Goal: Communication & Community: Answer question/provide support

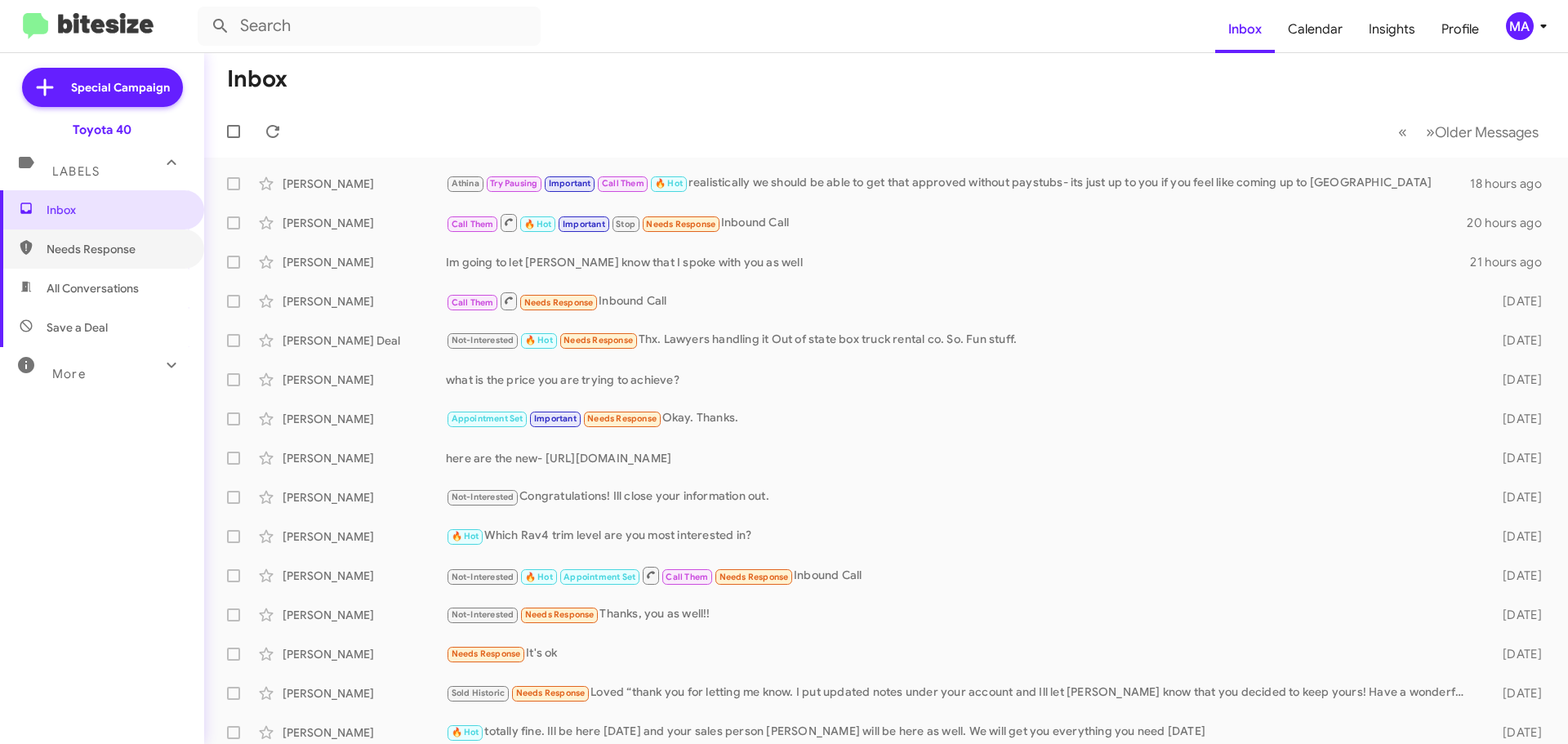
drag, startPoint x: 102, startPoint y: 259, endPoint x: 103, endPoint y: 273, distance: 14.0
click at [102, 259] on span "Needs Response" at bounding box center [102, 250] width 204 height 39
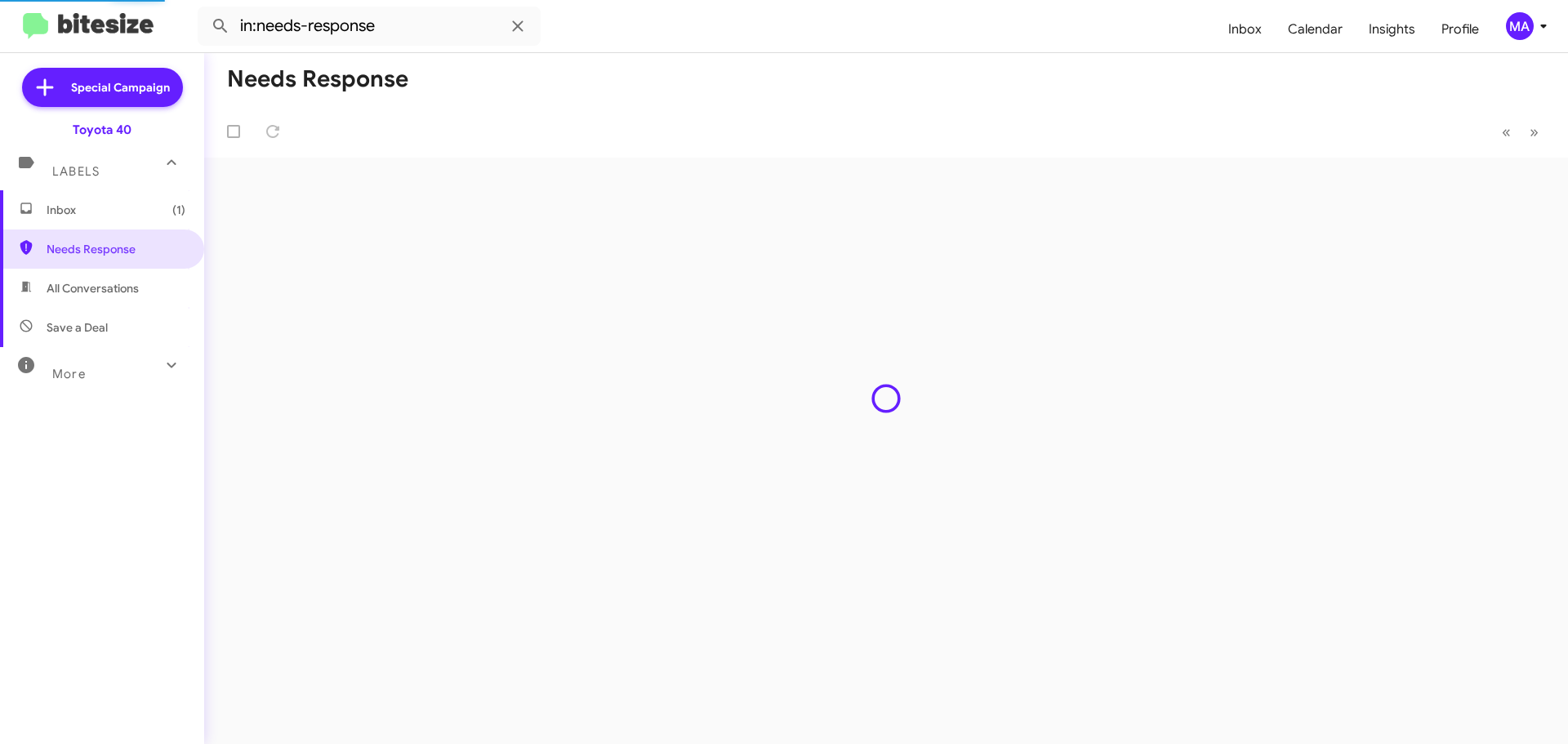
click at [117, 333] on span "Save a Deal" at bounding box center [102, 327] width 204 height 39
type input "in:not-interested"
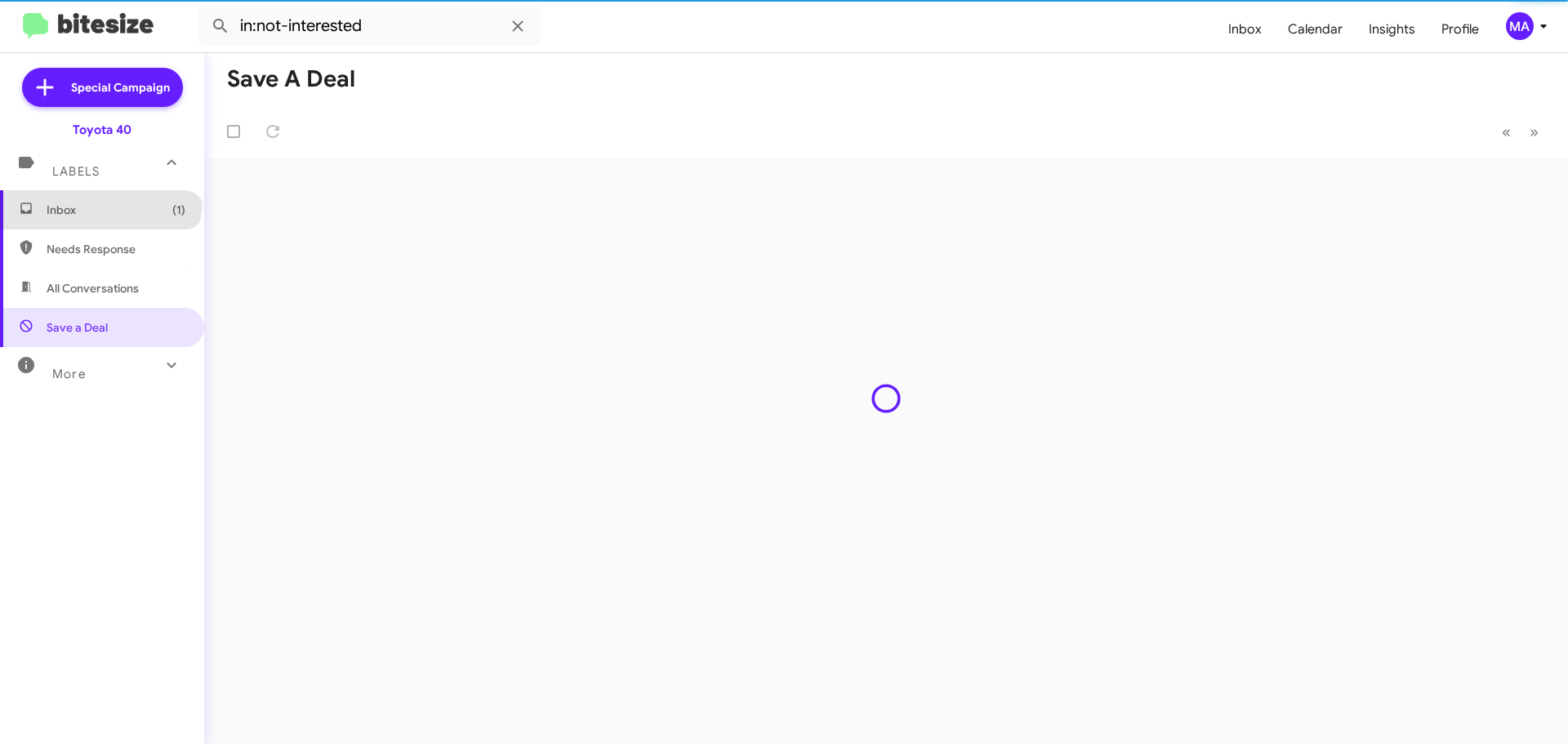
click at [99, 199] on span "Inbox (1)" at bounding box center [102, 210] width 204 height 39
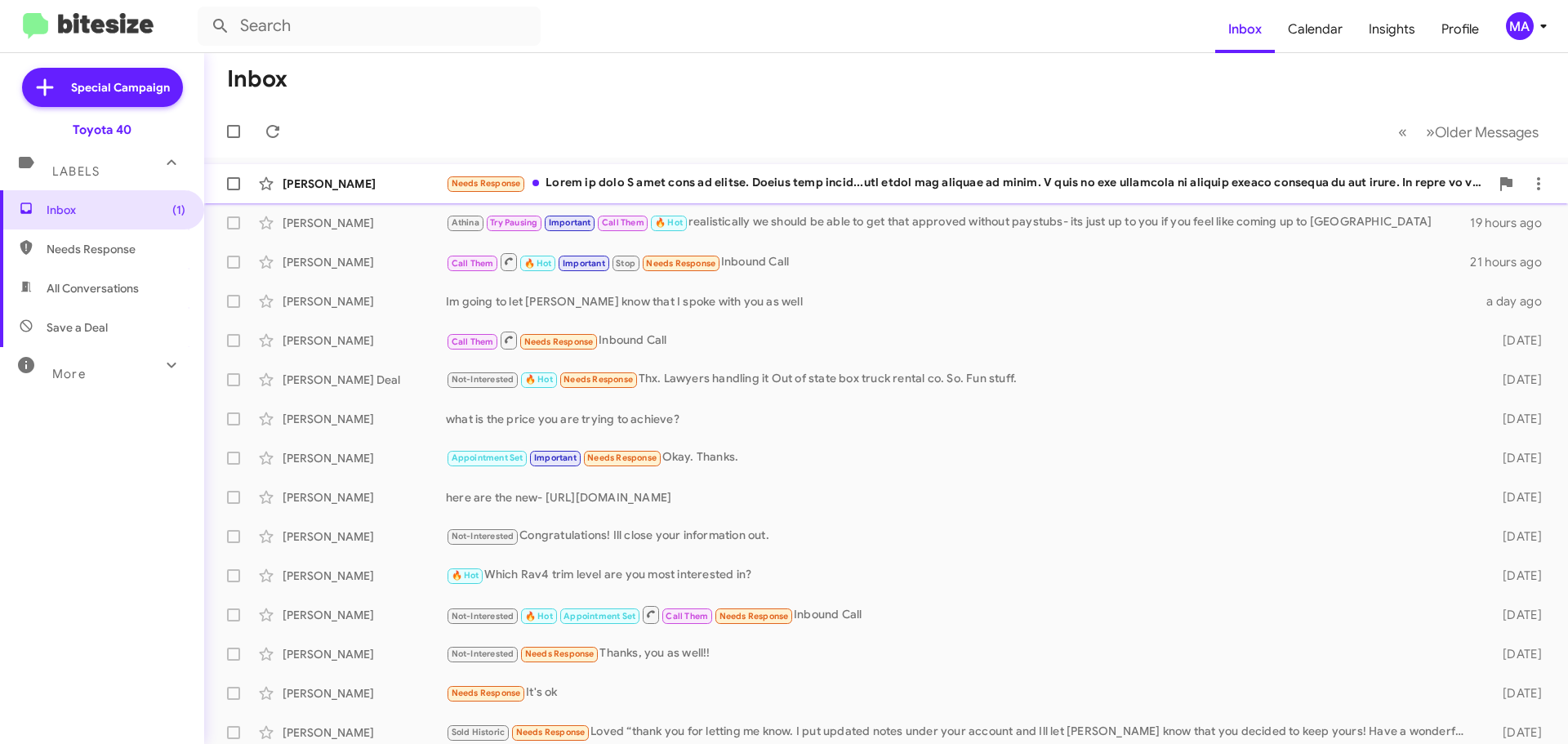
click at [665, 180] on div "Needs Response" at bounding box center [968, 183] width 1043 height 19
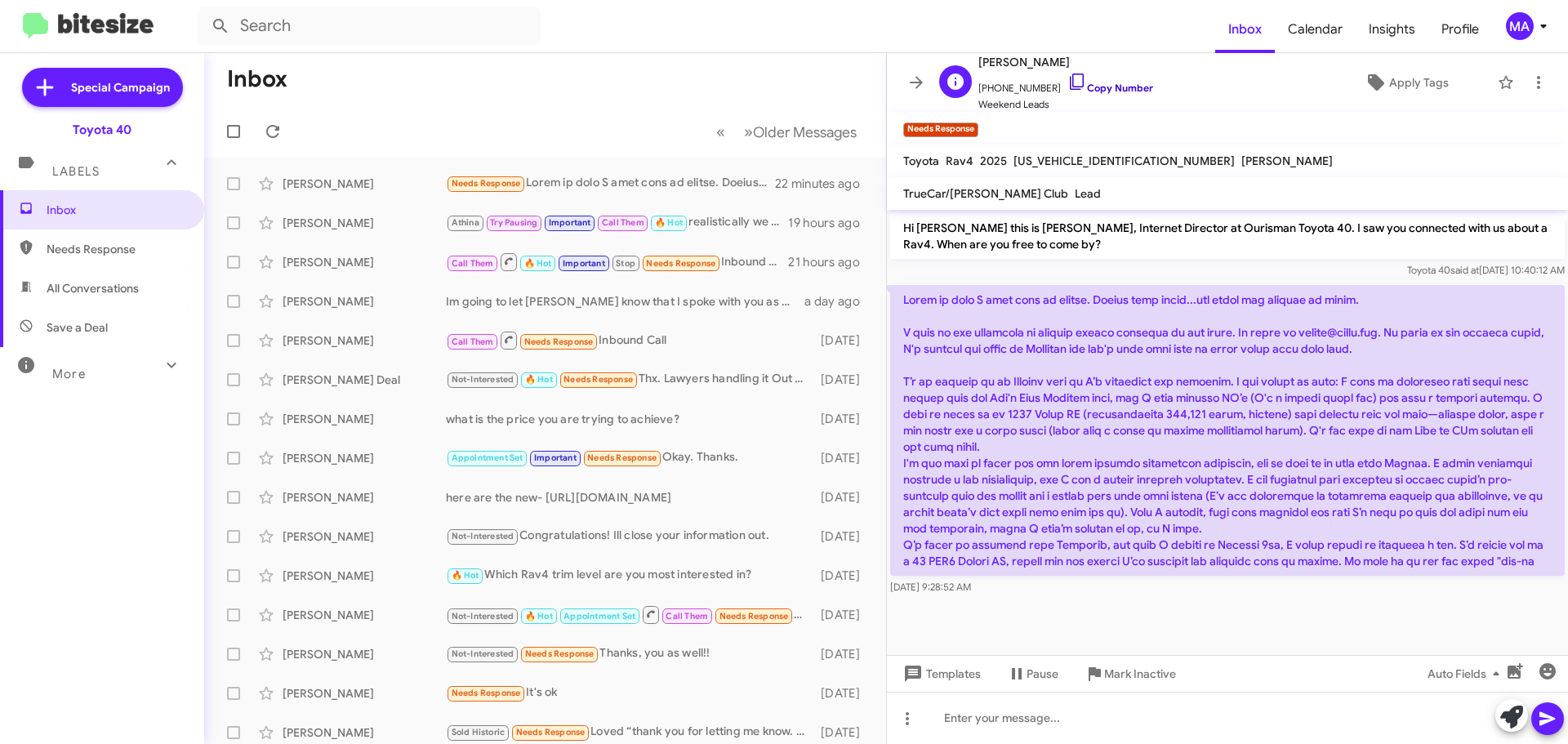
click at [1067, 80] on icon at bounding box center [1077, 82] width 20 height 20
drag, startPoint x: 1133, startPoint y: 509, endPoint x: 1143, endPoint y: 515, distance: 11.7
click at [1133, 509] on p at bounding box center [1227, 430] width 675 height 291
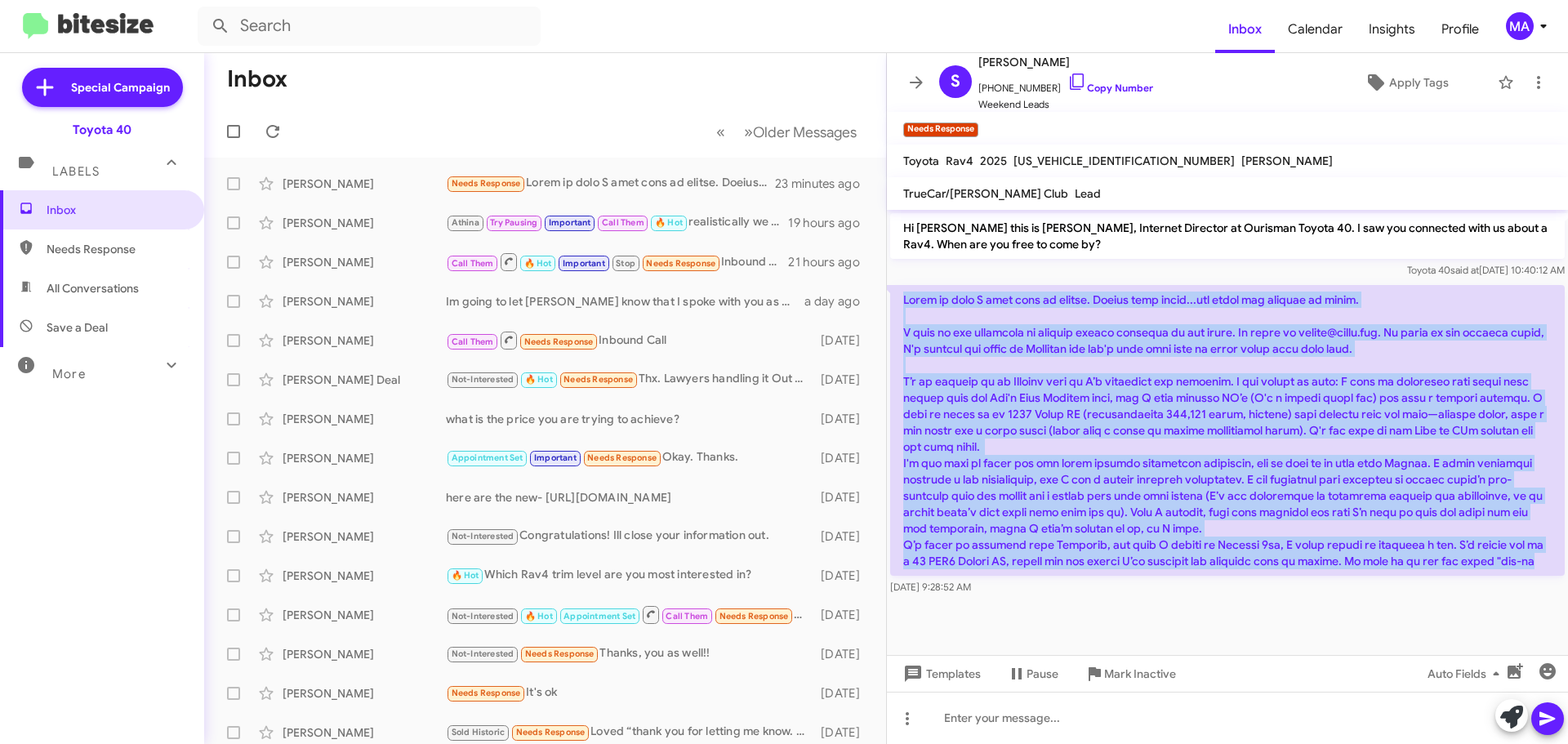
drag, startPoint x: 1517, startPoint y: 566, endPoint x: 889, endPoint y: 303, distance: 680.8
click at [889, 303] on div "Sep 23, 2025, 9:28:52 AM" at bounding box center [1227, 440] width 681 height 317
copy p "Below is what I have sent to others. Please only email...the calls are driving …"
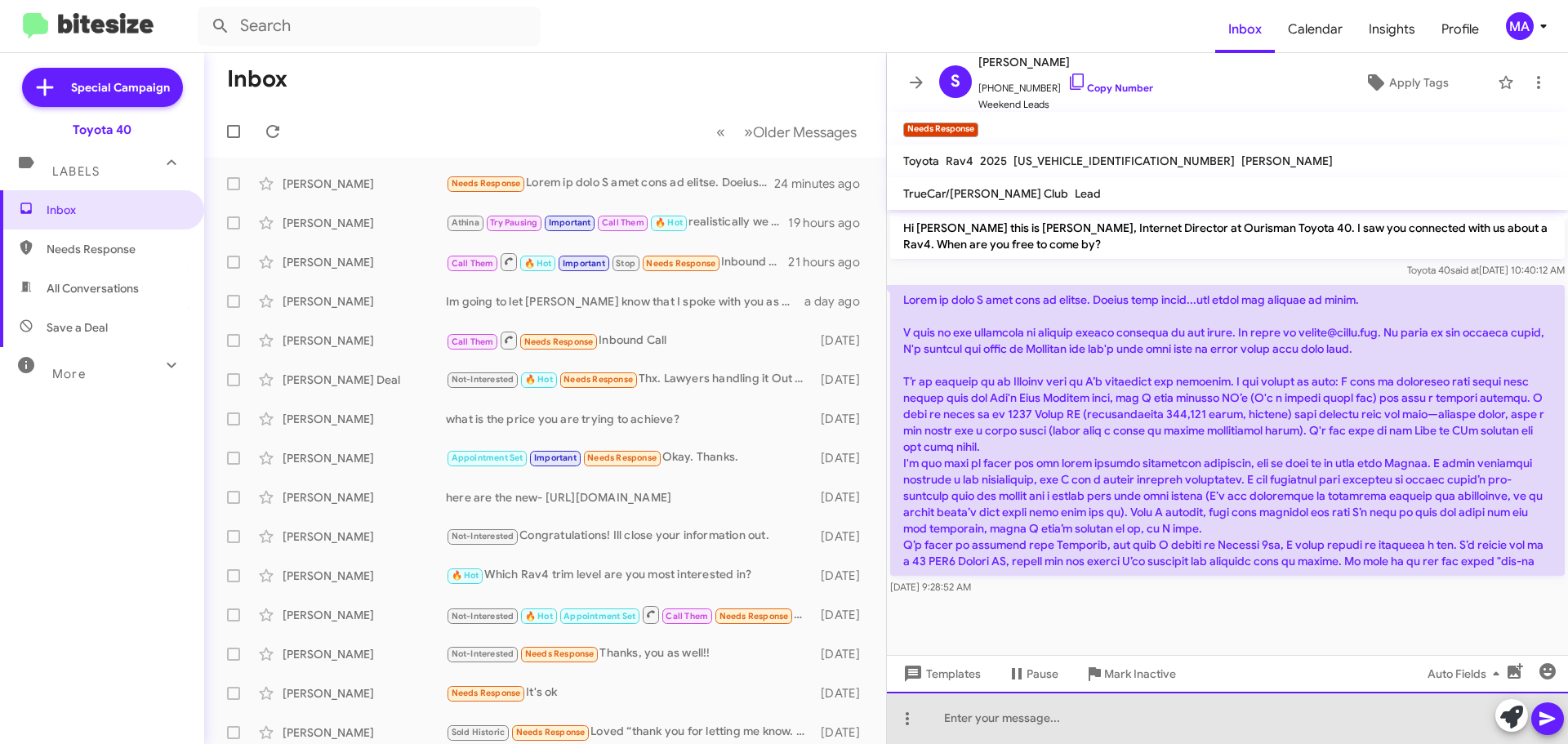
click at [1070, 720] on div at bounding box center [1227, 717] width 681 height 52
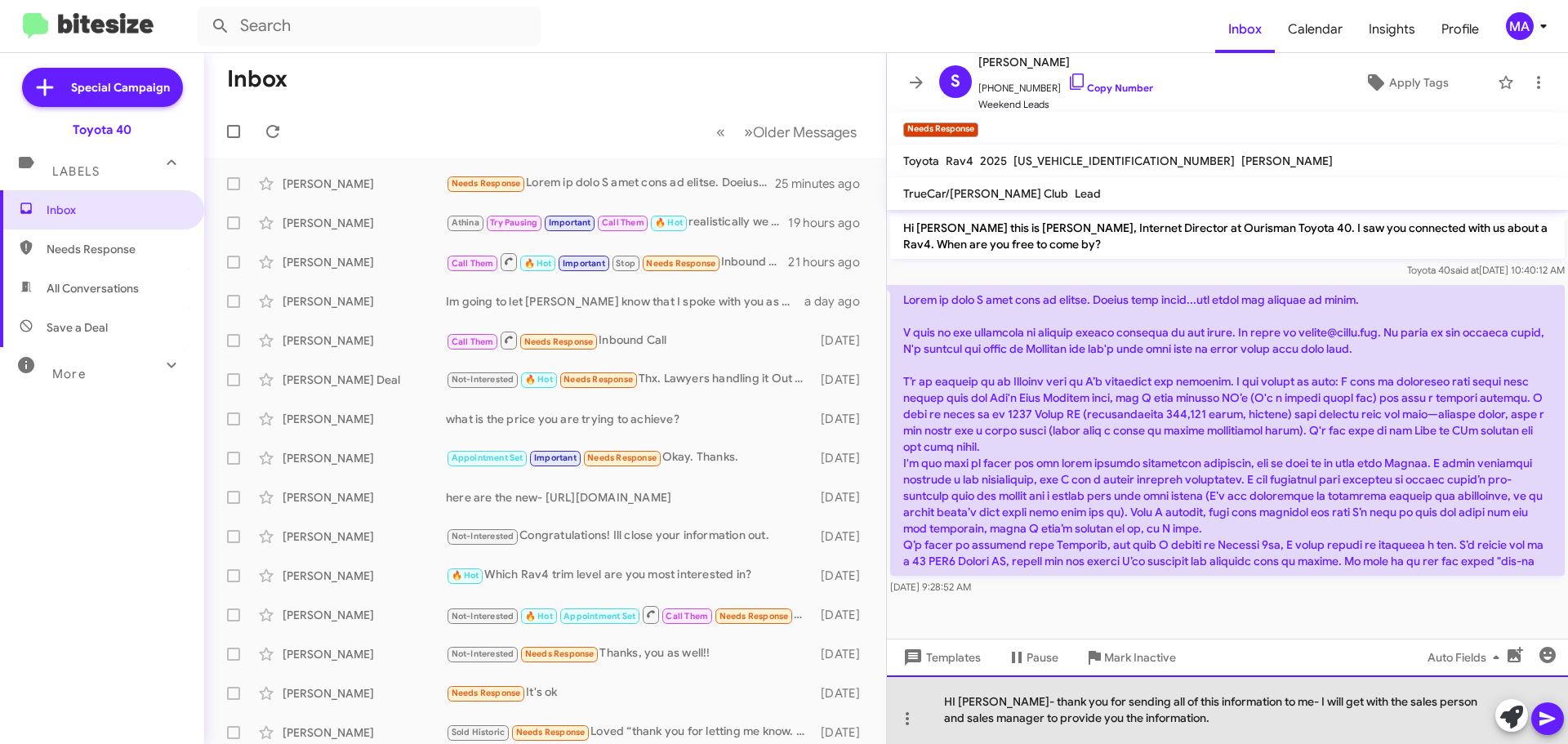
click at [1174, 718] on div "HI Shannon- thank you for sending all of this information to me- I will get wit…" at bounding box center [1227, 710] width 681 height 69
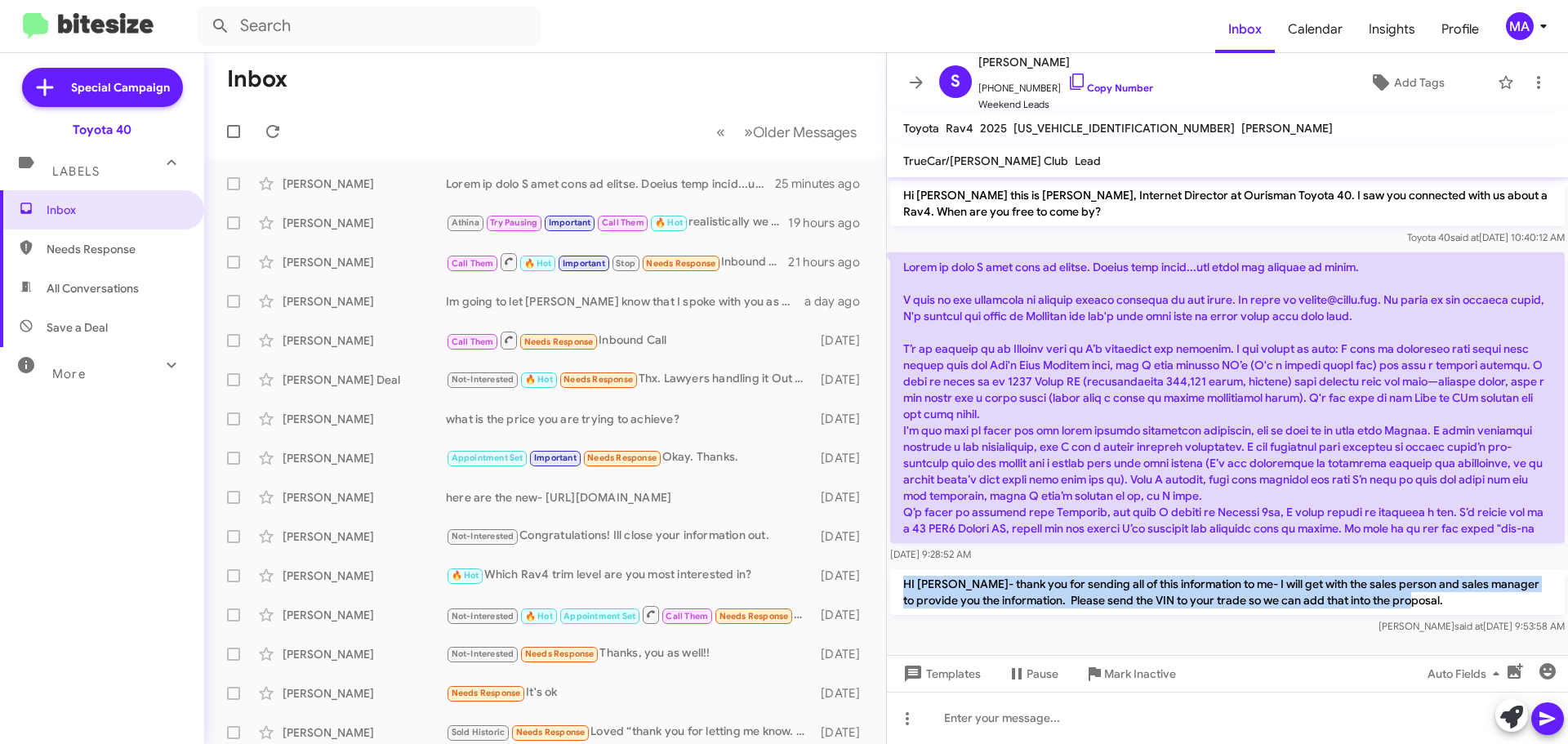
drag, startPoint x: 904, startPoint y: 584, endPoint x: 1484, endPoint y: 599, distance: 580.2
click at [1484, 599] on p "HI [PERSON_NAME]- thank you for sending all of this information to me- I will g…" at bounding box center [1227, 592] width 675 height 46
copy p "HI [PERSON_NAME]- thank you for sending all of this information to me- I will g…"
click at [135, 236] on span "Needs Response" at bounding box center [102, 250] width 204 height 39
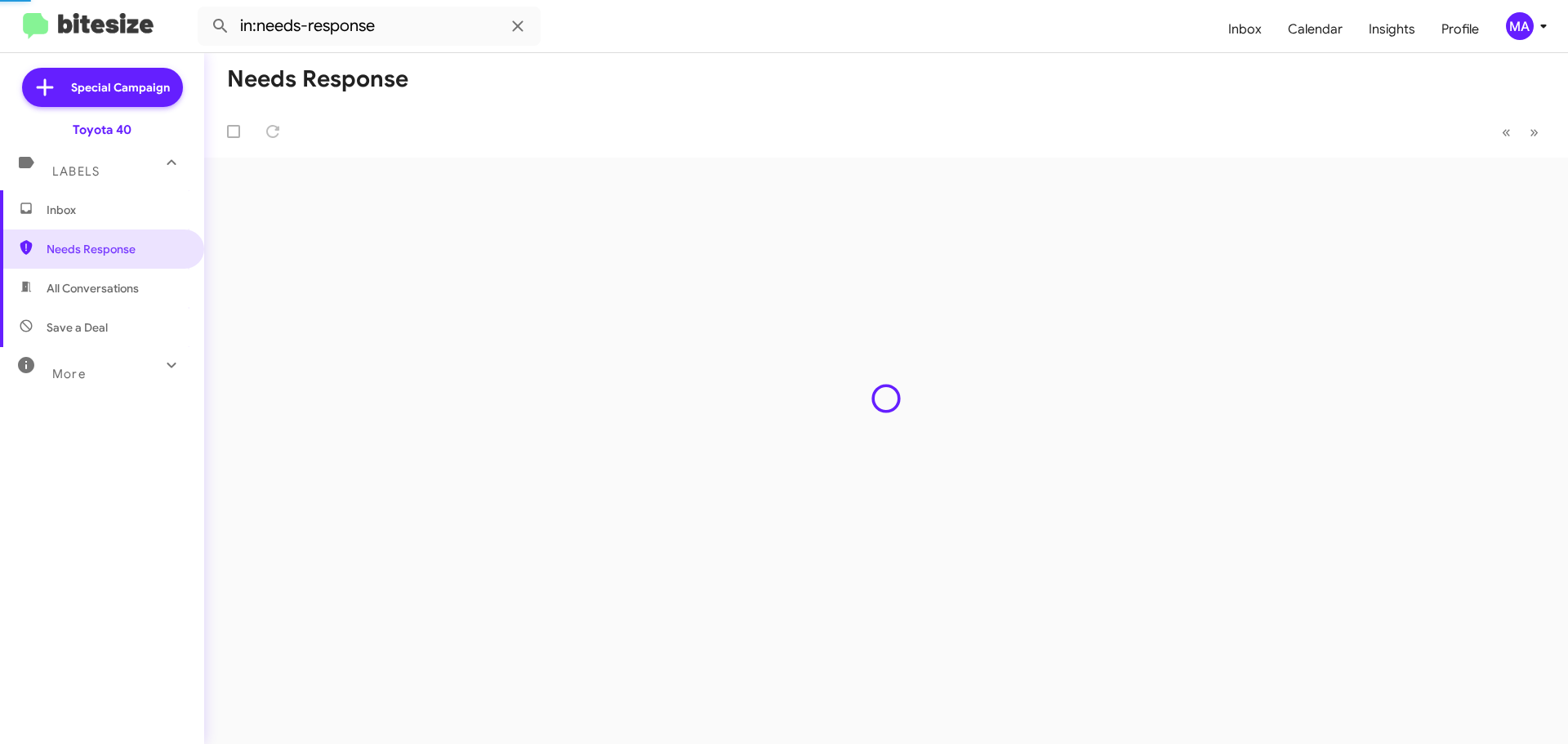
click at [135, 298] on span "All Conversations" at bounding box center [102, 288] width 204 height 39
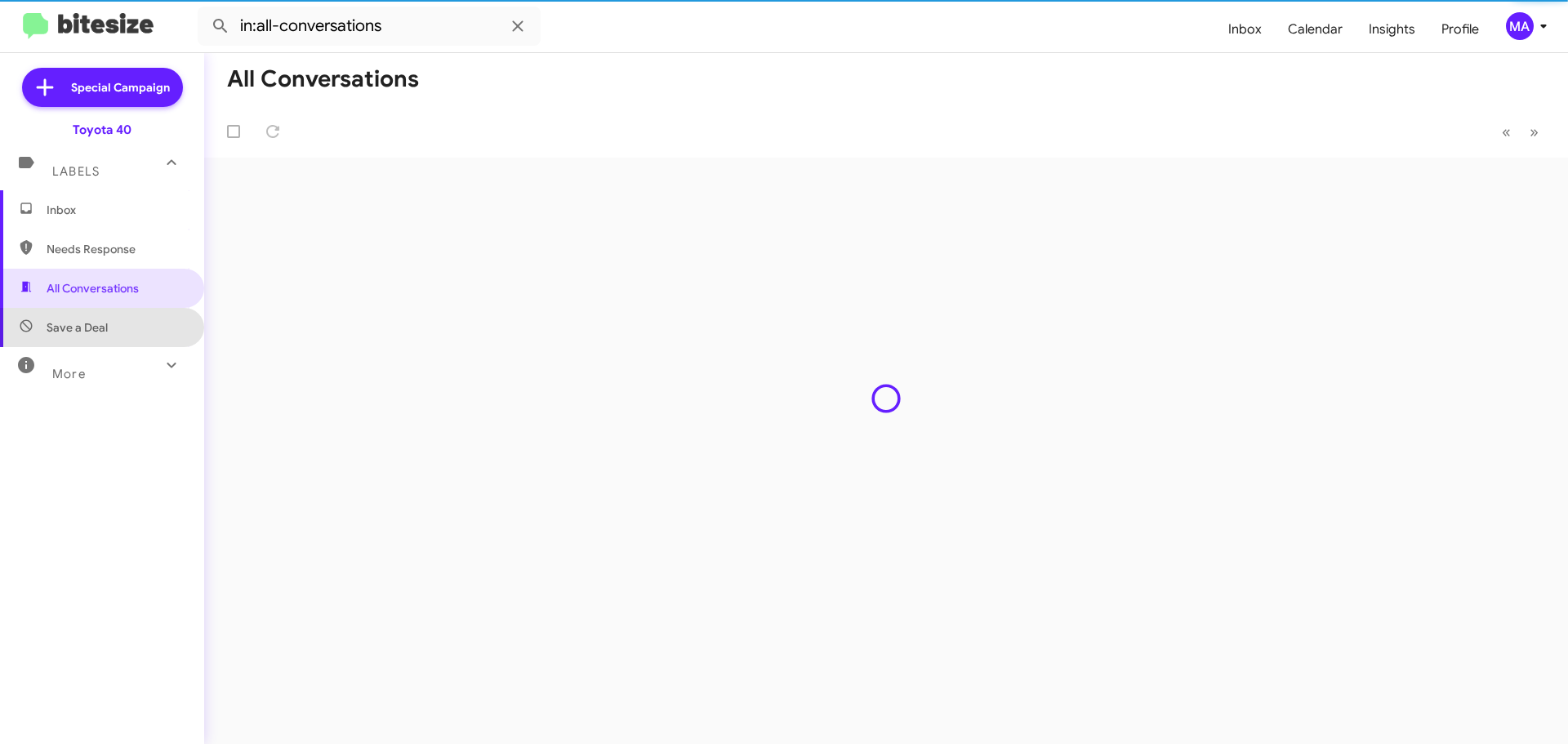
click at [136, 324] on span "Save a Deal" at bounding box center [102, 327] width 204 height 39
type input "in:not-interested"
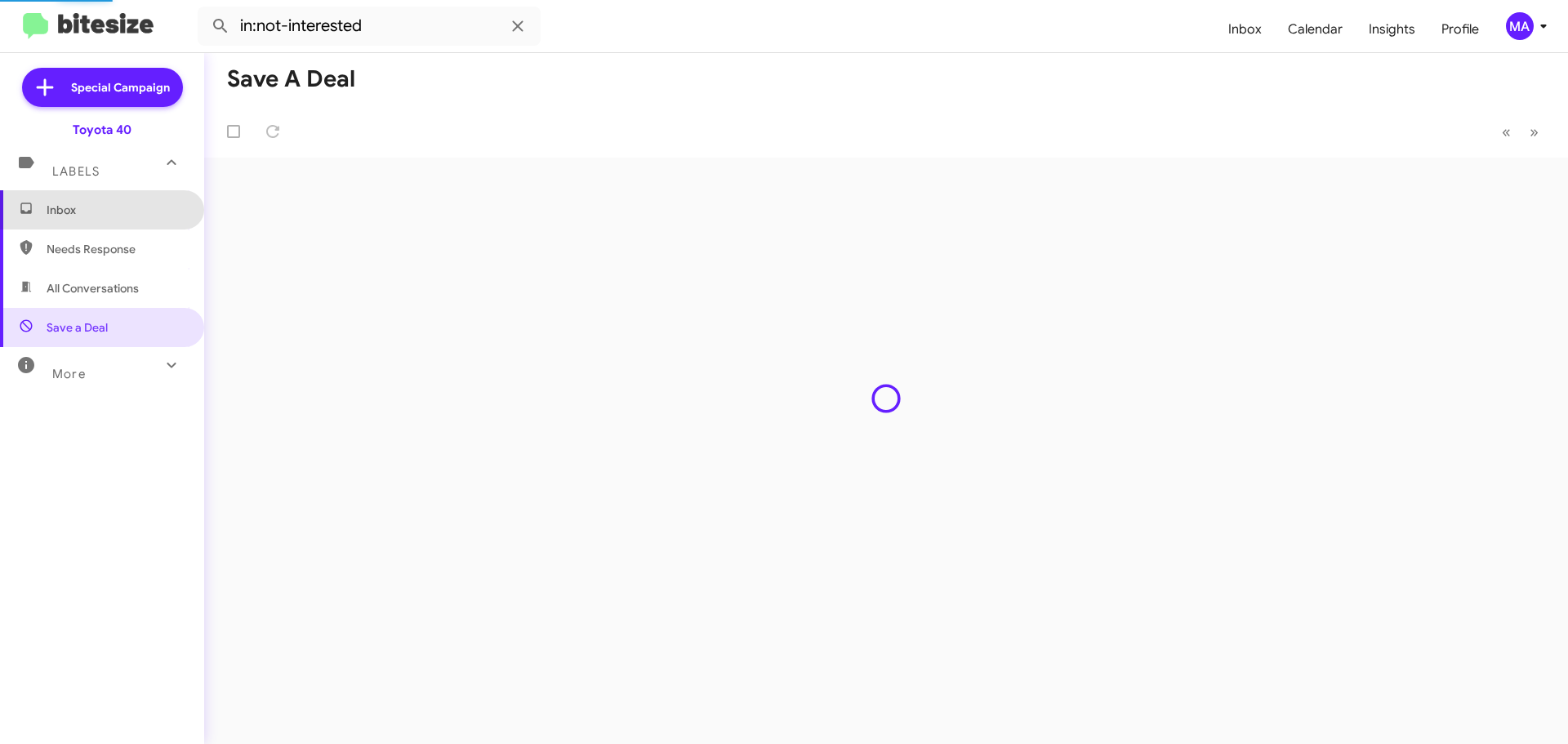
click at [105, 216] on span "Inbox" at bounding box center [115, 209] width 139 height 17
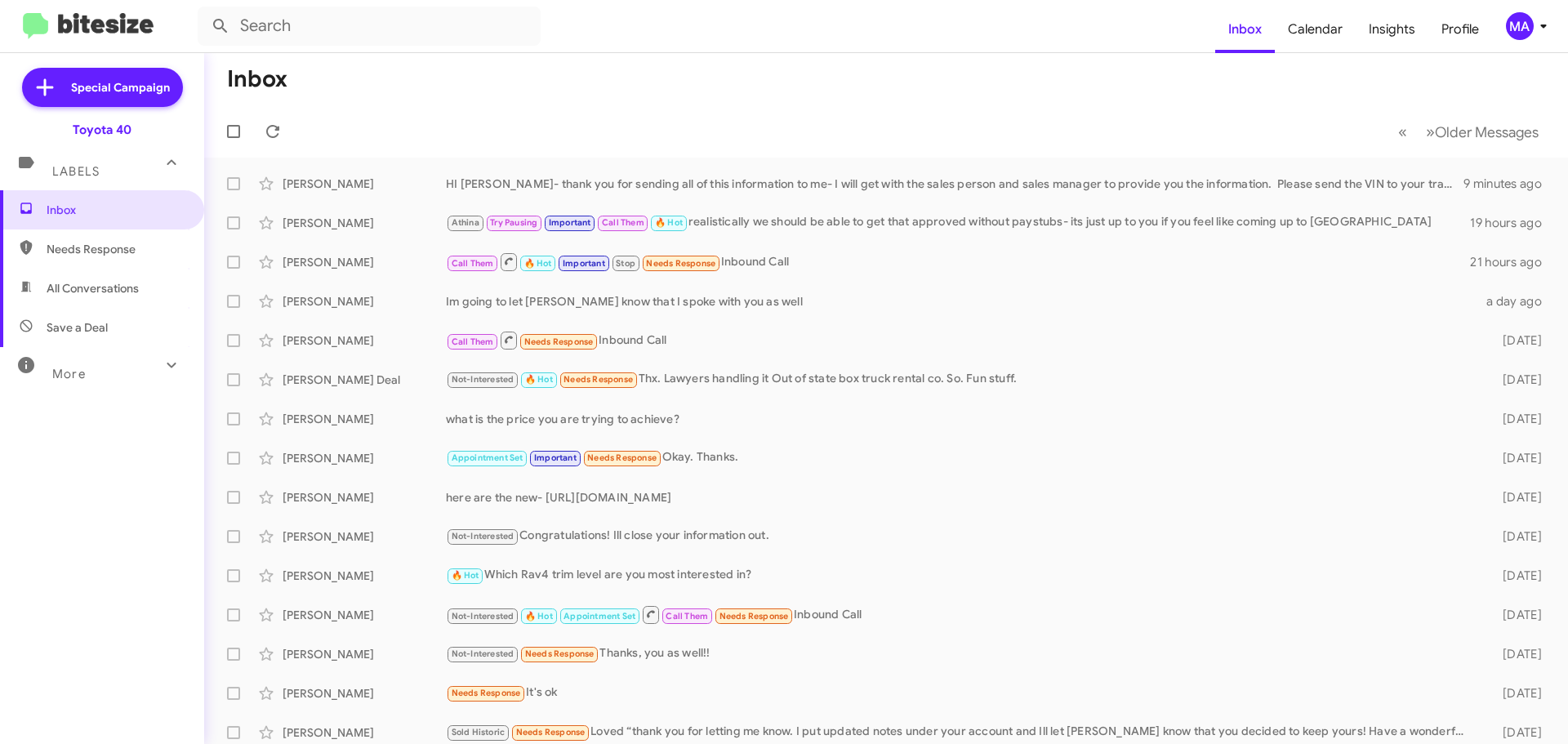
click at [96, 245] on span "Needs Response" at bounding box center [115, 249] width 139 height 17
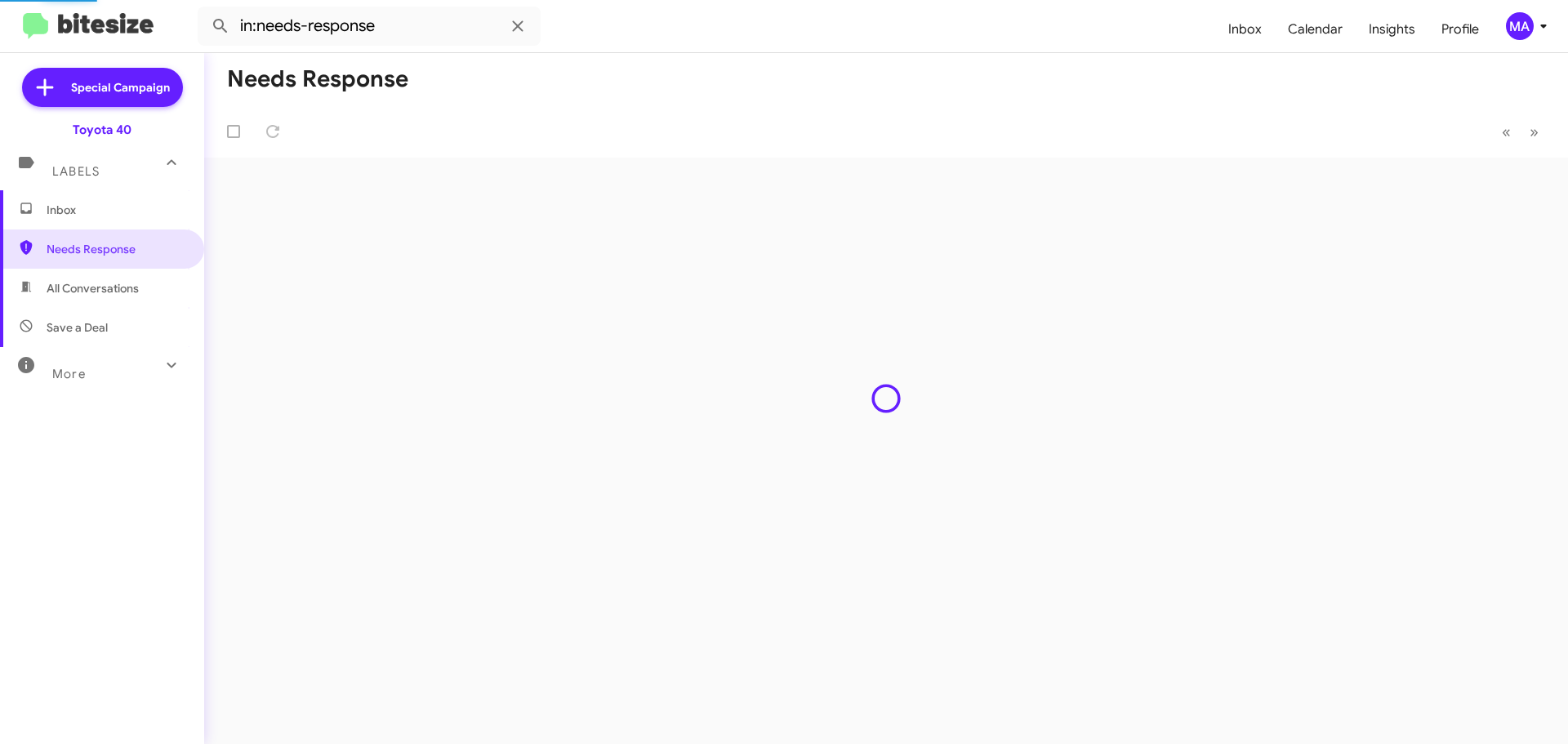
click at [100, 284] on span "All Conversations" at bounding box center [92, 288] width 92 height 17
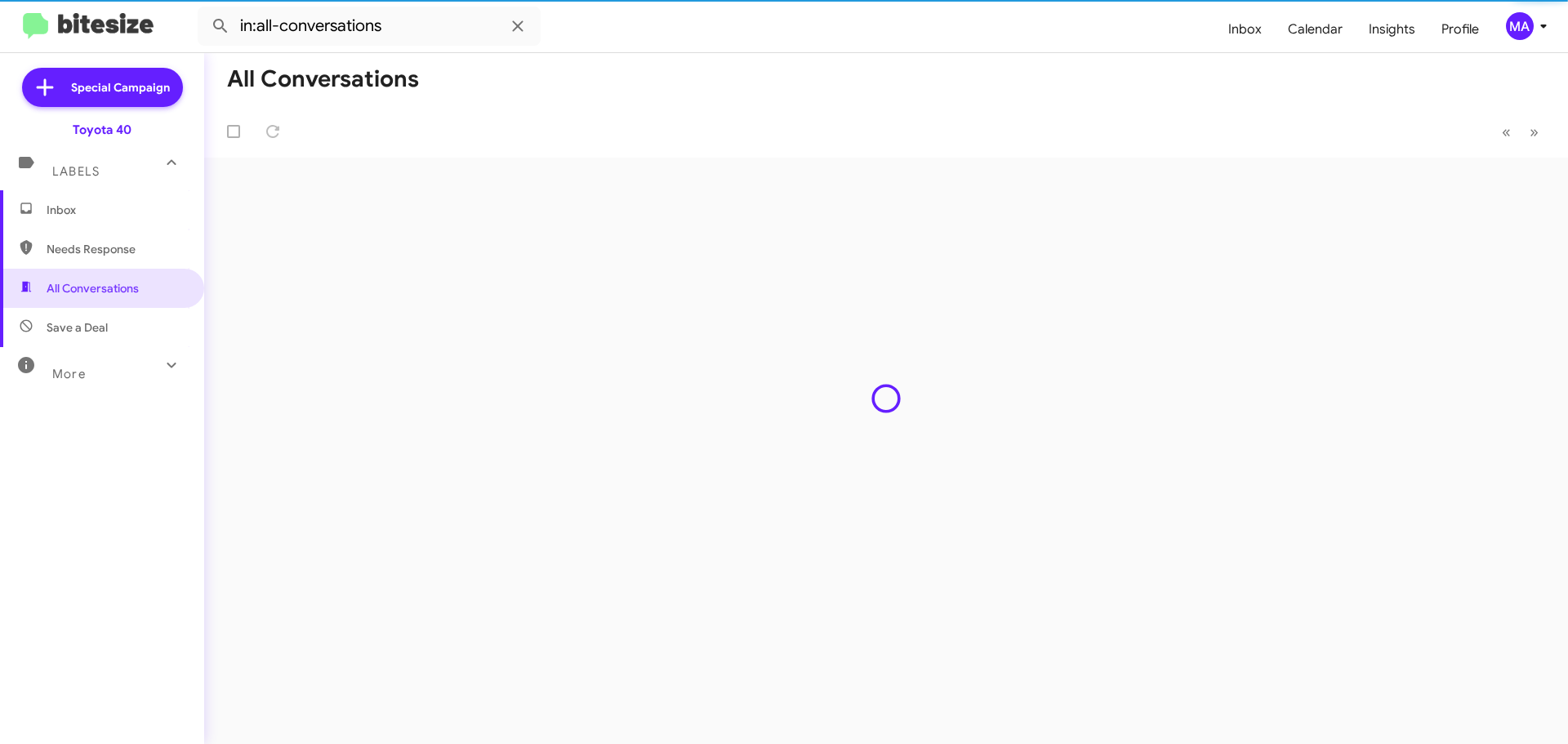
click at [100, 325] on span "Save a Deal" at bounding box center [77, 327] width 61 height 17
type input "in:not-interested"
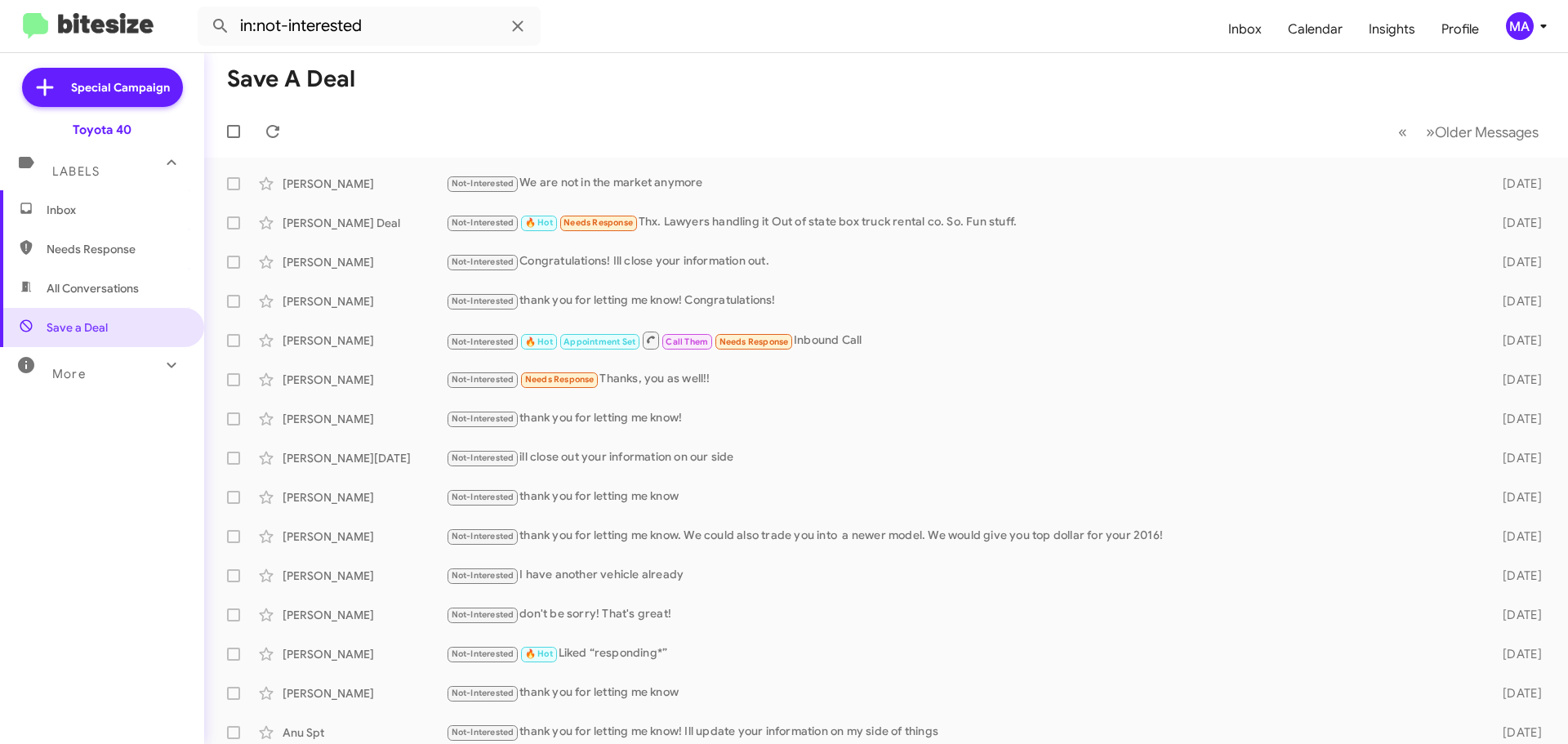
click at [81, 204] on span "Inbox" at bounding box center [115, 209] width 139 height 17
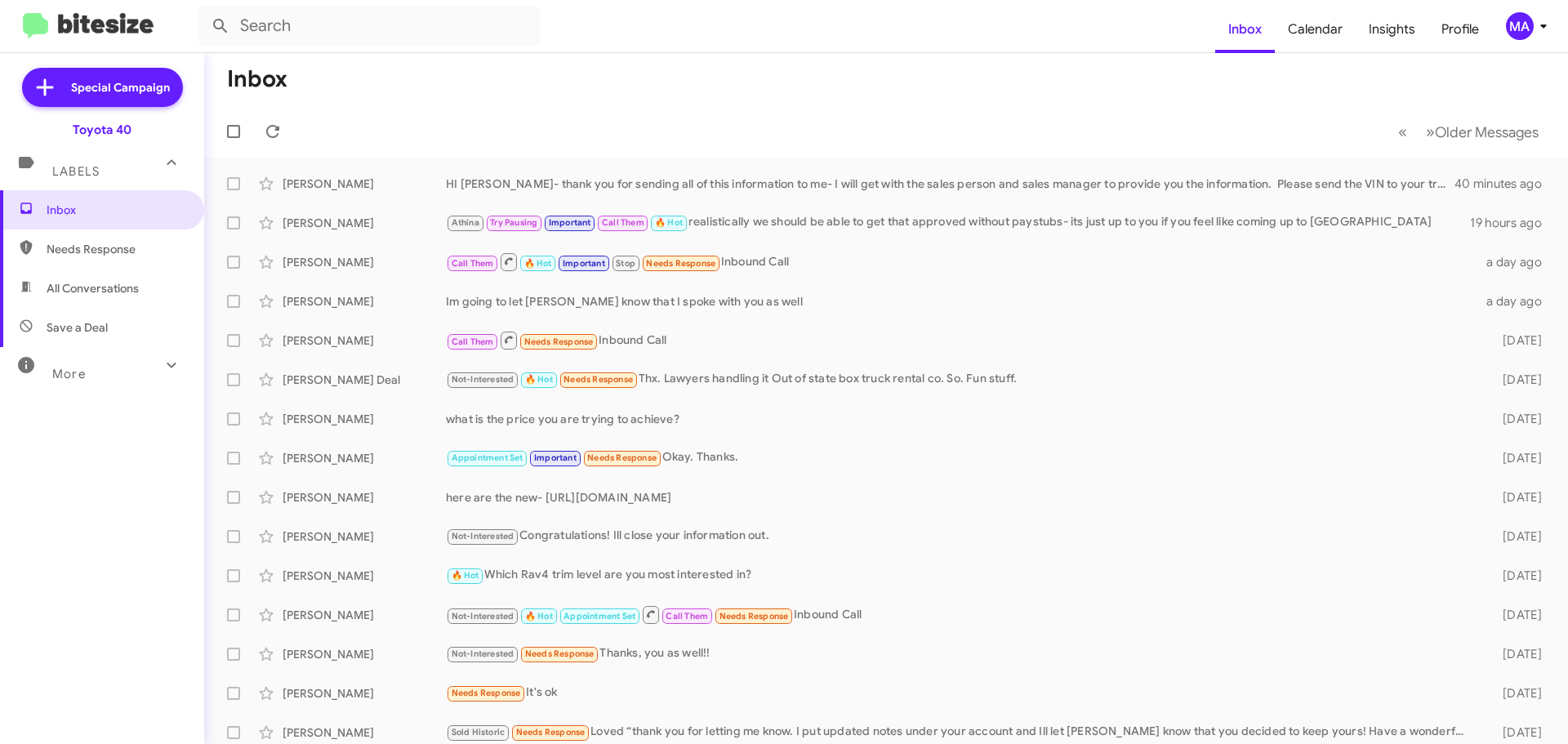
click at [128, 260] on span "Needs Response" at bounding box center [102, 250] width 204 height 39
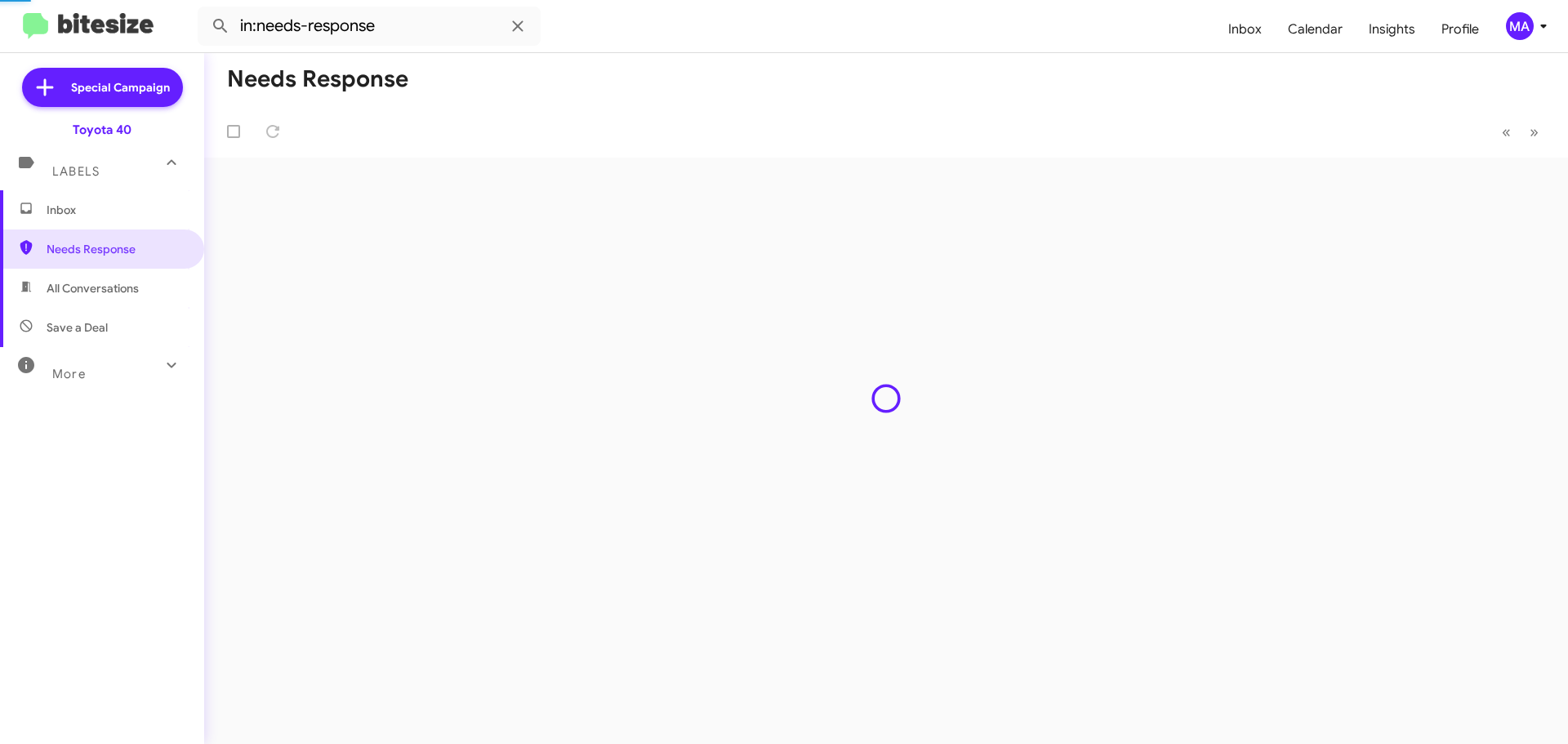
click at [133, 285] on span "All Conversations" at bounding box center [92, 288] width 92 height 17
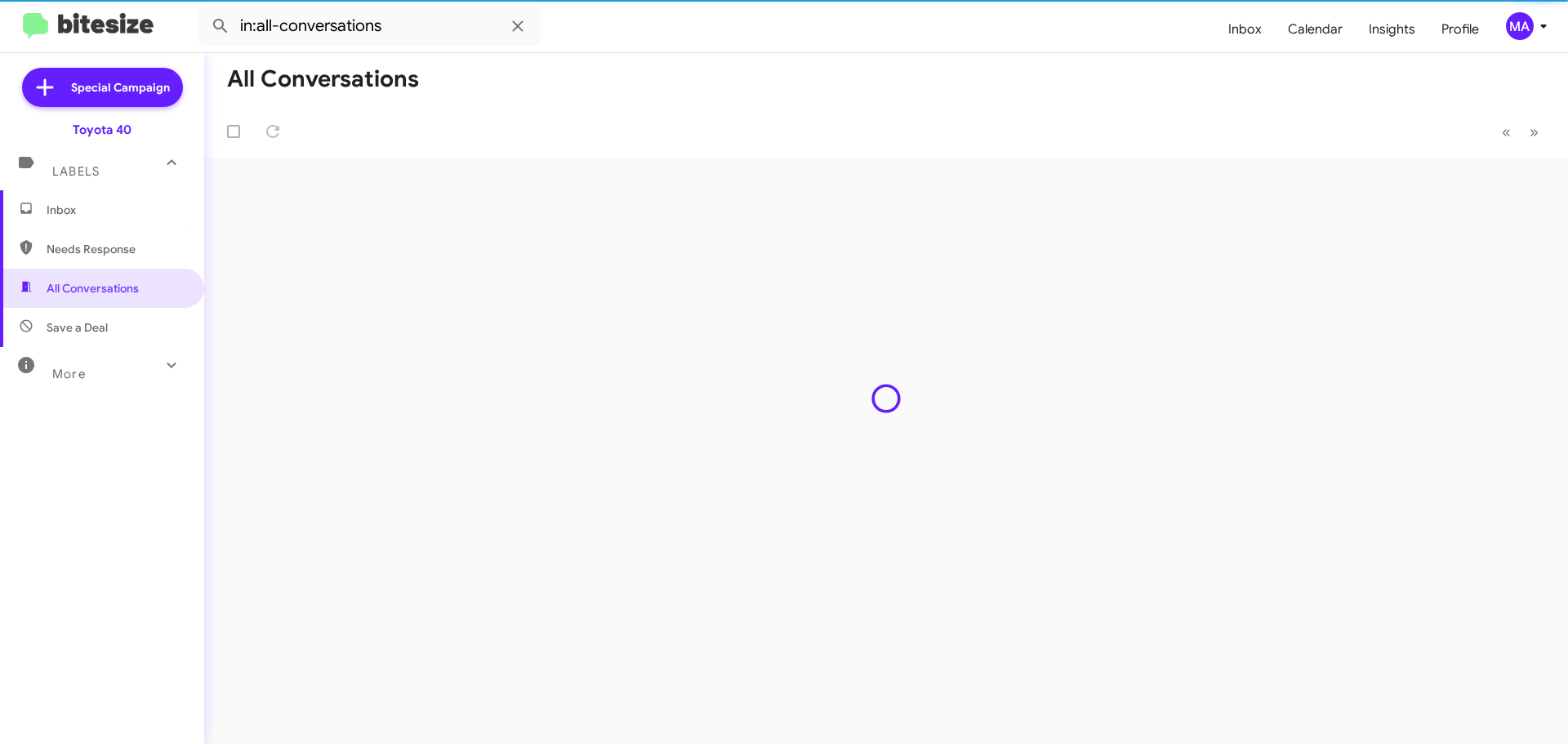
click at [132, 314] on span "Save a Deal" at bounding box center [102, 327] width 204 height 39
type input "in:not-interested"
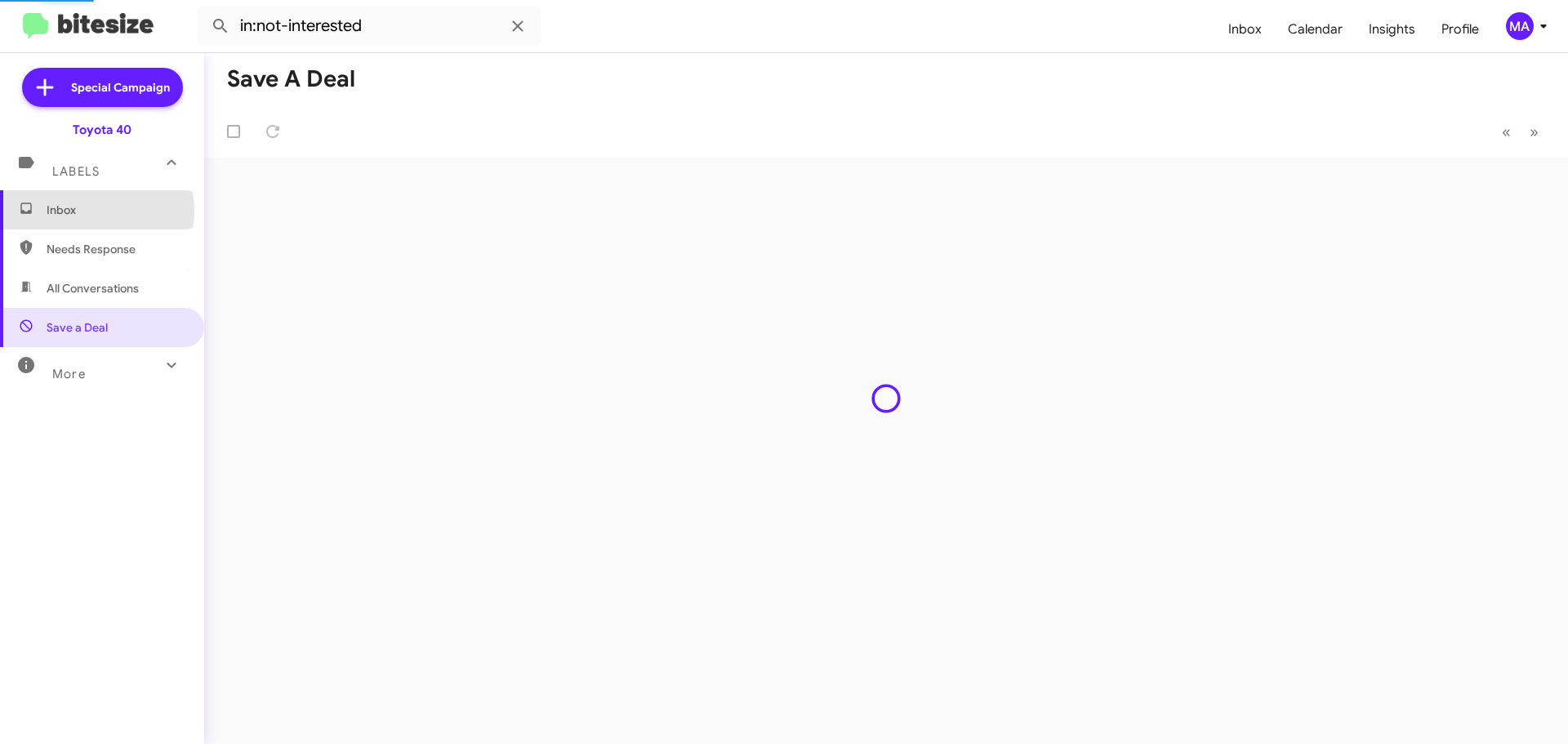
click at [94, 210] on span "Inbox" at bounding box center [115, 209] width 139 height 17
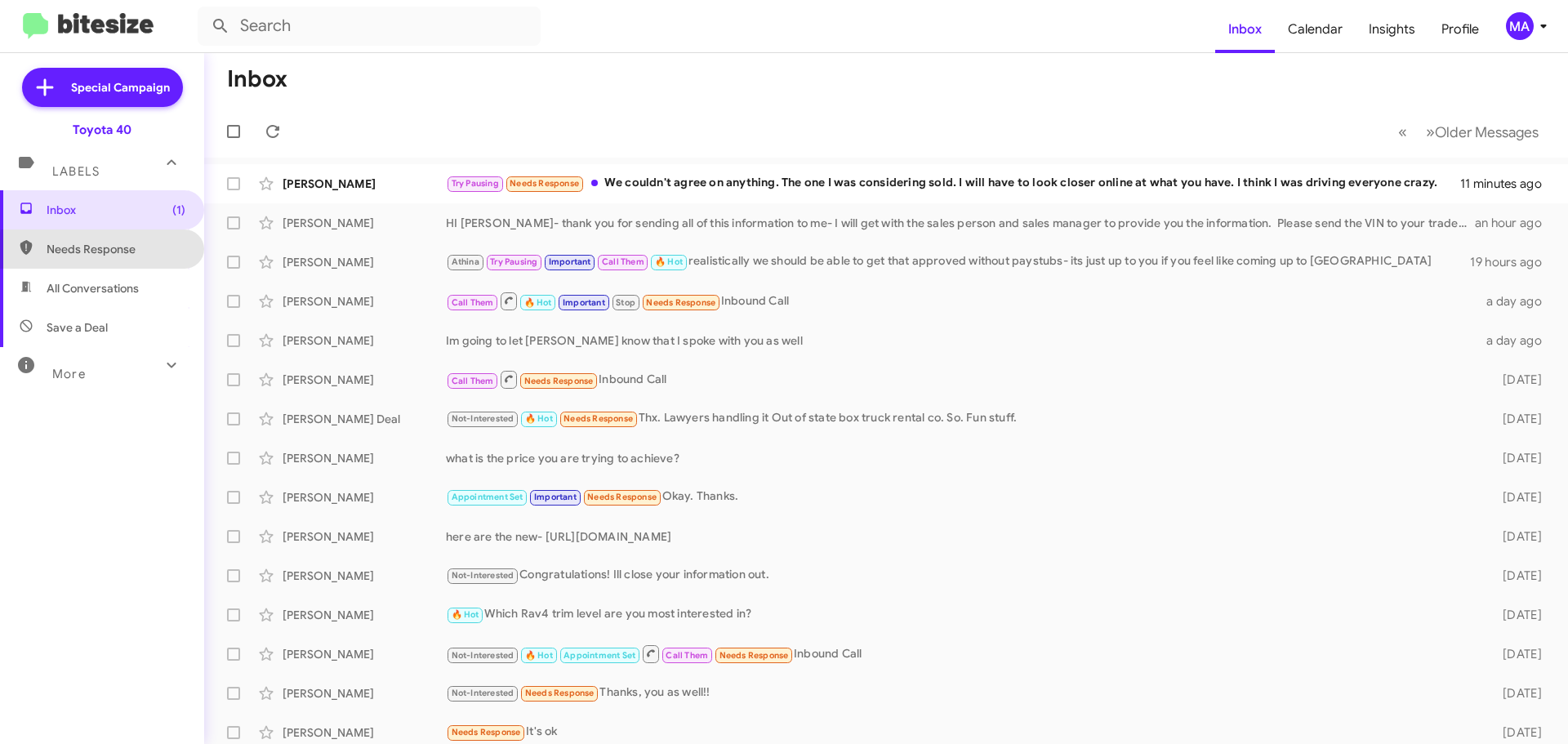
click at [119, 251] on span "Needs Response" at bounding box center [115, 249] width 139 height 17
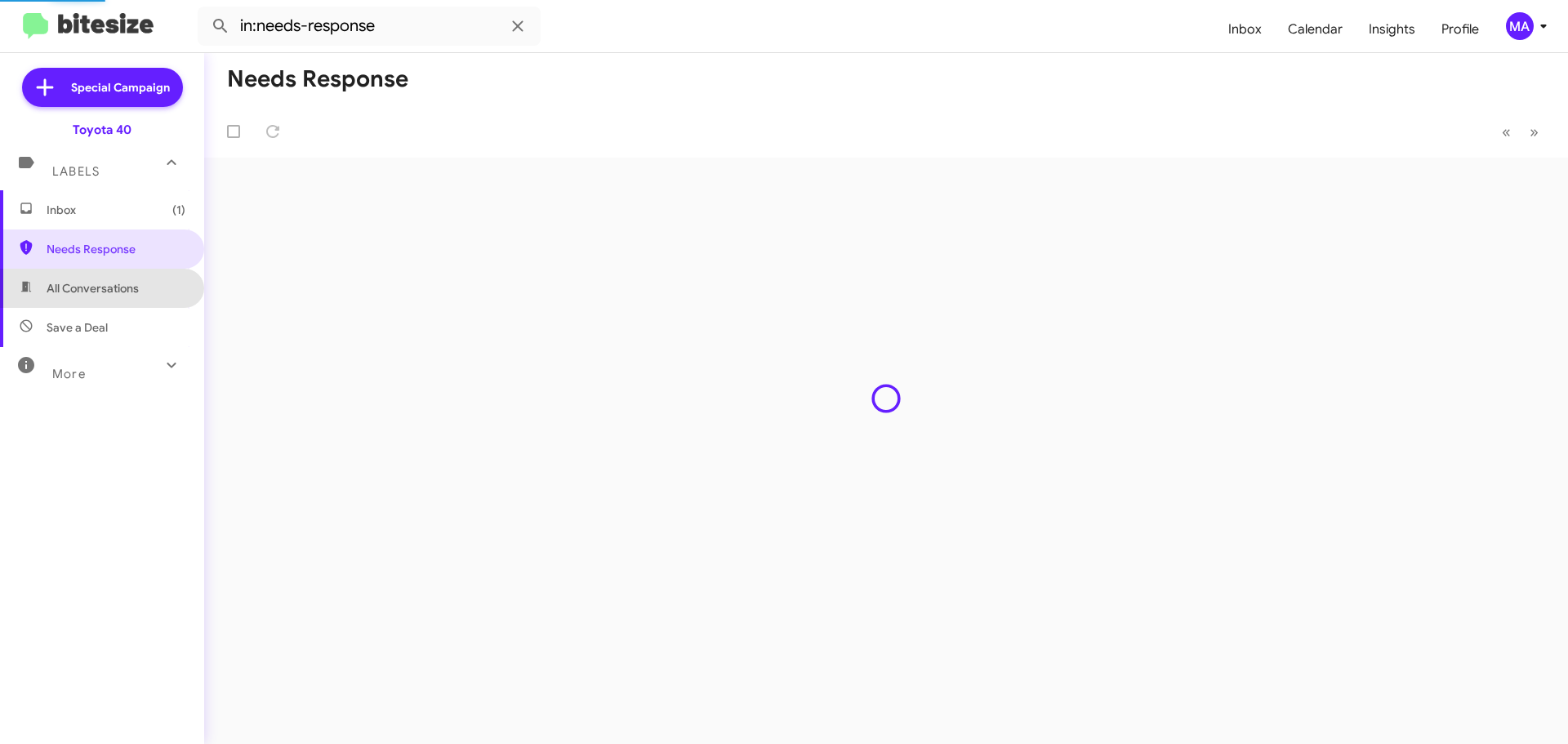
click at [120, 274] on span "All Conversations" at bounding box center [102, 288] width 204 height 39
type input "in:all-conversations"
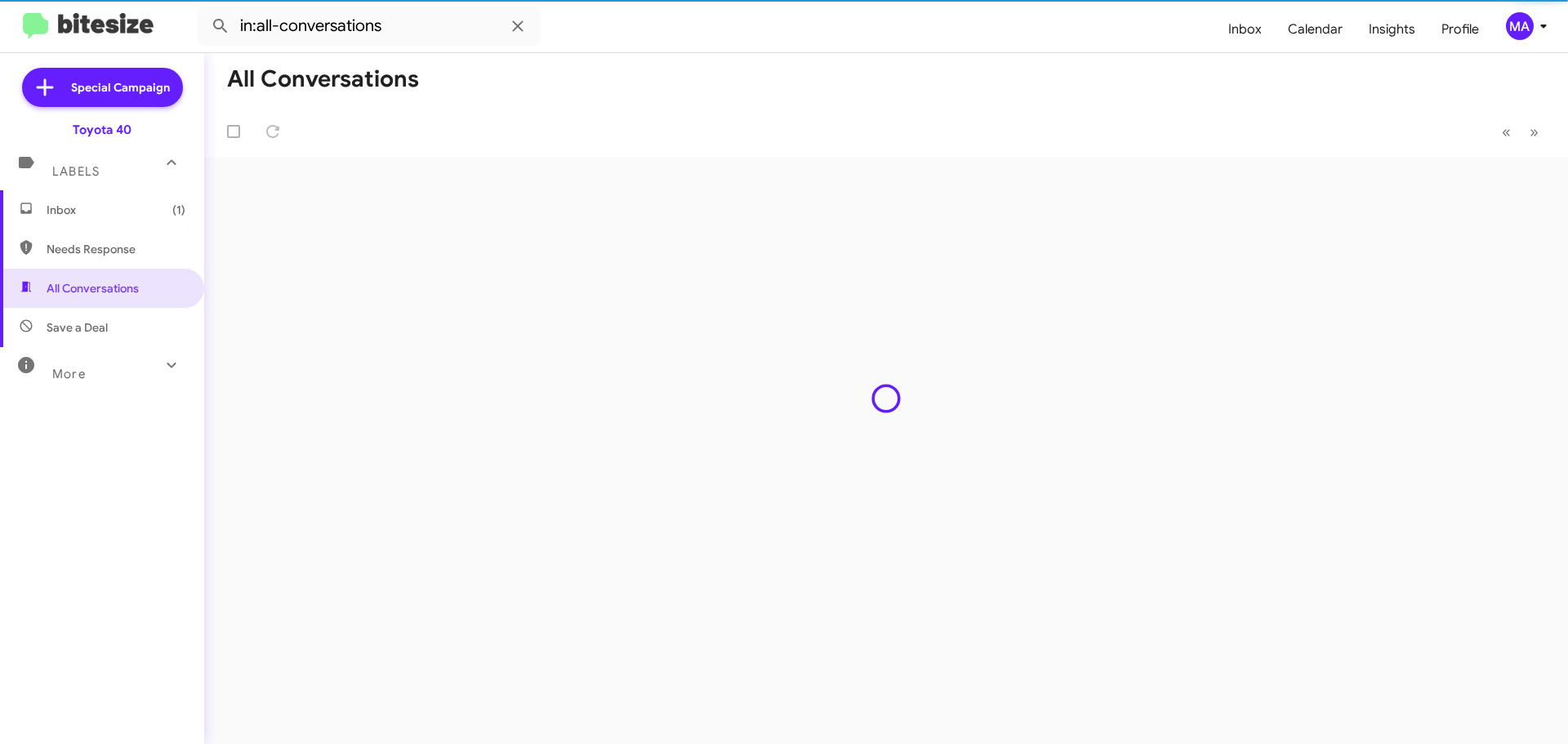
click at [114, 209] on span "Inbox (1)" at bounding box center [115, 209] width 139 height 17
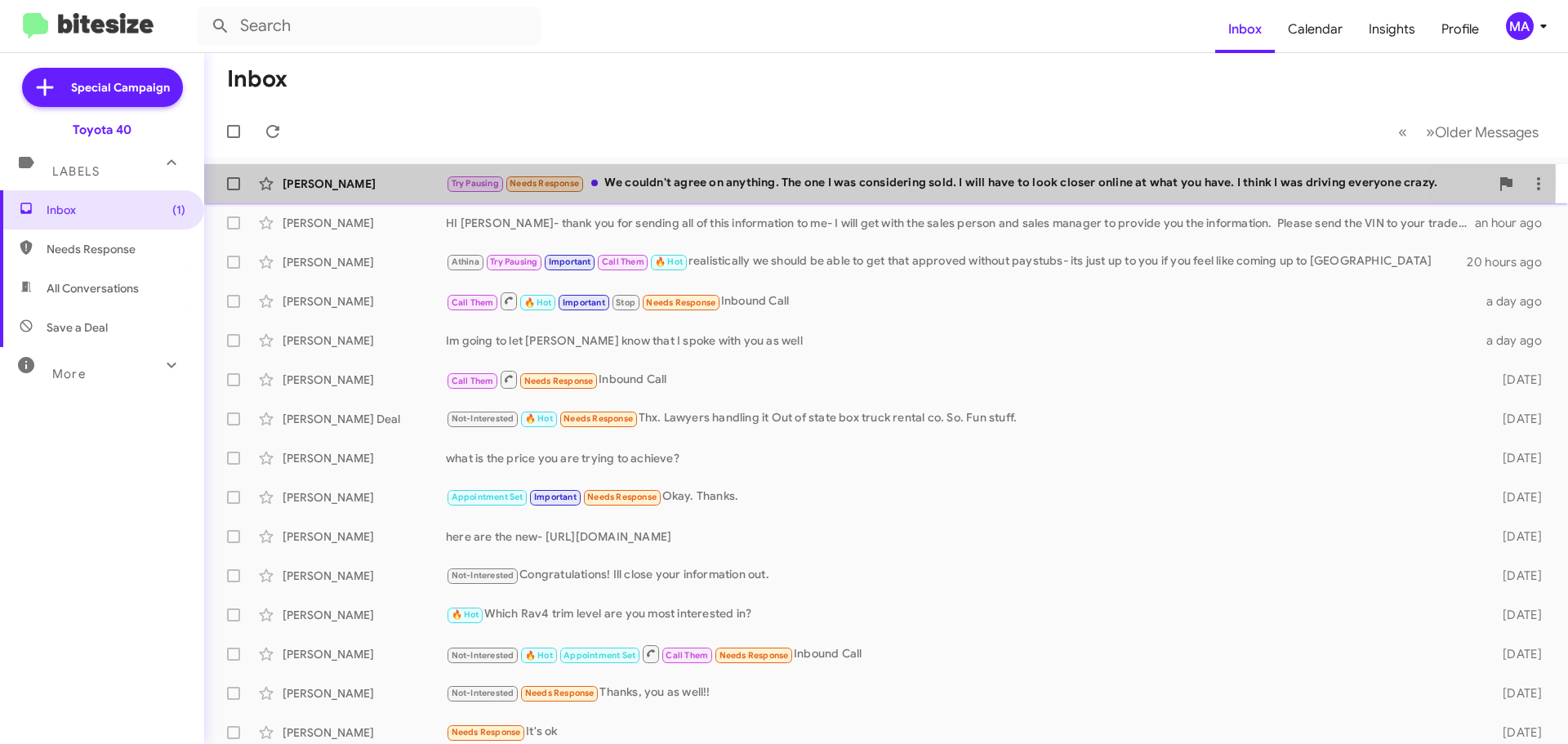
click at [765, 181] on div "Try Pausing Needs Response We couldn't agree on anything. The one I was conside…" at bounding box center [968, 183] width 1043 height 19
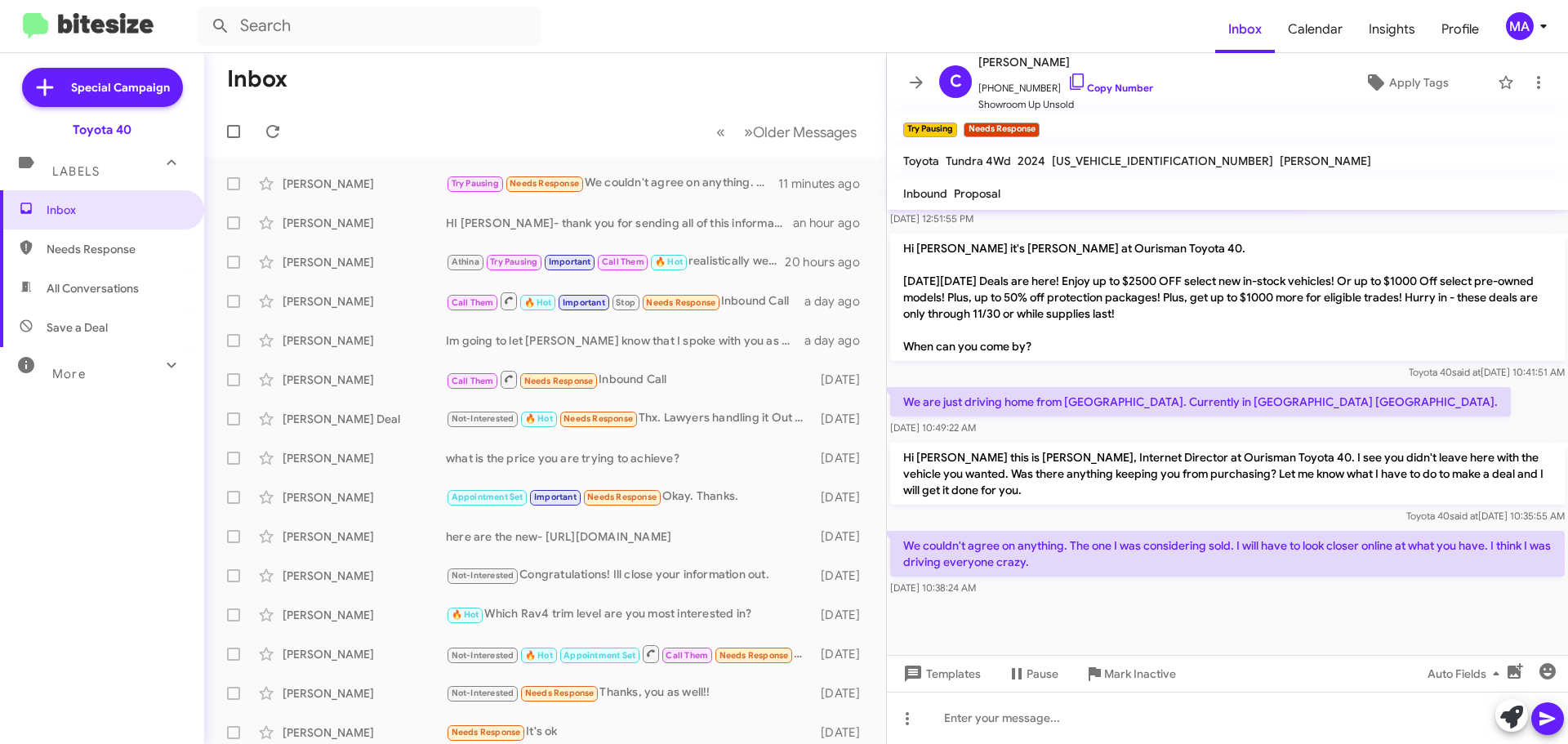
scroll to position [917, 0]
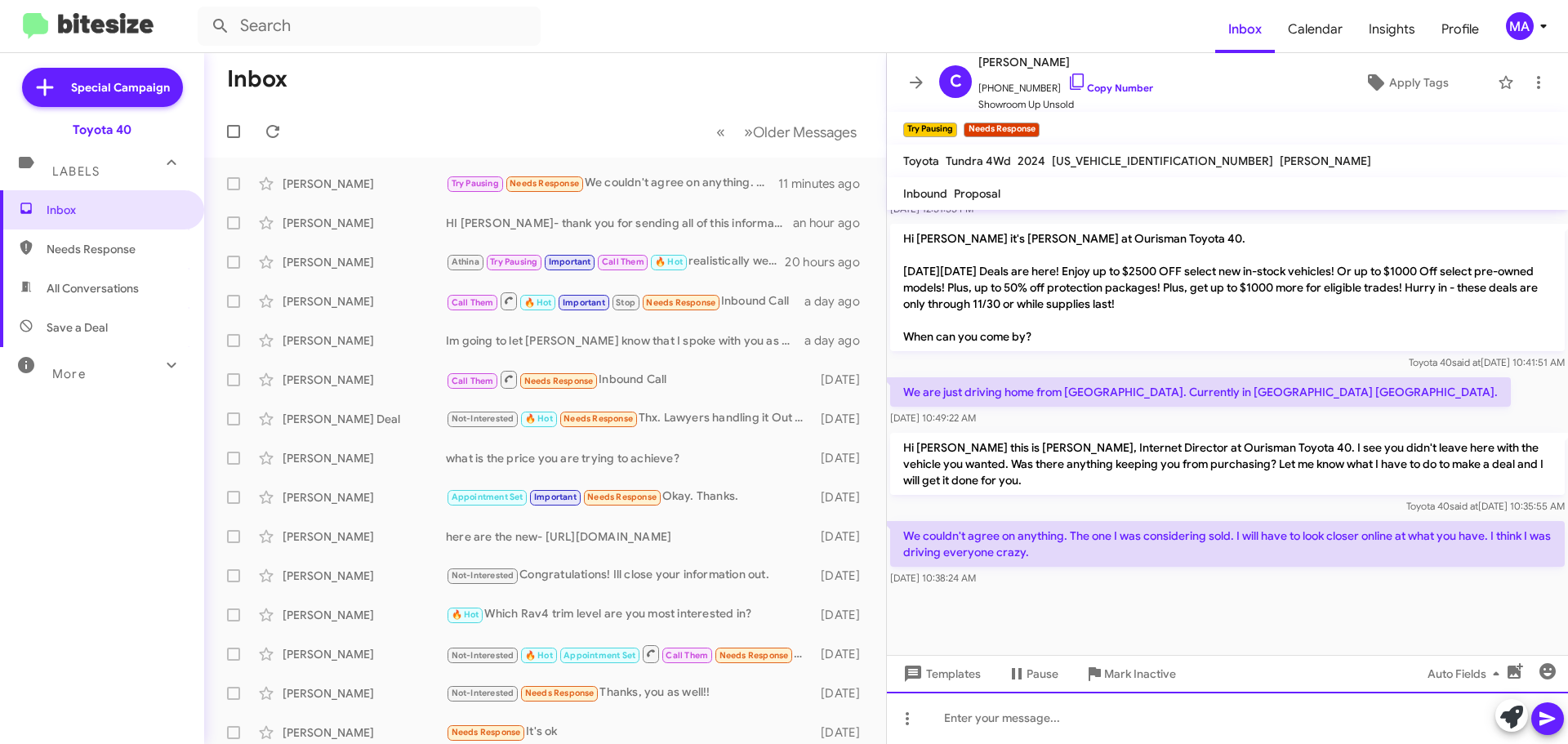
click at [1019, 721] on div at bounding box center [1227, 717] width 681 height 52
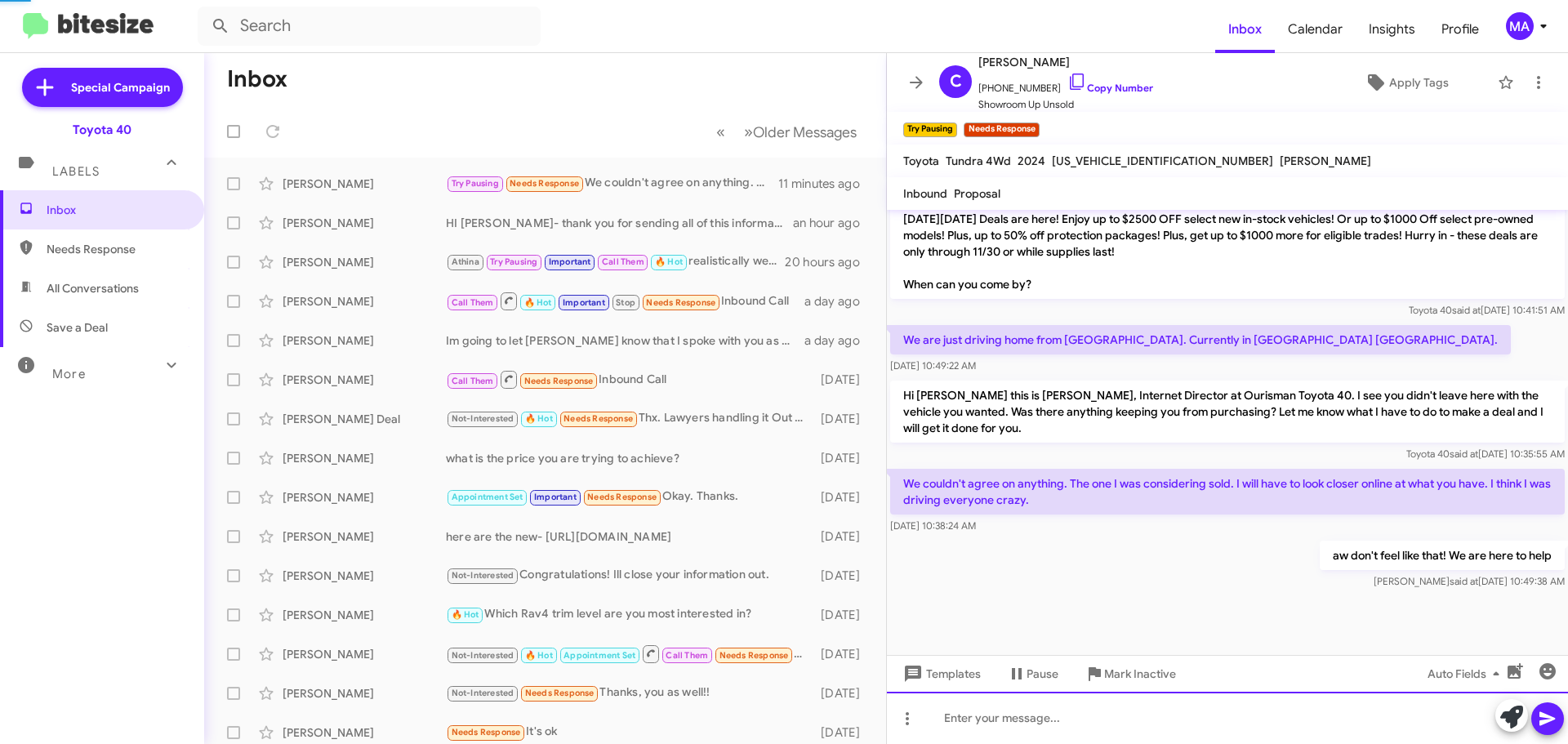
scroll to position [977, 0]
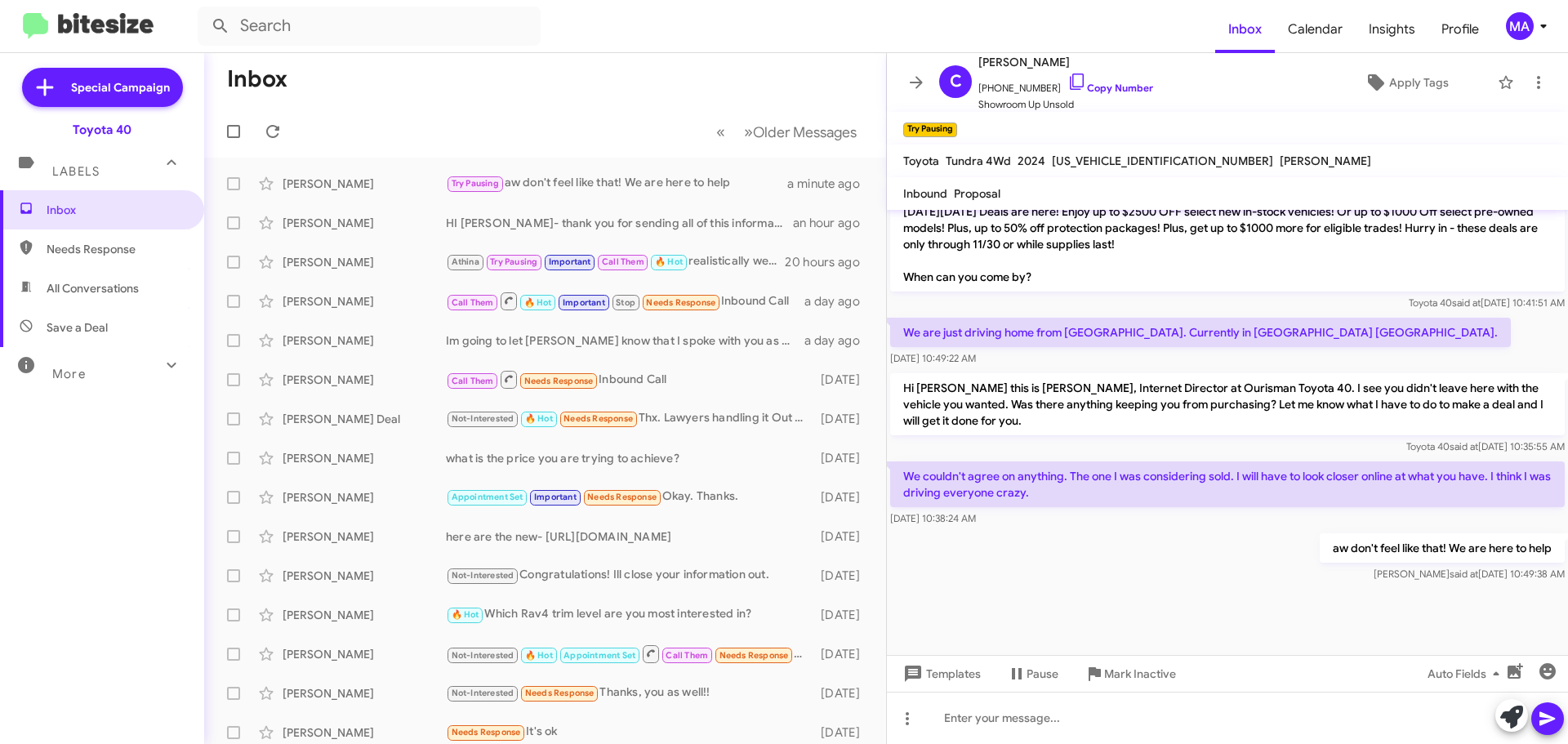
drag, startPoint x: 100, startPoint y: 248, endPoint x: 102, endPoint y: 256, distance: 8.2
click at [100, 247] on span "Needs Response" at bounding box center [115, 249] width 139 height 17
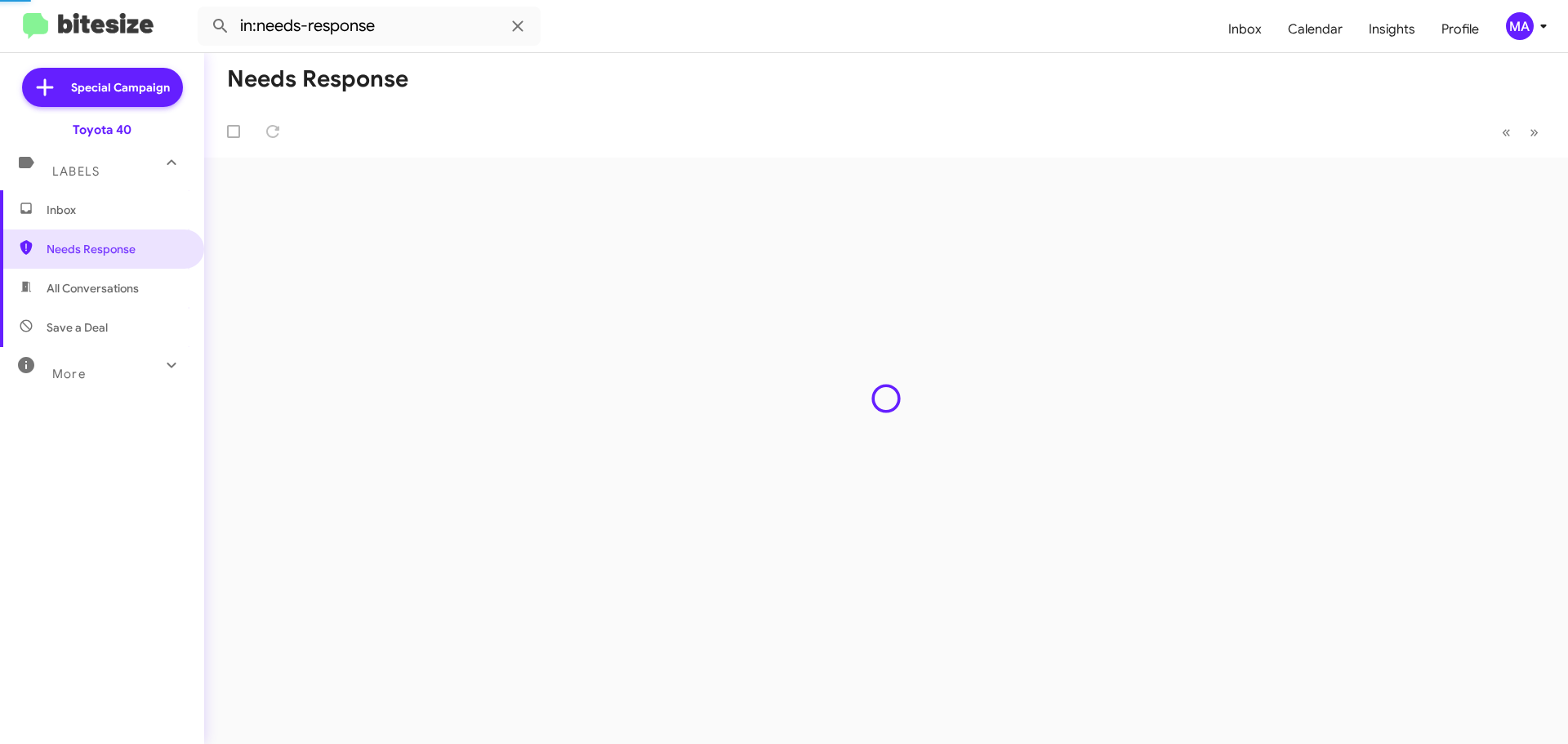
click at [102, 293] on span "All Conversations" at bounding box center [92, 288] width 92 height 17
type input "in:all-conversations"
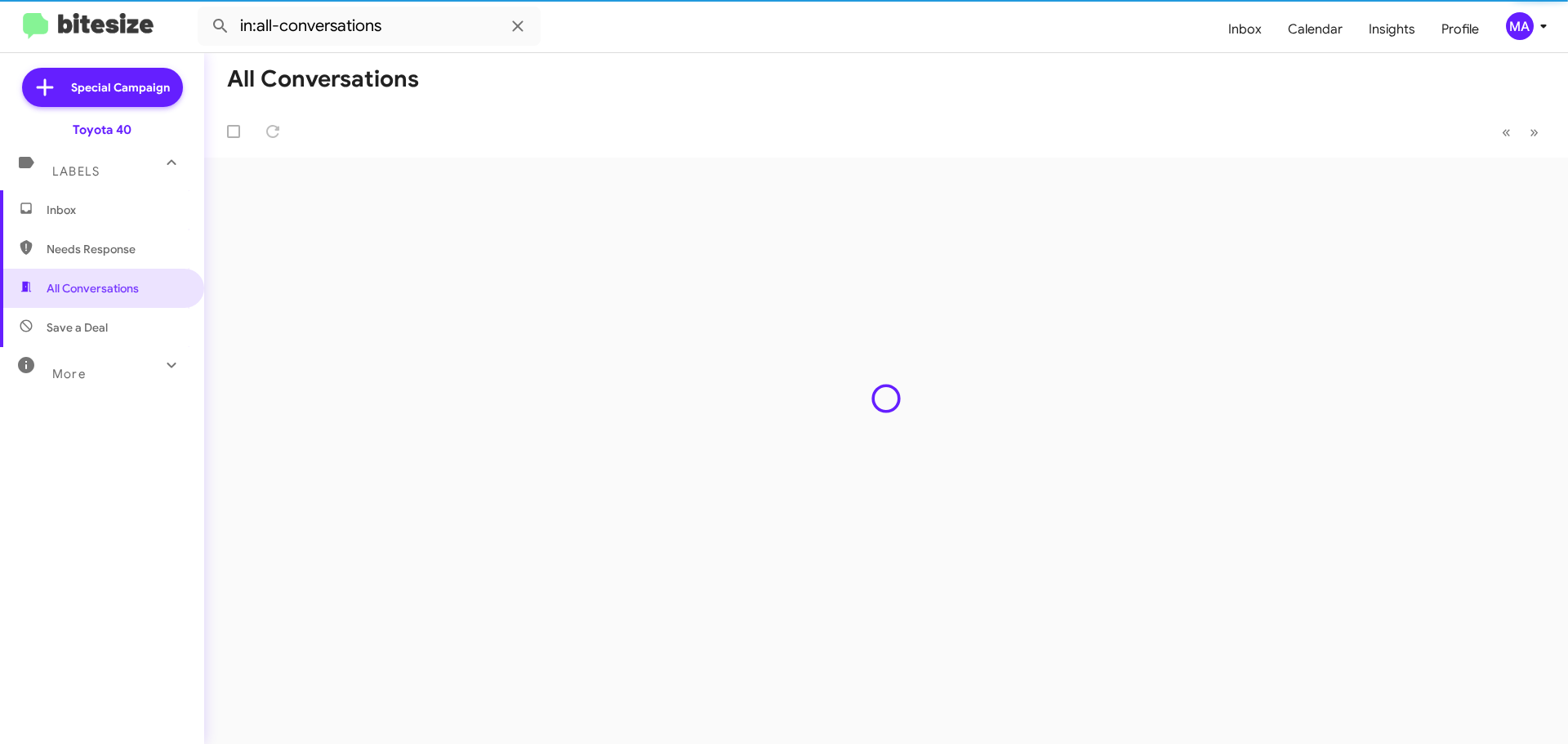
click at [85, 218] on span "Inbox" at bounding box center [102, 210] width 204 height 39
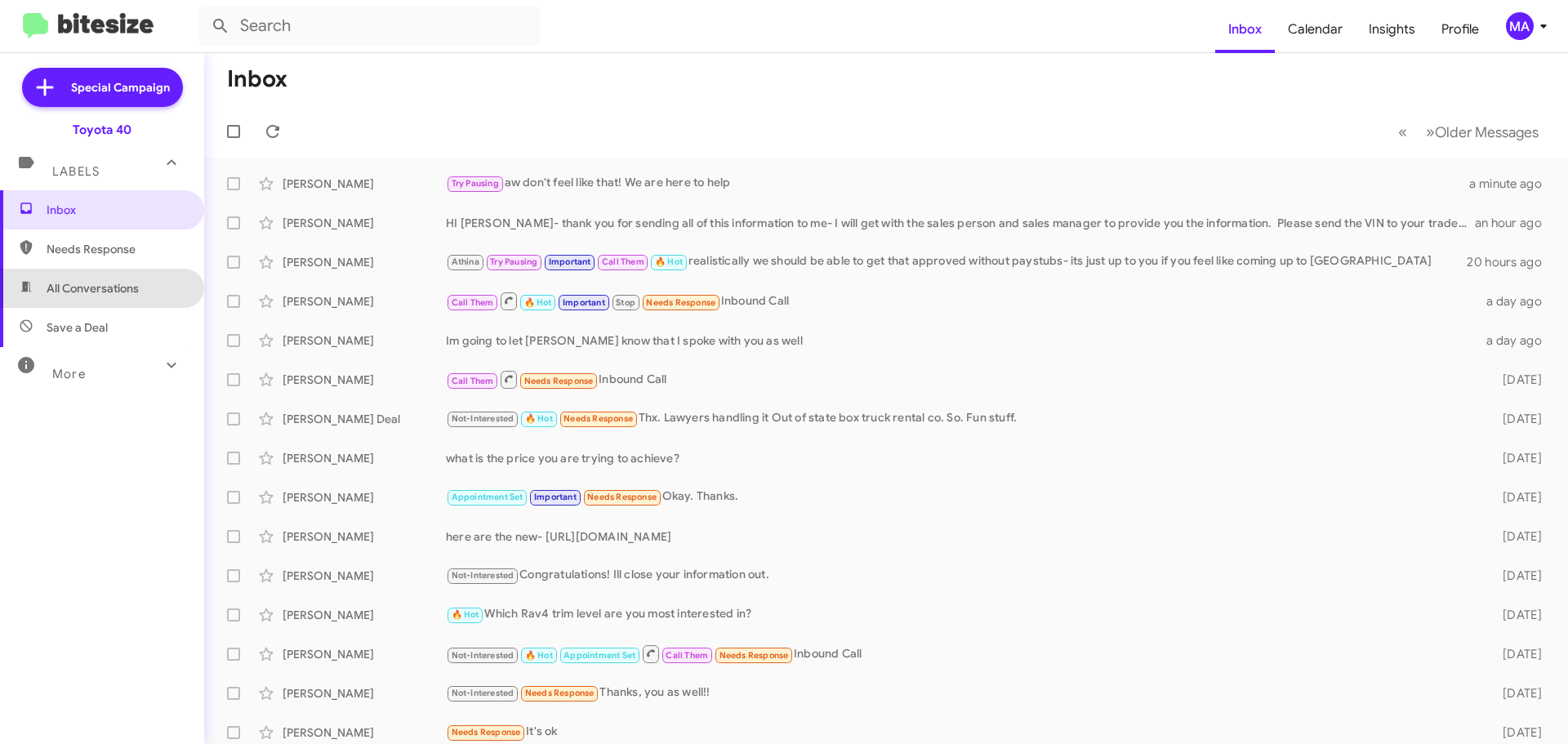
click at [113, 281] on span "All Conversations" at bounding box center [92, 288] width 92 height 17
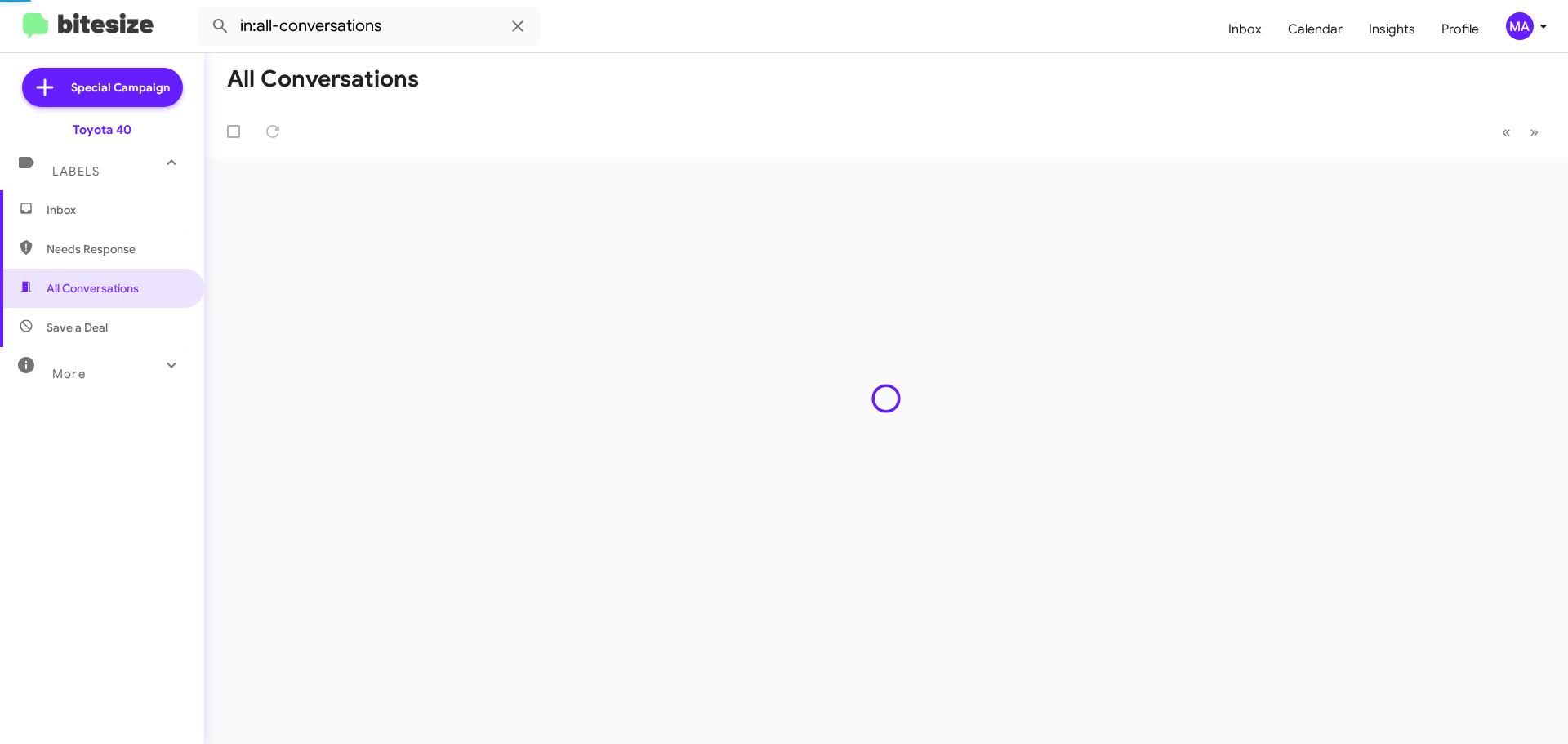
click at [104, 317] on span "Save a Deal" at bounding box center [102, 327] width 204 height 39
type input "in:not-interested"
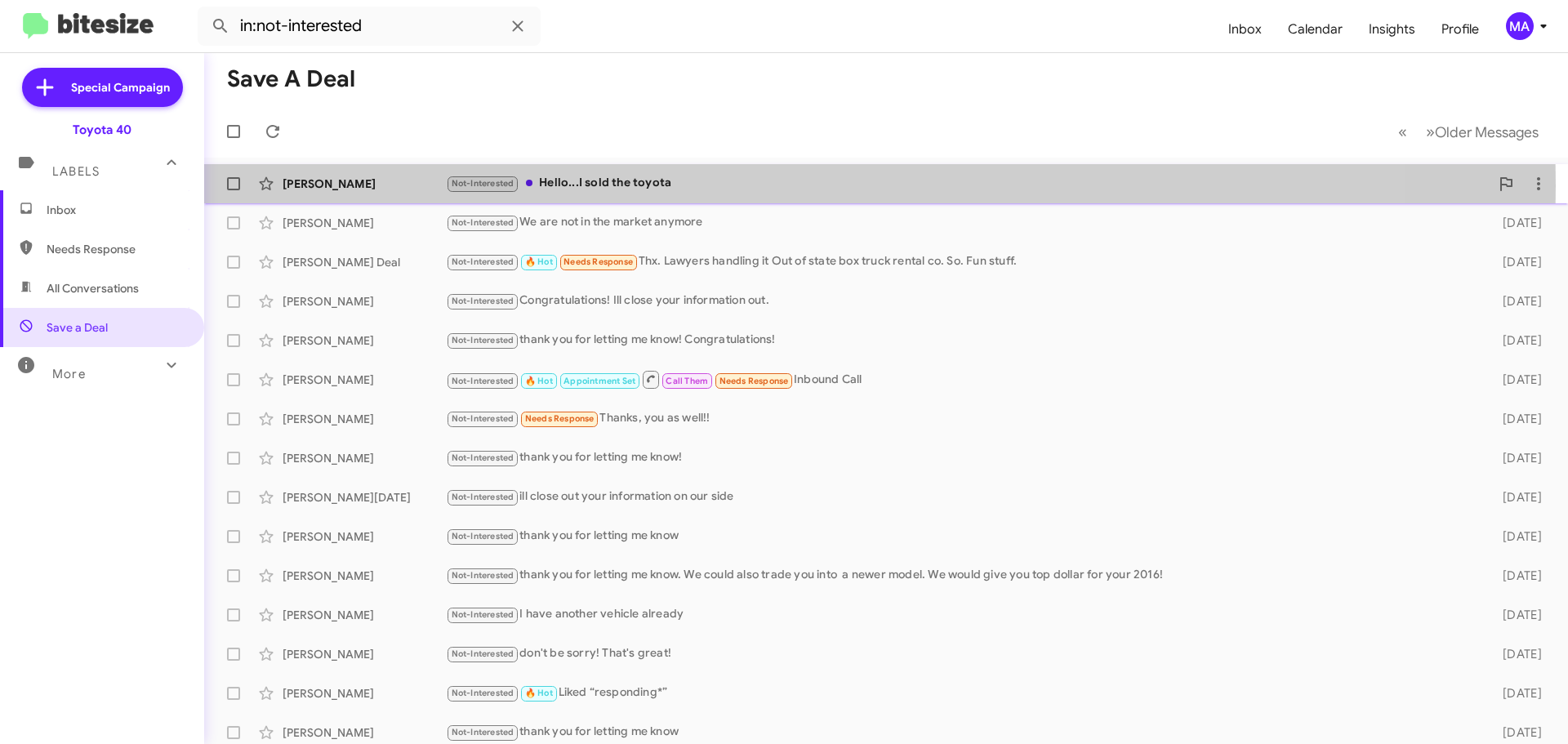
click at [650, 186] on div "Not-Interested Hello...I sold the toyota" at bounding box center [968, 183] width 1043 height 19
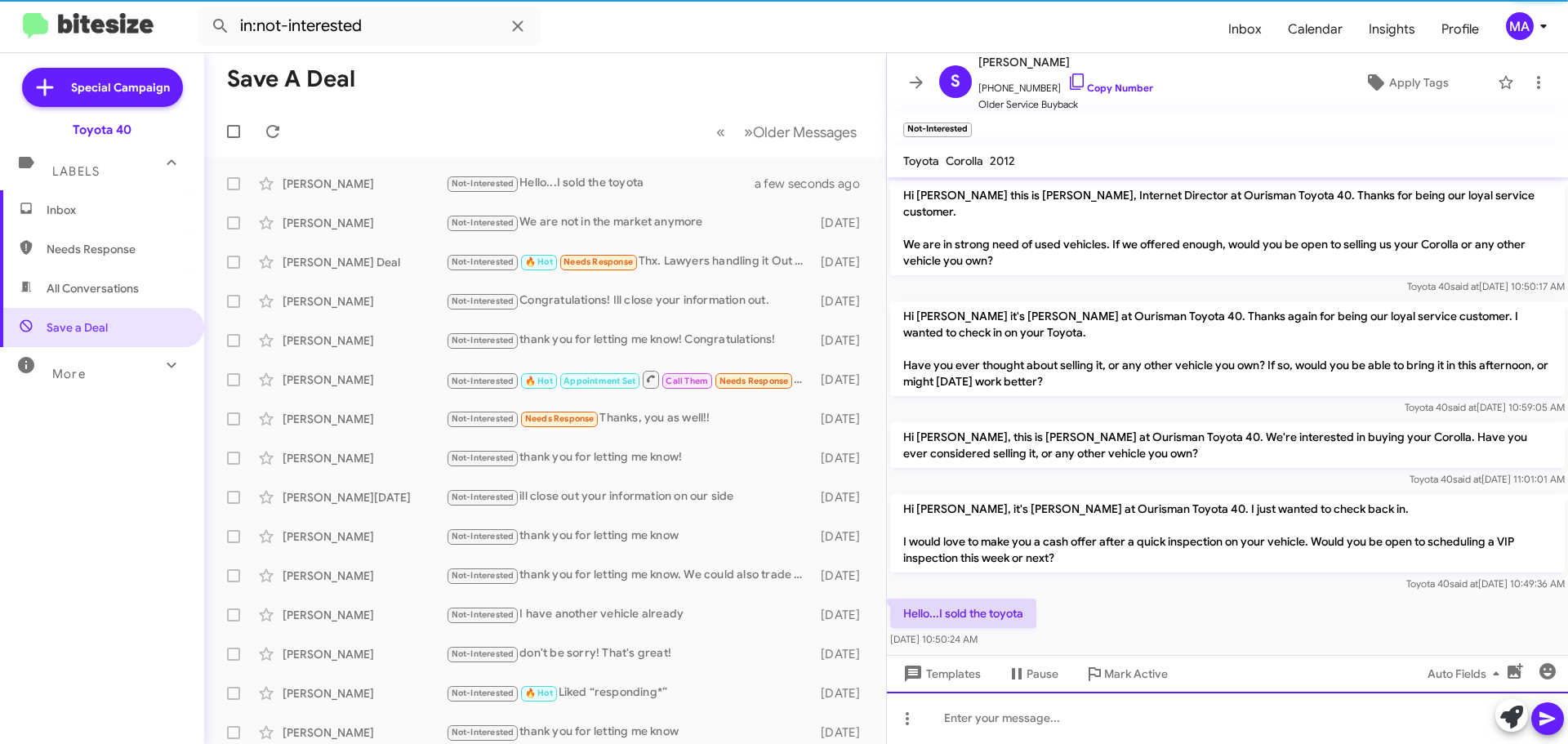
click at [1042, 723] on div at bounding box center [1227, 717] width 681 height 52
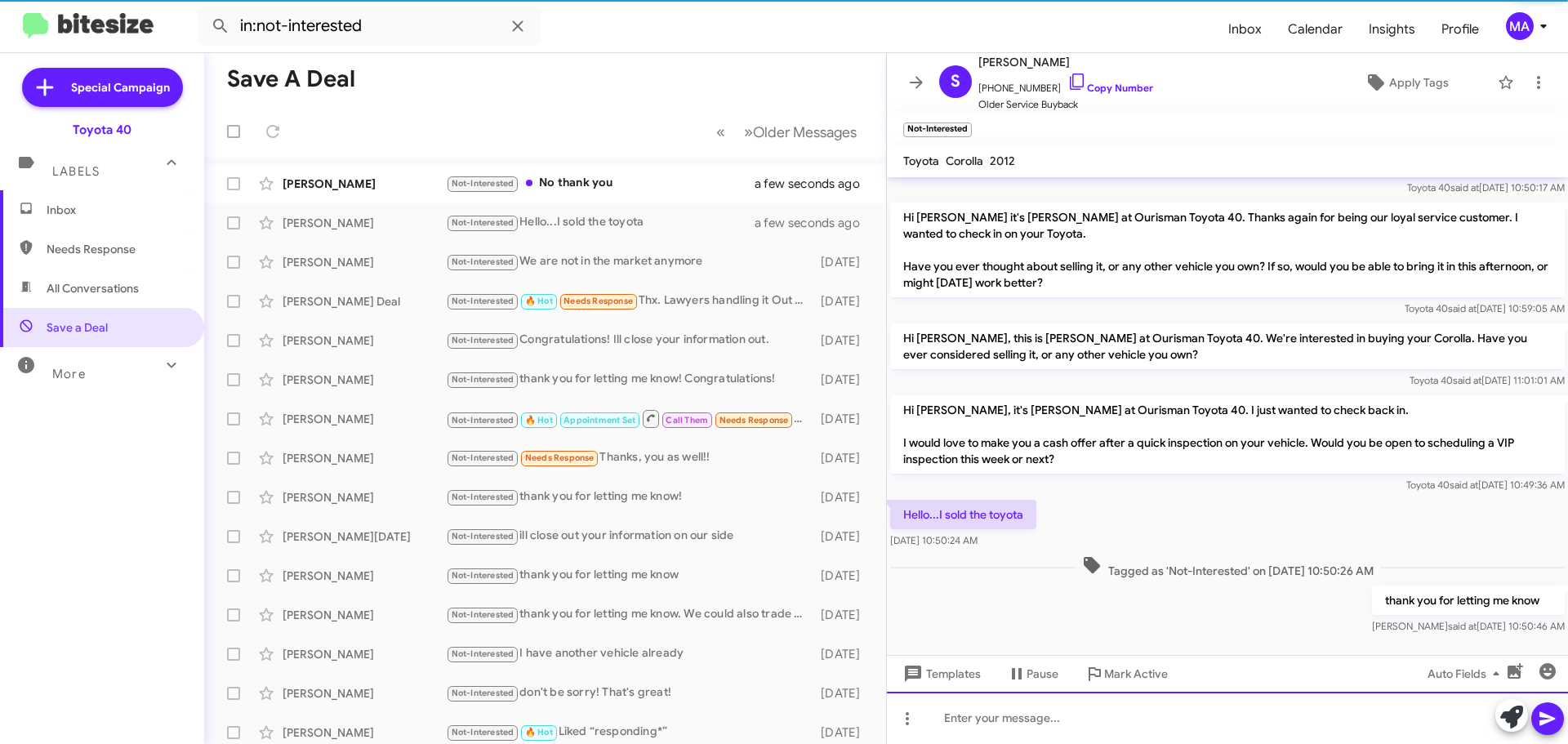
scroll to position [110, 0]
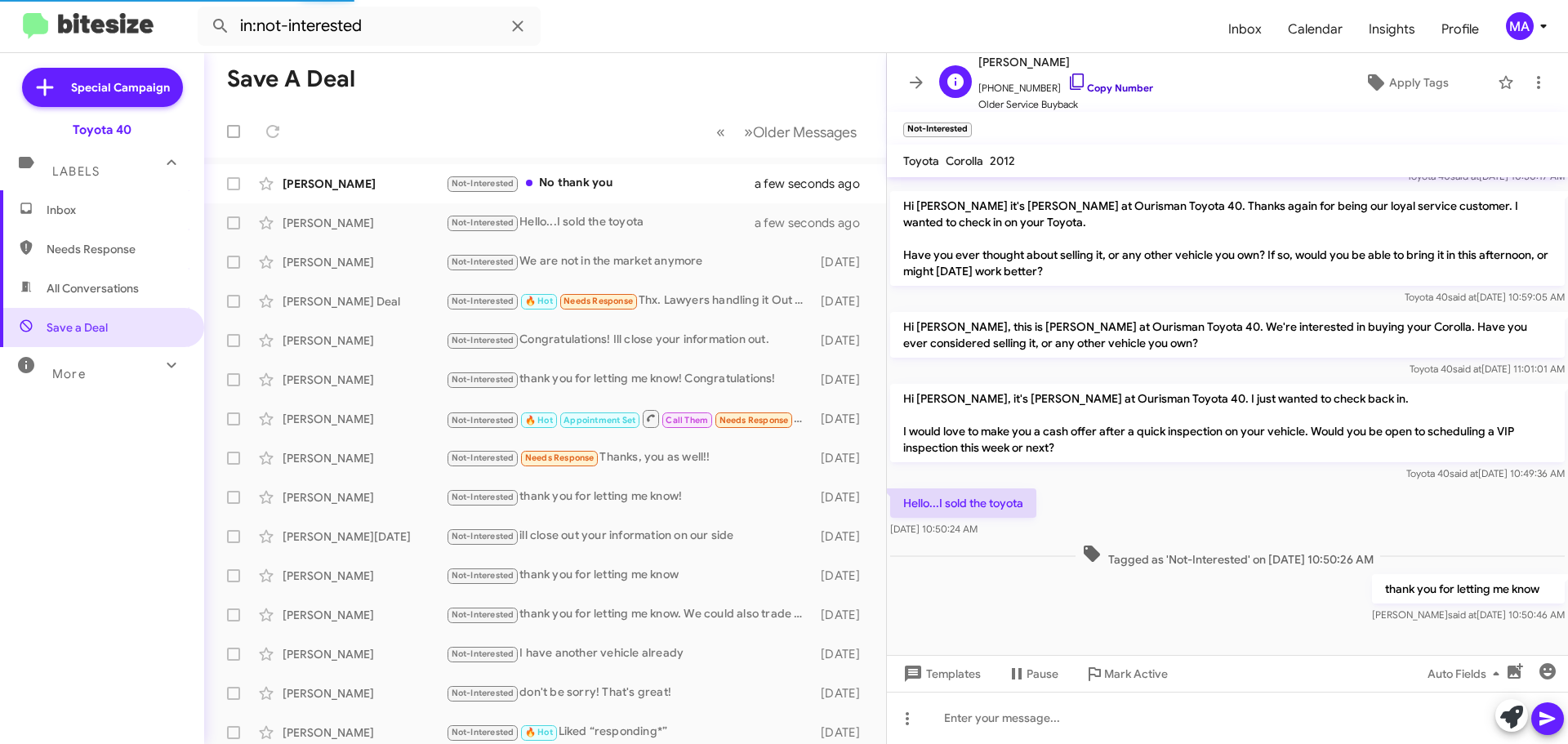
click at [1067, 77] on icon at bounding box center [1077, 82] width 20 height 20
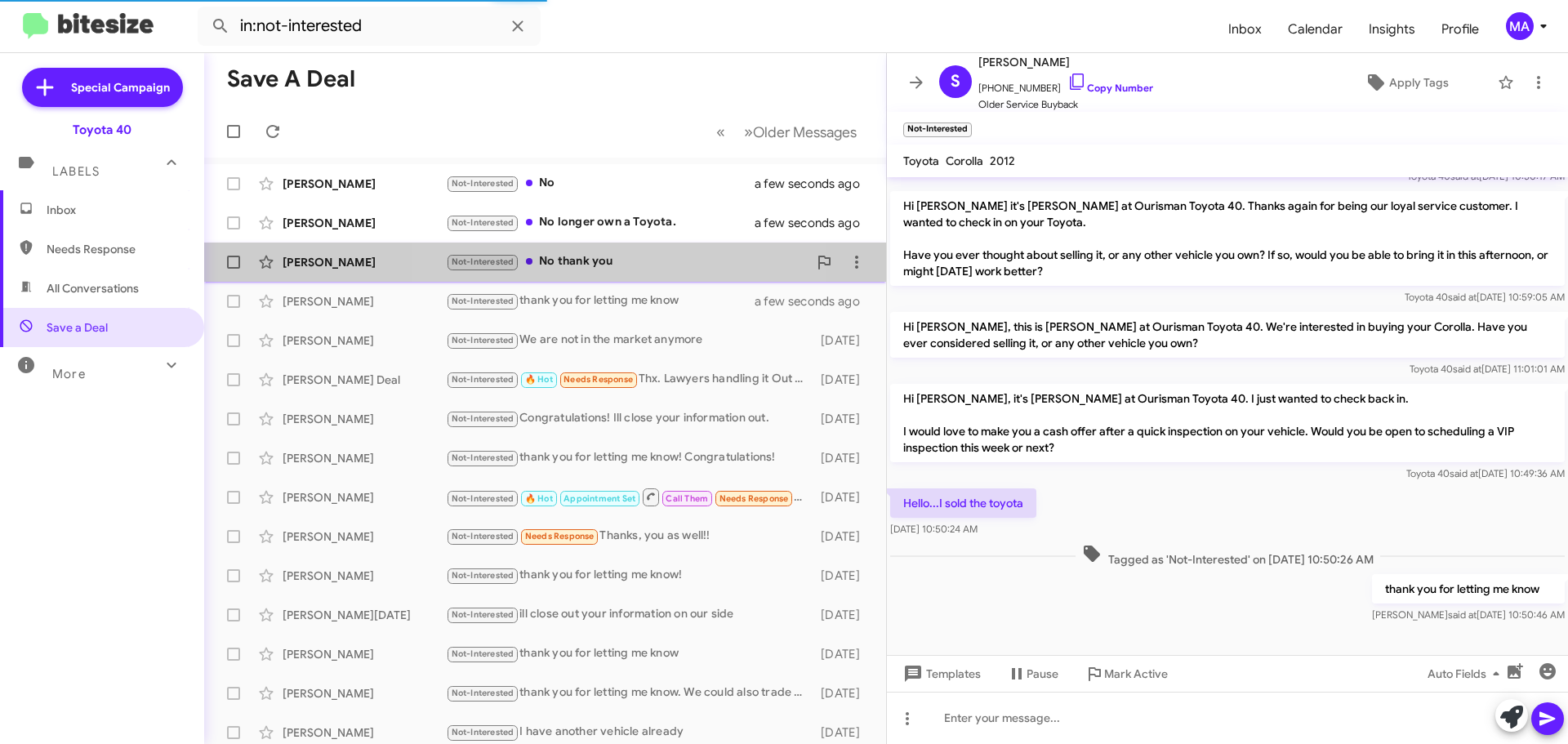
click at [574, 263] on div "Not-Interested No thank you" at bounding box center [627, 261] width 362 height 19
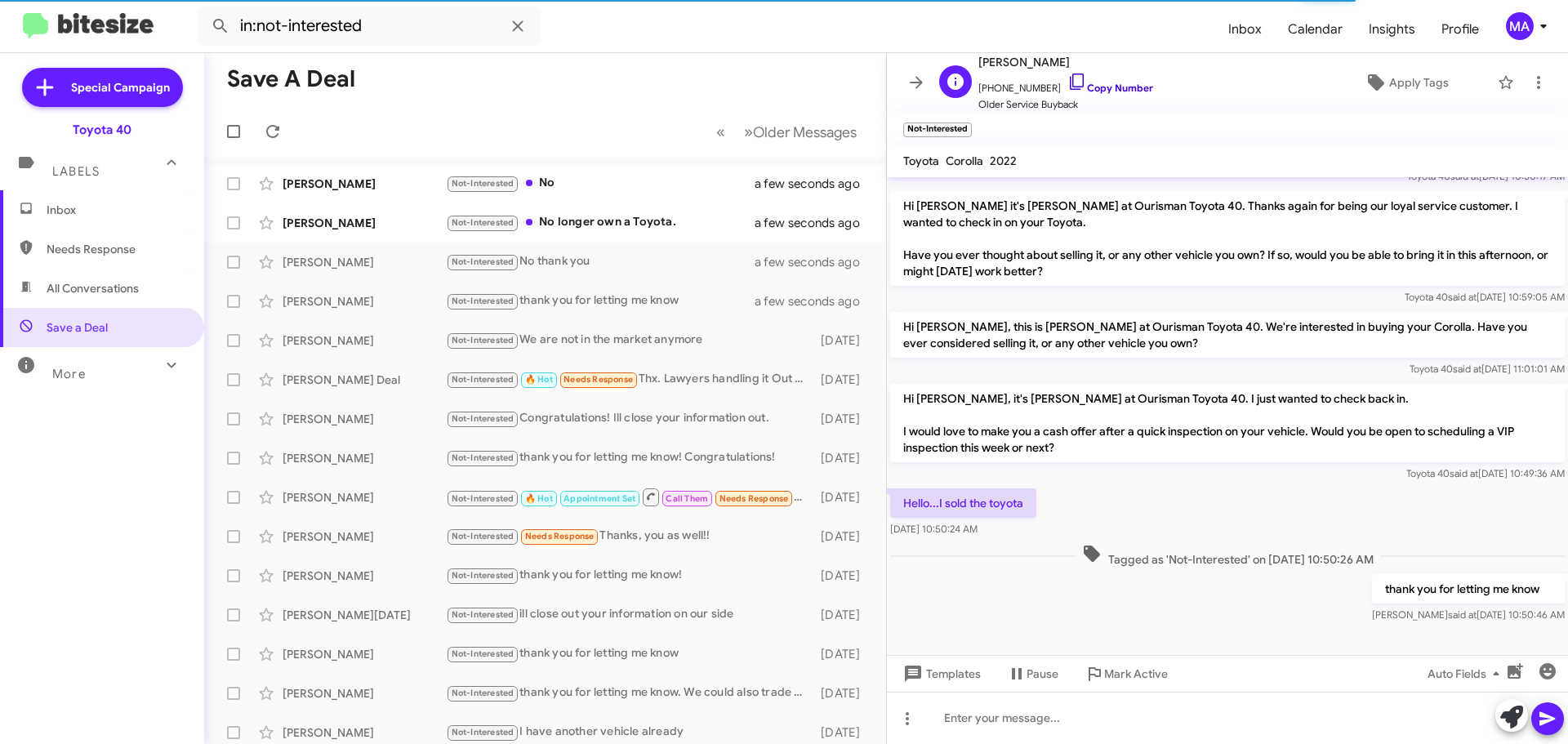
click at [1067, 80] on icon at bounding box center [1077, 82] width 20 height 20
click at [593, 220] on div "Not-Interested No longer own a Toyota." at bounding box center [627, 222] width 362 height 19
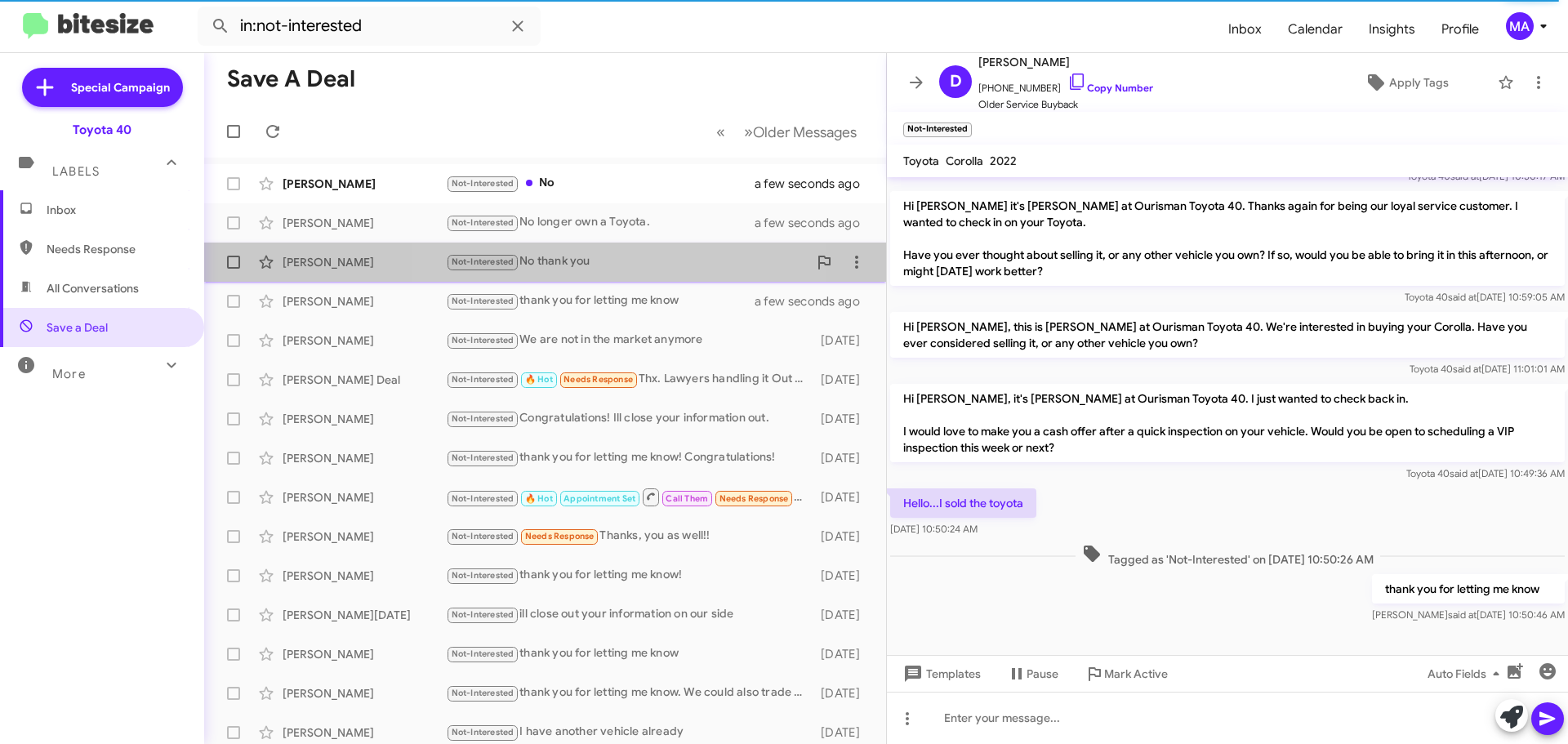
click at [597, 258] on div "Not-Interested No thank you" at bounding box center [627, 261] width 362 height 19
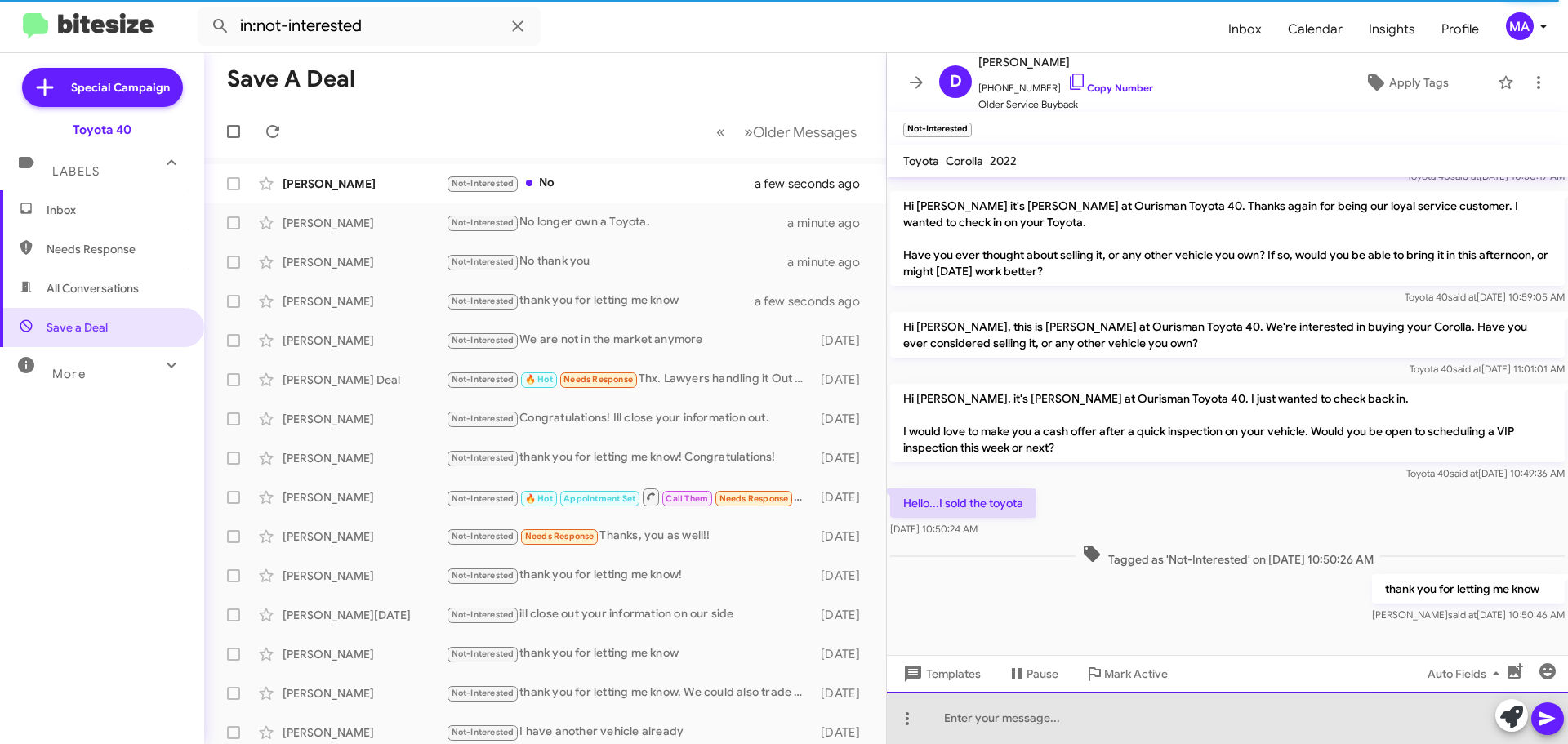
click at [1055, 724] on div at bounding box center [1227, 717] width 681 height 52
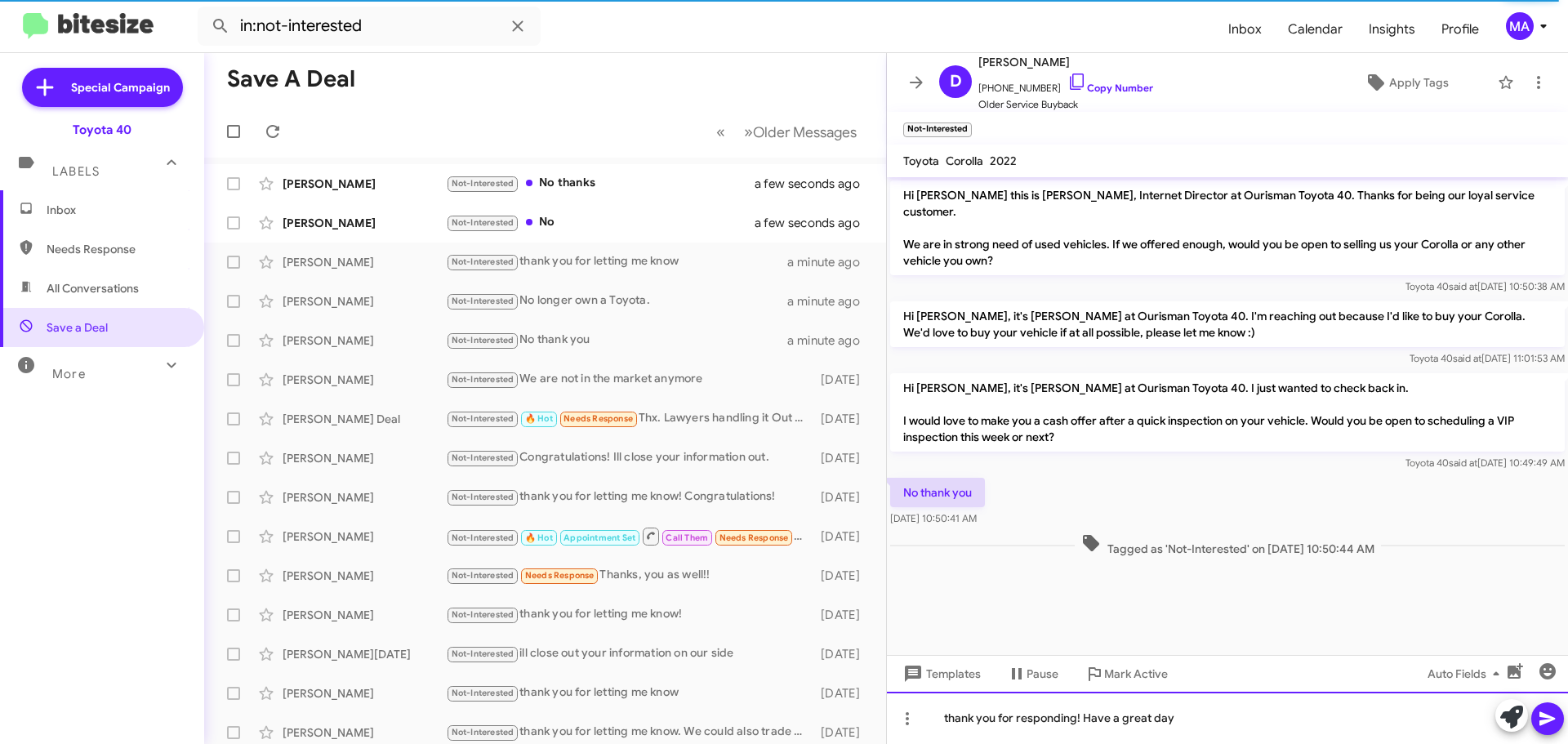
click at [1055, 724] on div "thank you for responding! Have a great day" at bounding box center [1227, 717] width 681 height 52
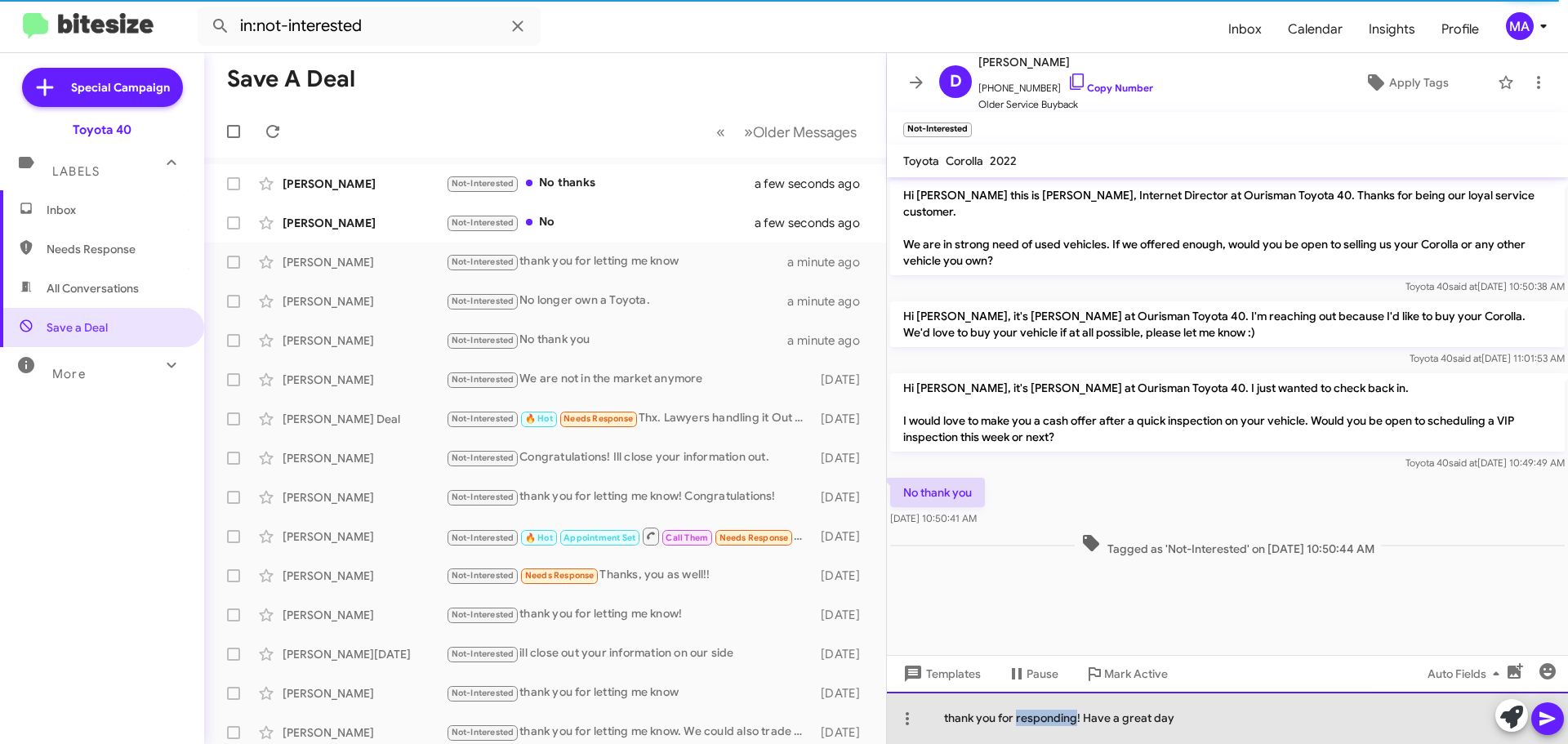
click at [1055, 724] on div "thank you for responding! Have a great day" at bounding box center [1227, 717] width 681 height 52
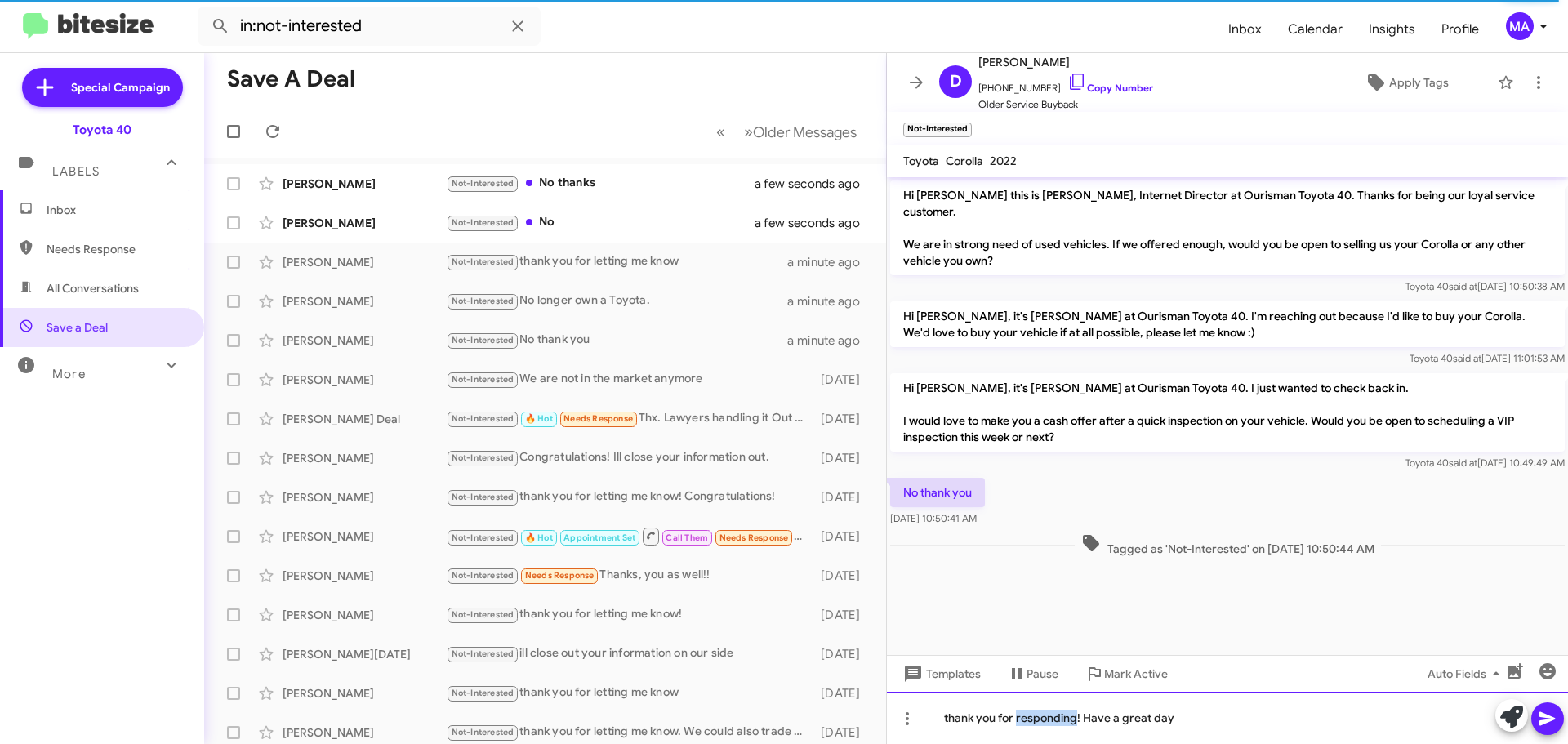
copy div "thank you for responding! Have a great day"
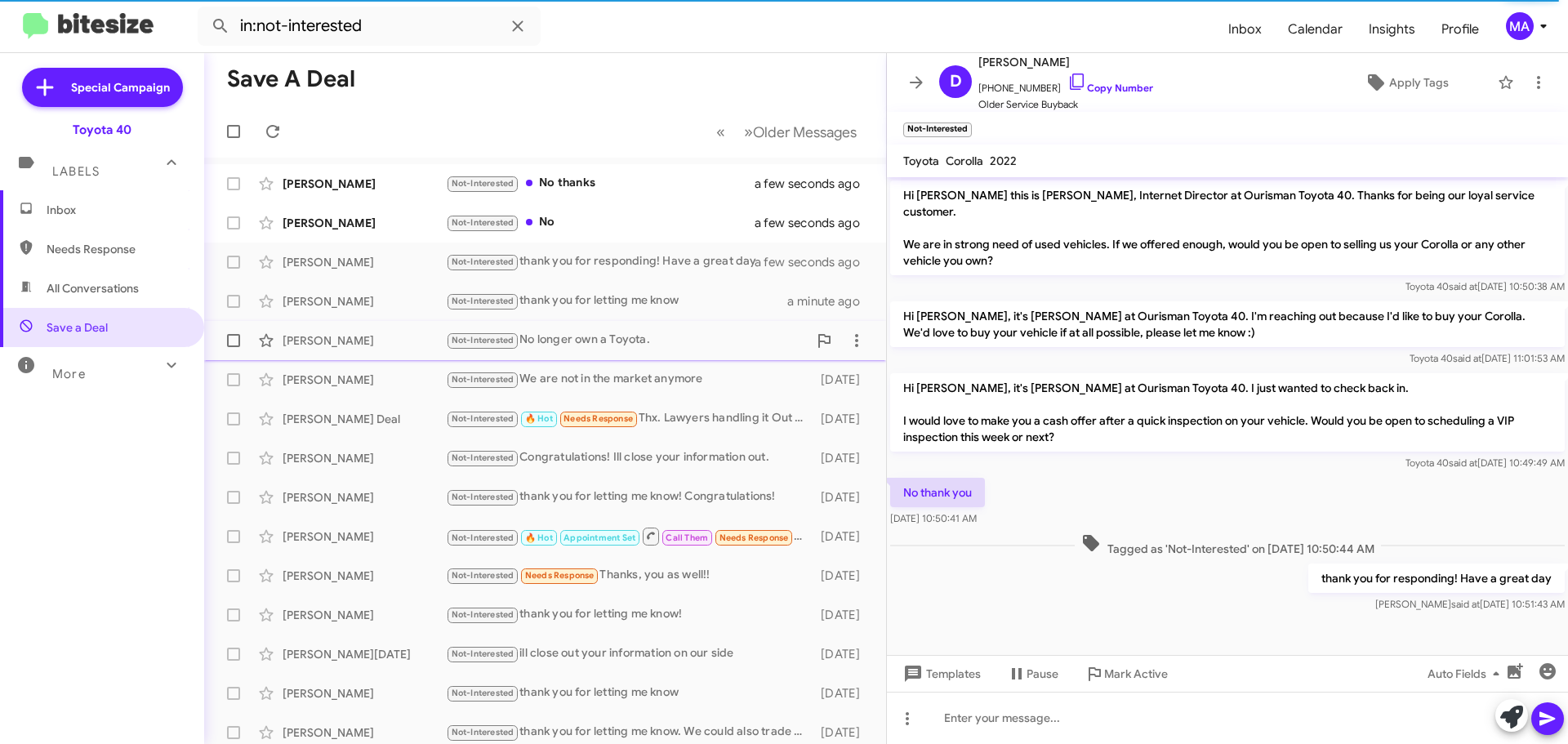
click at [636, 337] on div "Not-Interested No longer own a Toyota." at bounding box center [627, 340] width 362 height 19
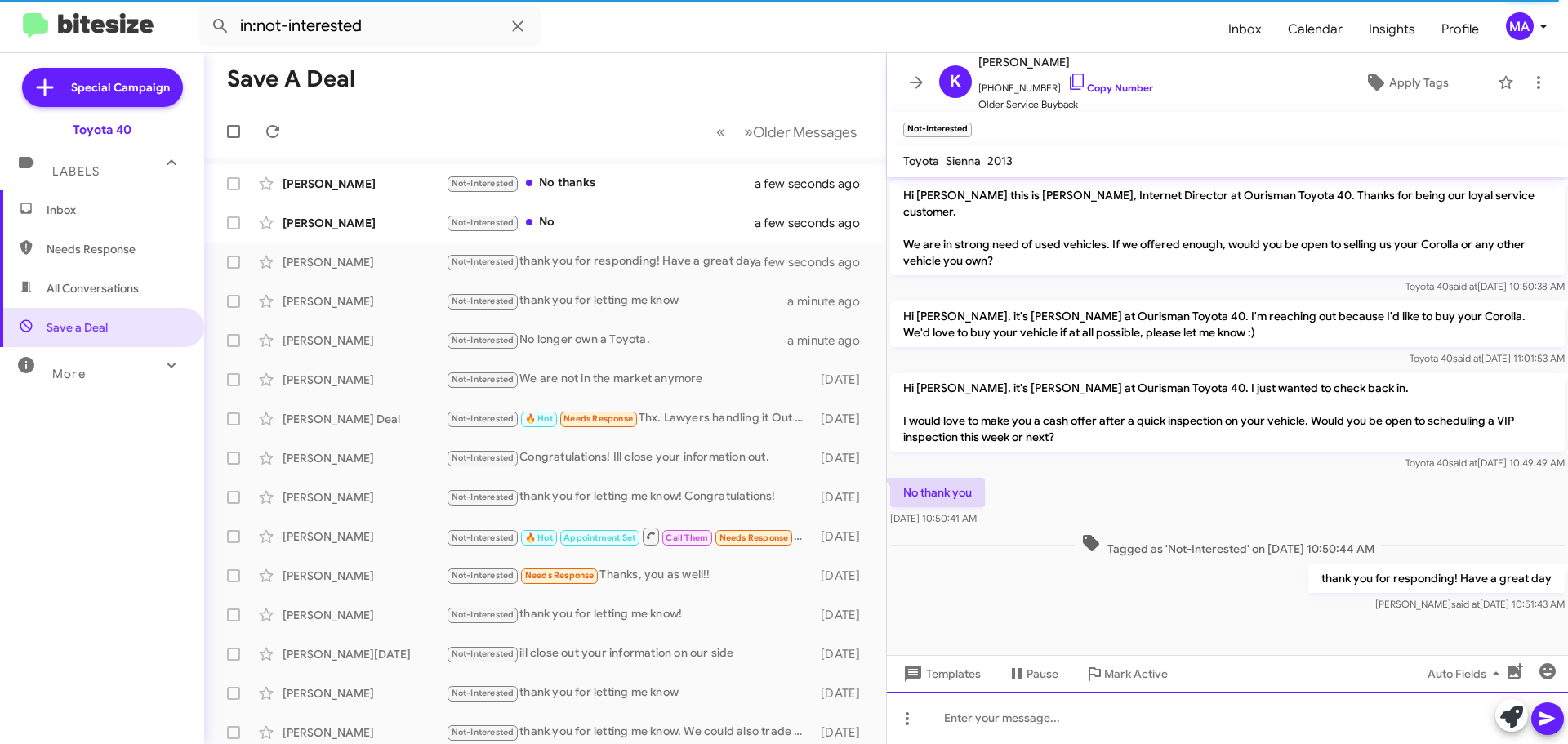
click at [992, 732] on div at bounding box center [1227, 717] width 681 height 52
click at [993, 724] on div "thank you for responding! Have a great day" at bounding box center [1227, 717] width 681 height 52
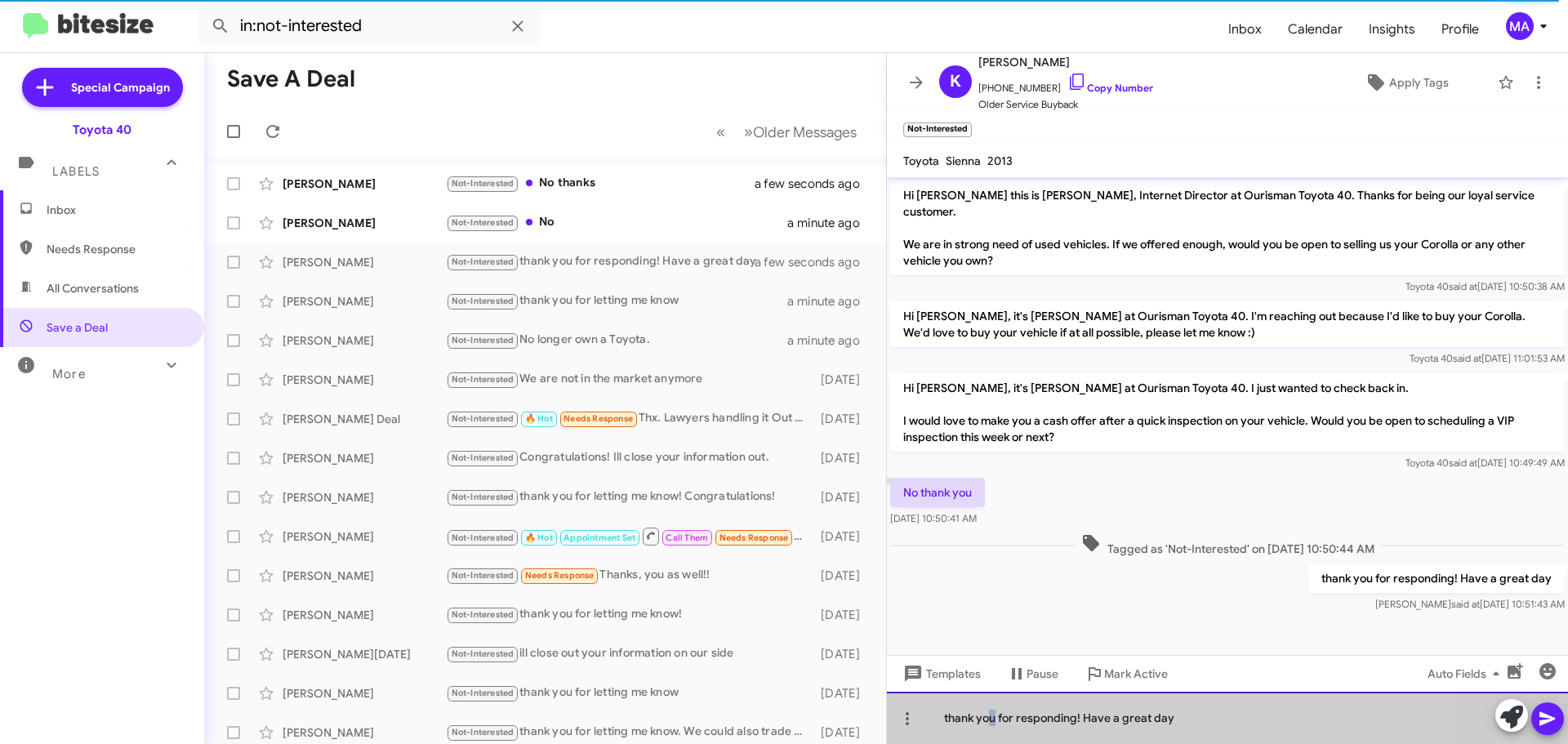
click at [994, 724] on div "thank you for responding! Have a great day" at bounding box center [1227, 717] width 681 height 52
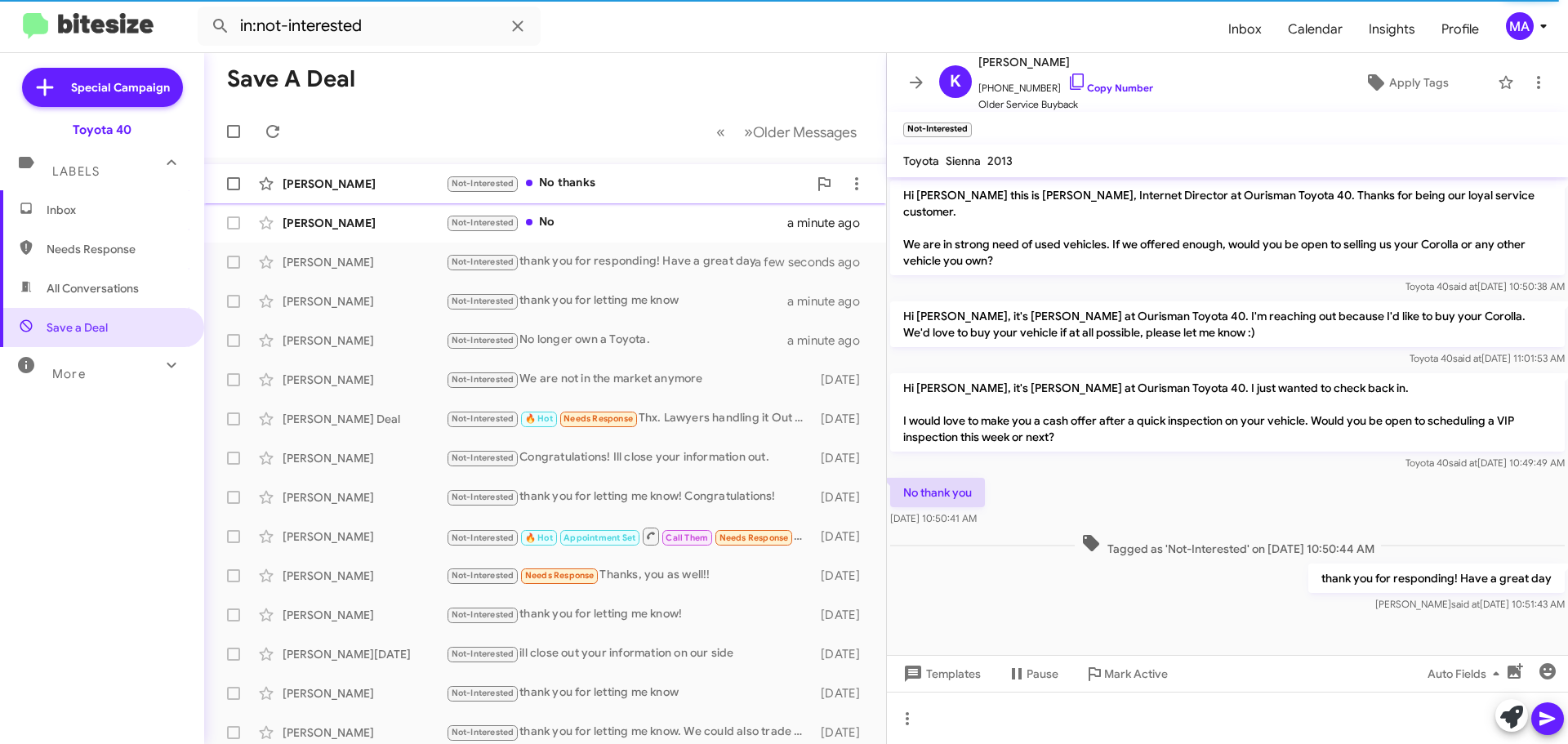
click at [601, 182] on div "Not-Interested No thanks" at bounding box center [627, 183] width 362 height 19
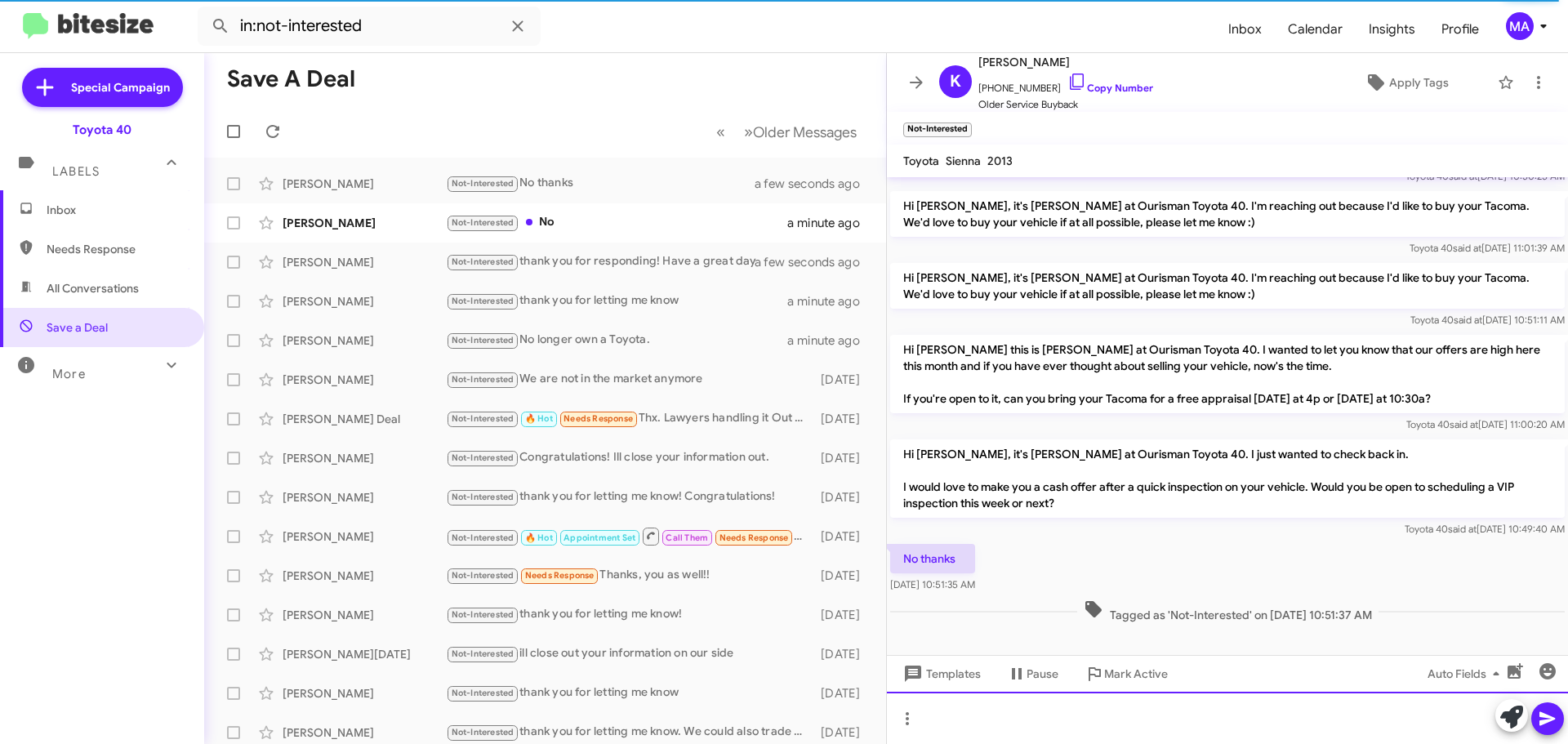
click at [988, 726] on div at bounding box center [1227, 717] width 681 height 52
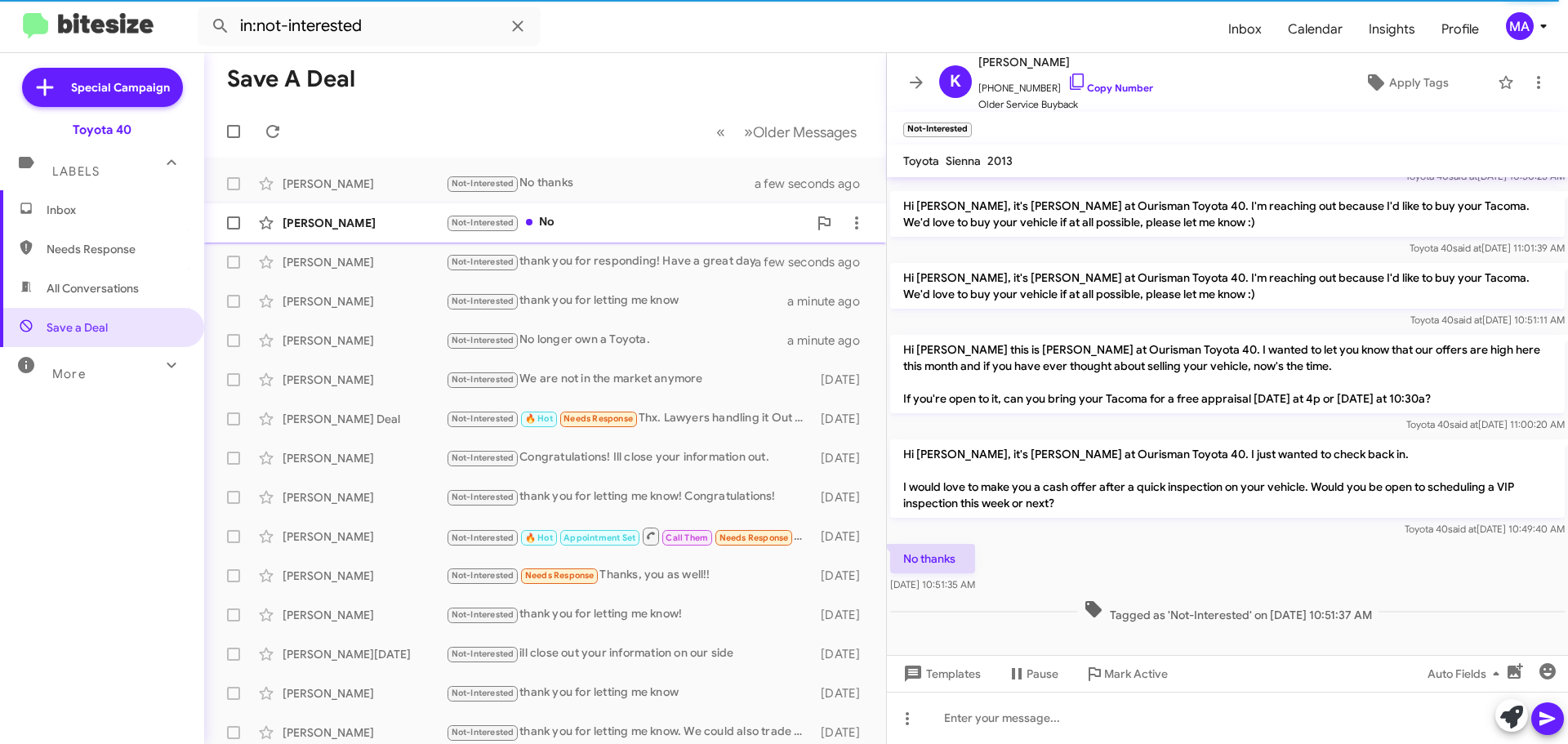
click at [584, 212] on div "Etta Norman Not-Interested No a minute ago" at bounding box center [544, 222] width 655 height 32
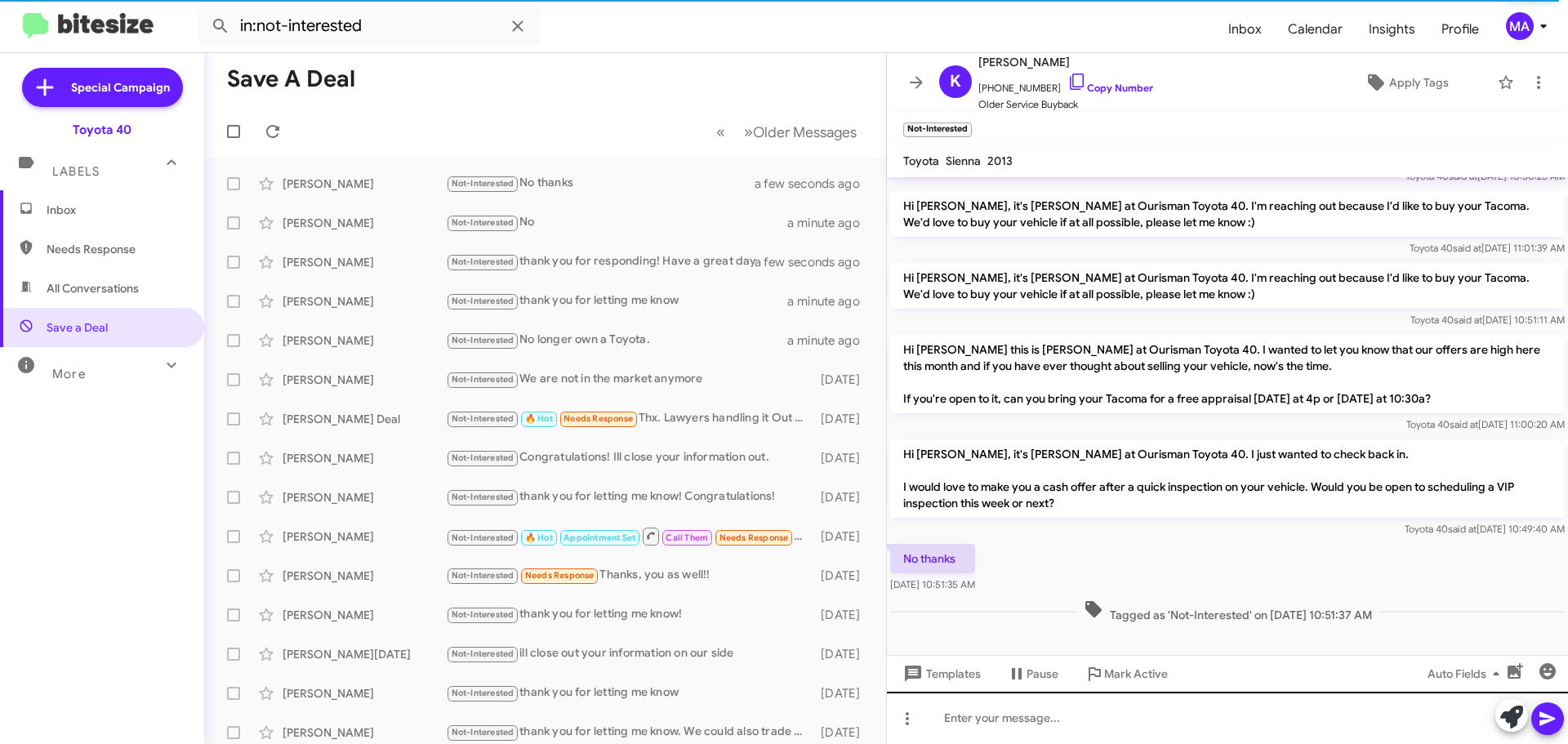
scroll to position [34, 0]
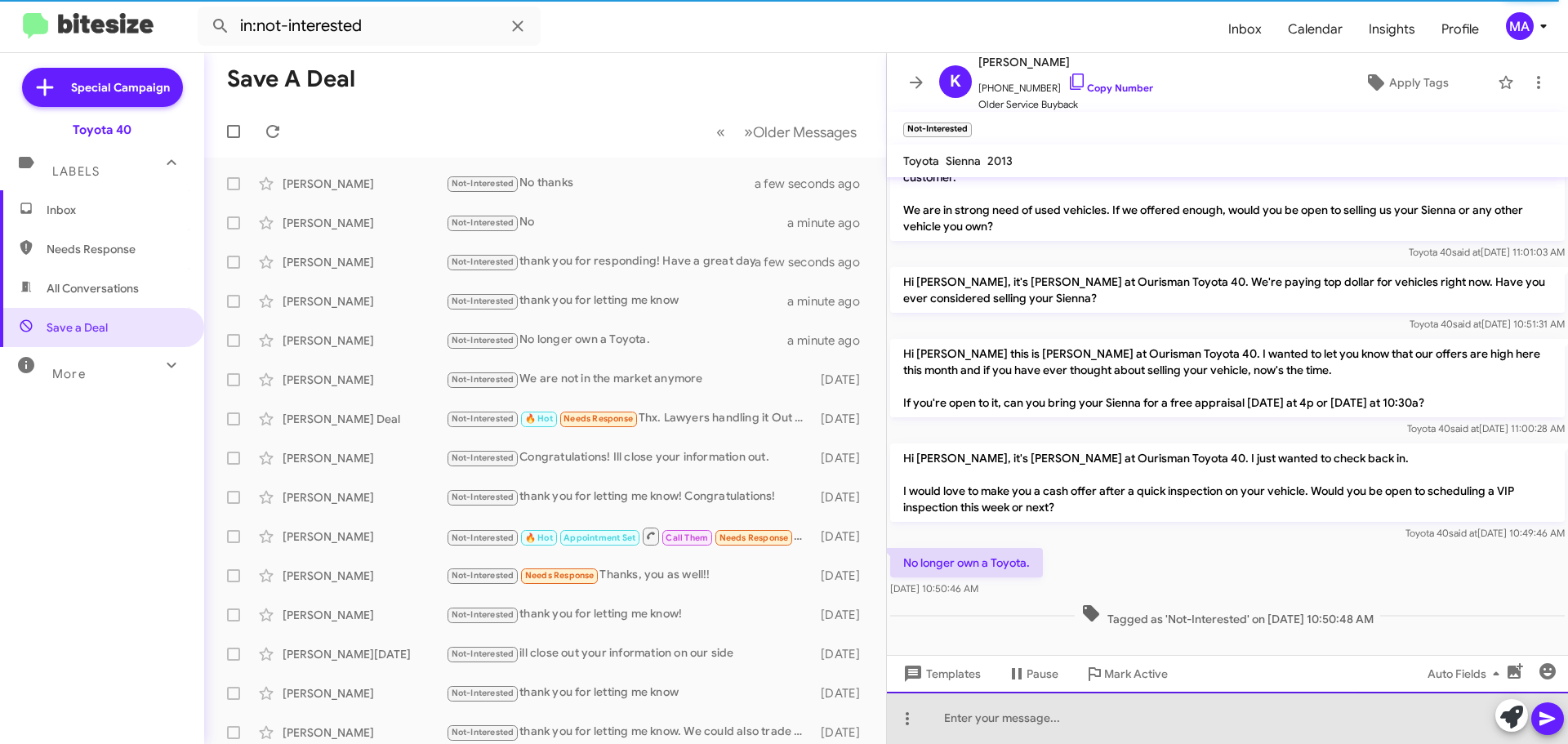
click at [1047, 718] on div at bounding box center [1227, 717] width 681 height 52
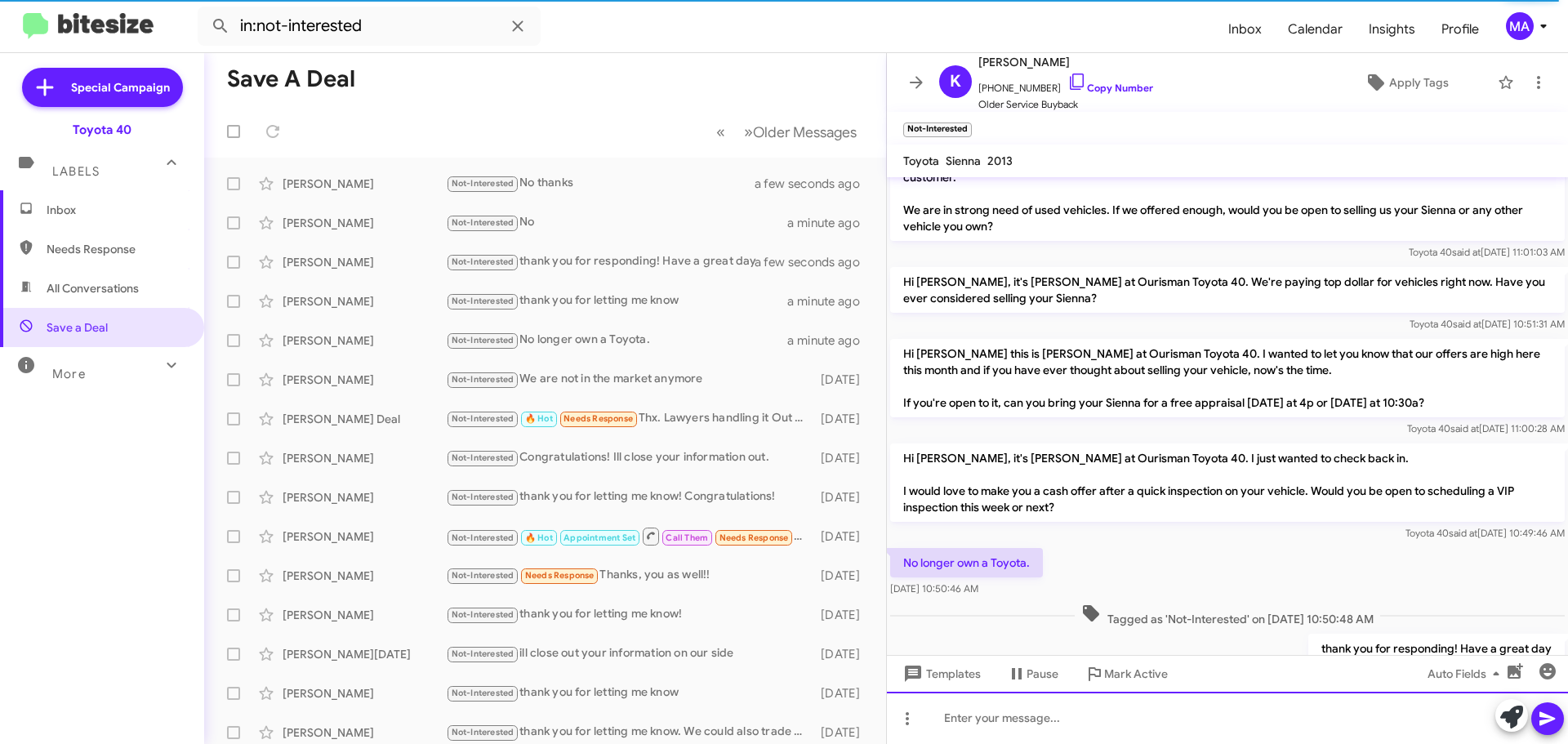
scroll to position [94, 0]
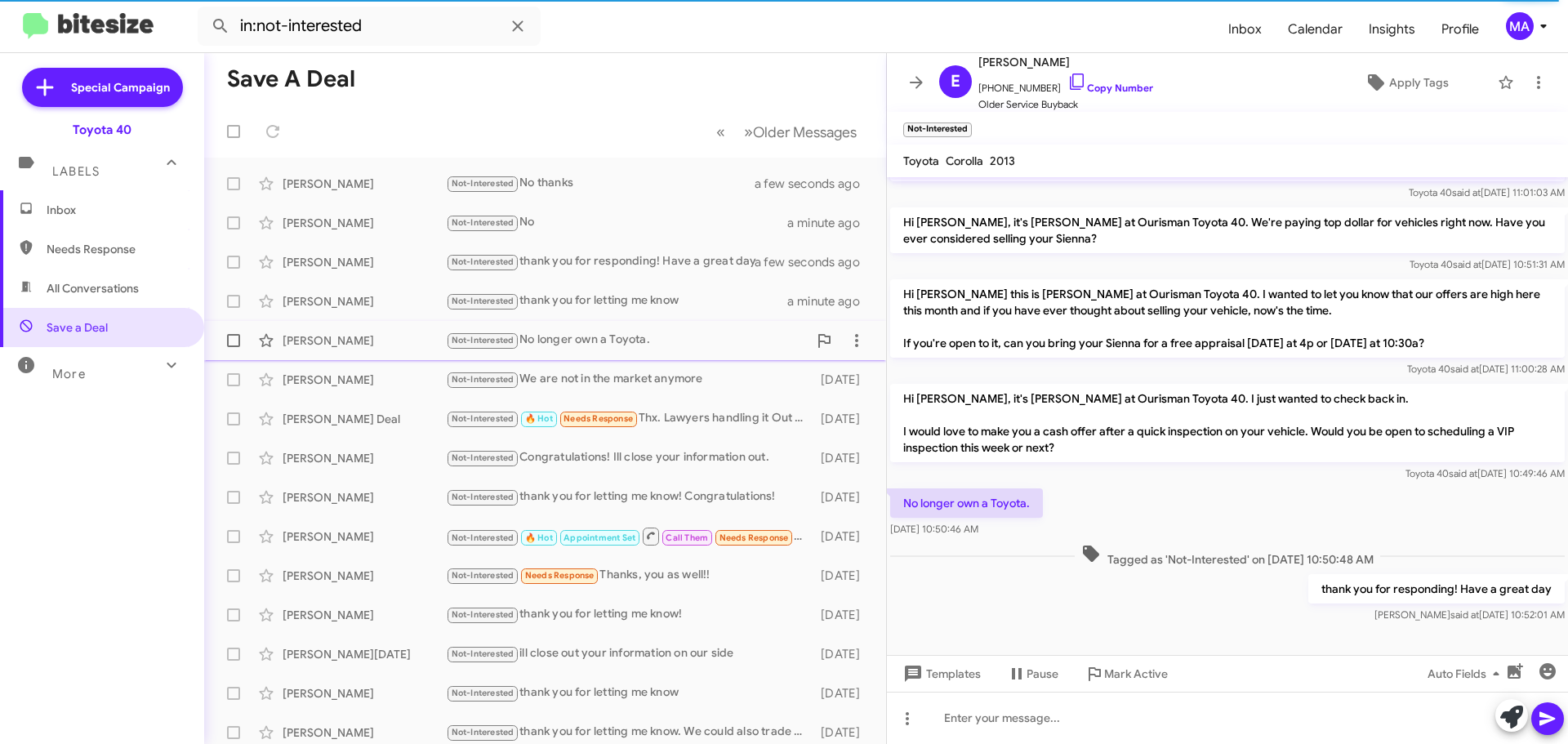
click at [672, 334] on div "Not-Interested No longer own a Toyota." at bounding box center [627, 340] width 362 height 19
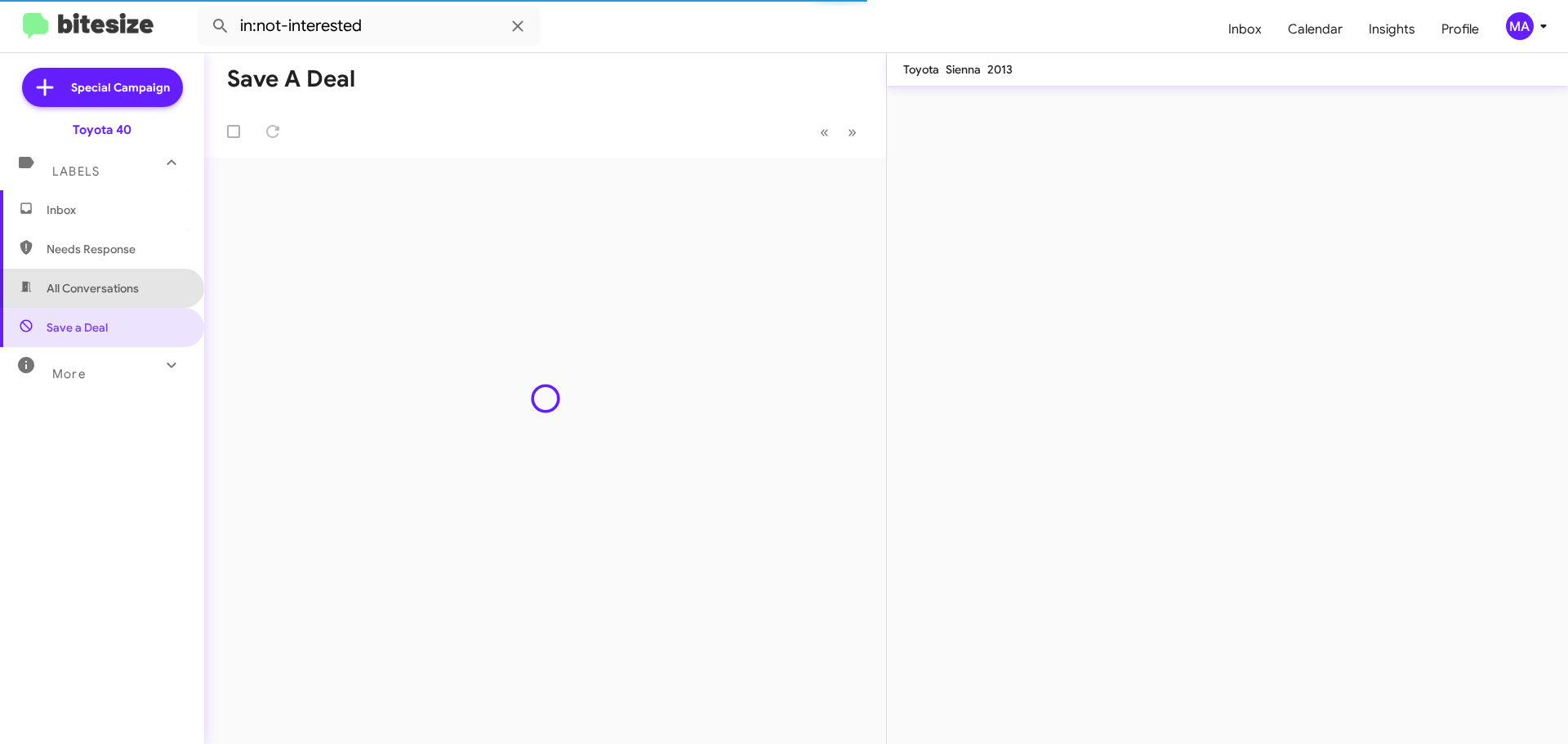
click at [115, 286] on span "All Conversations" at bounding box center [92, 288] width 92 height 17
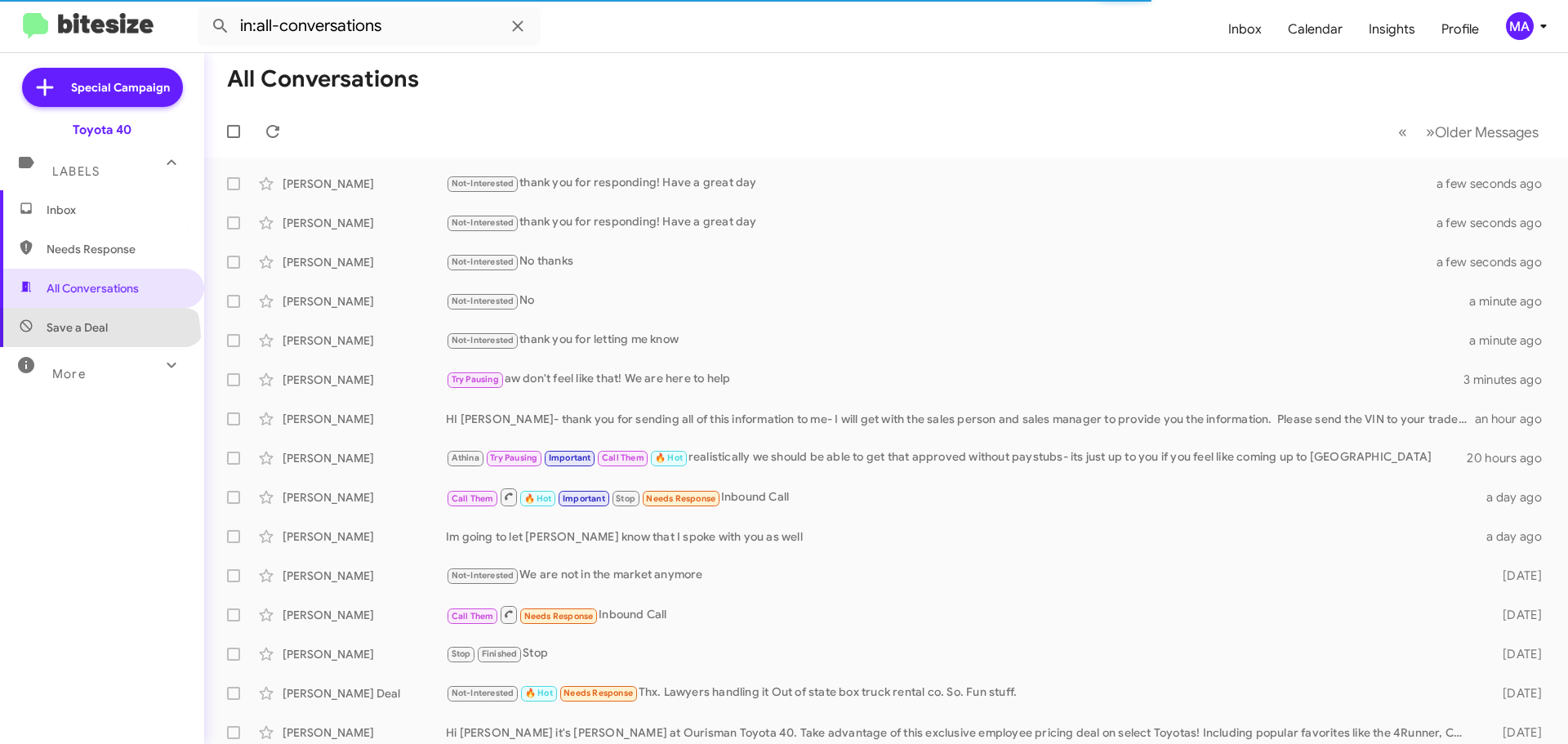
click at [98, 338] on span "Save a Deal" at bounding box center [102, 327] width 204 height 39
type input "in:not-interested"
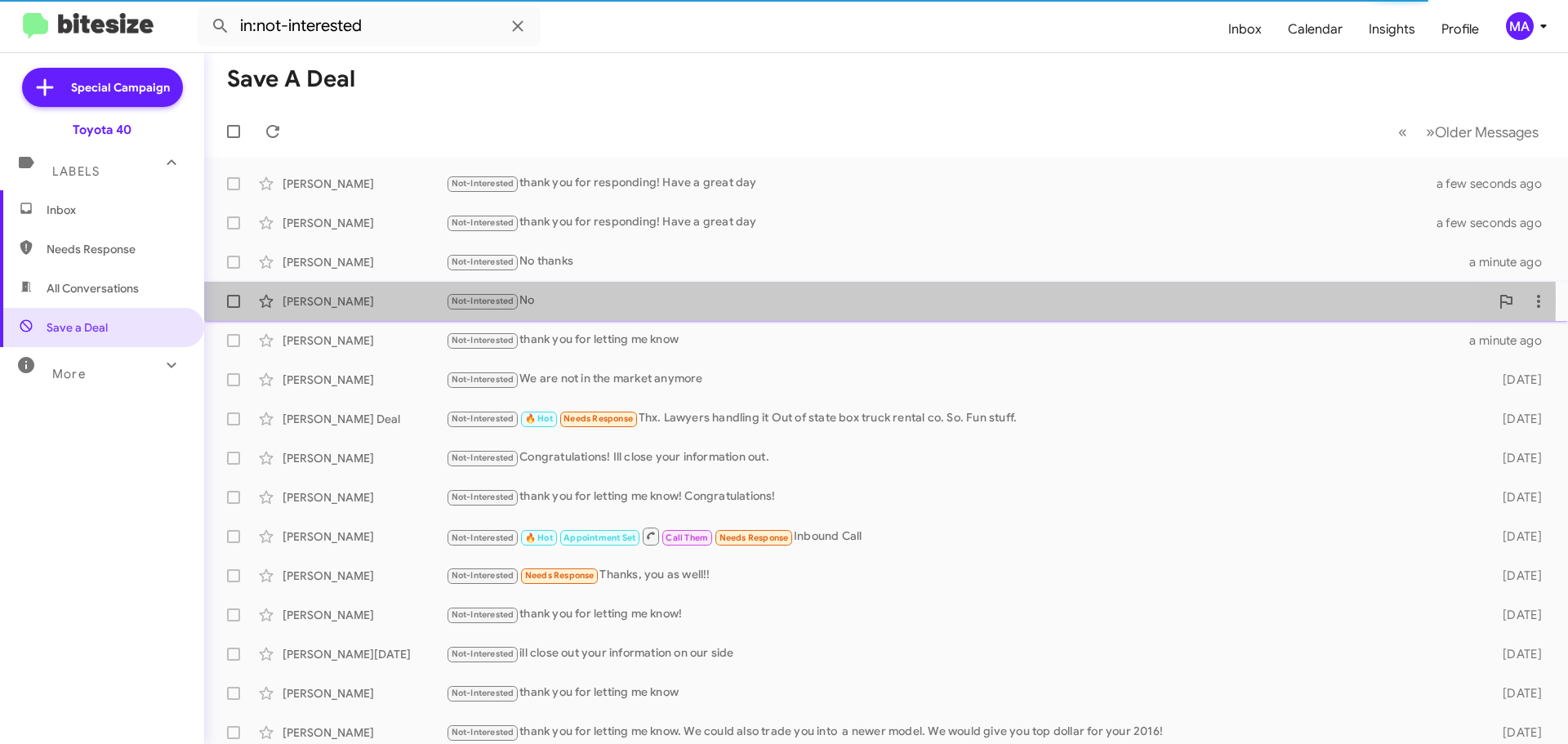
click at [581, 300] on div "Not-Interested No" at bounding box center [968, 301] width 1043 height 19
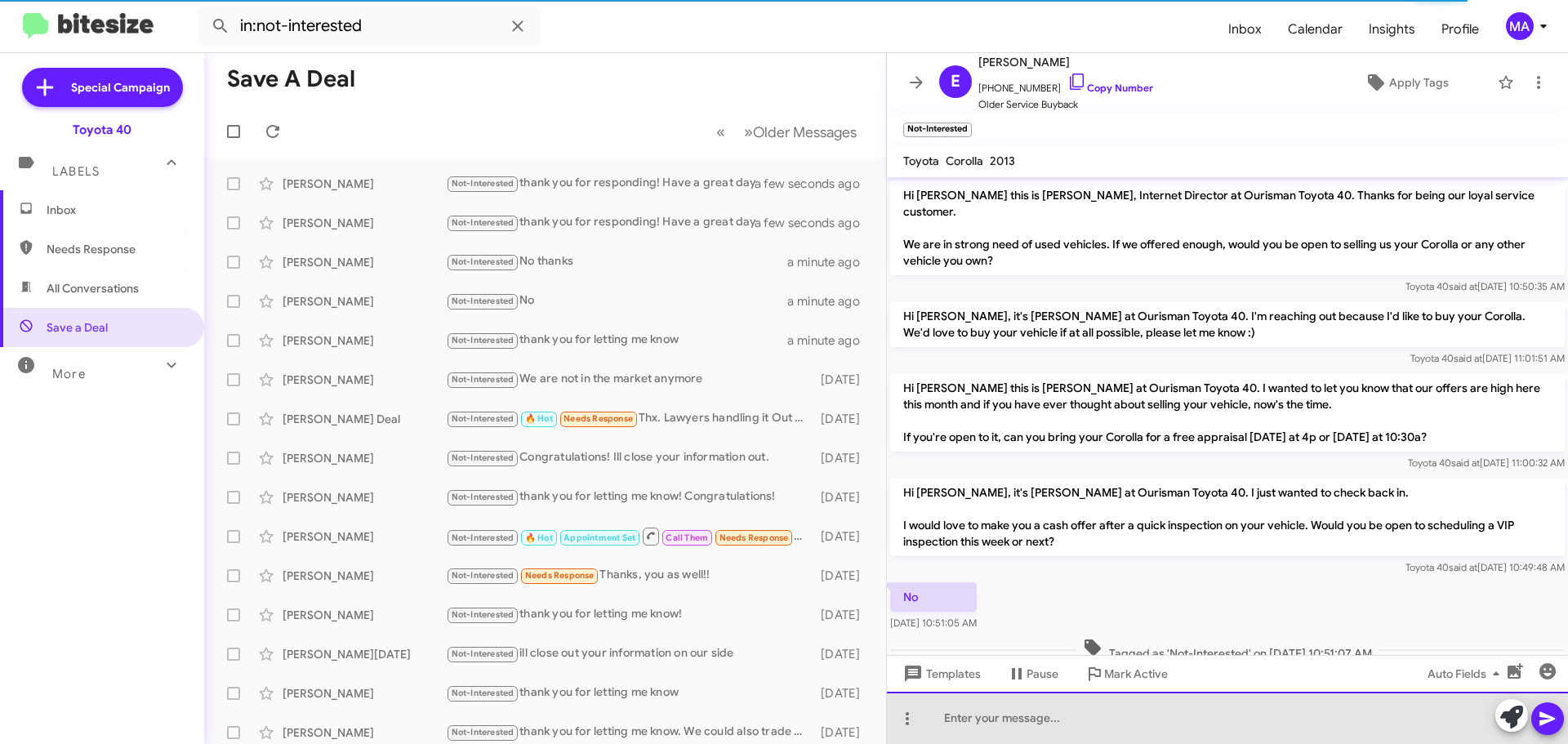
click at [1009, 721] on div at bounding box center [1227, 717] width 681 height 52
paste div
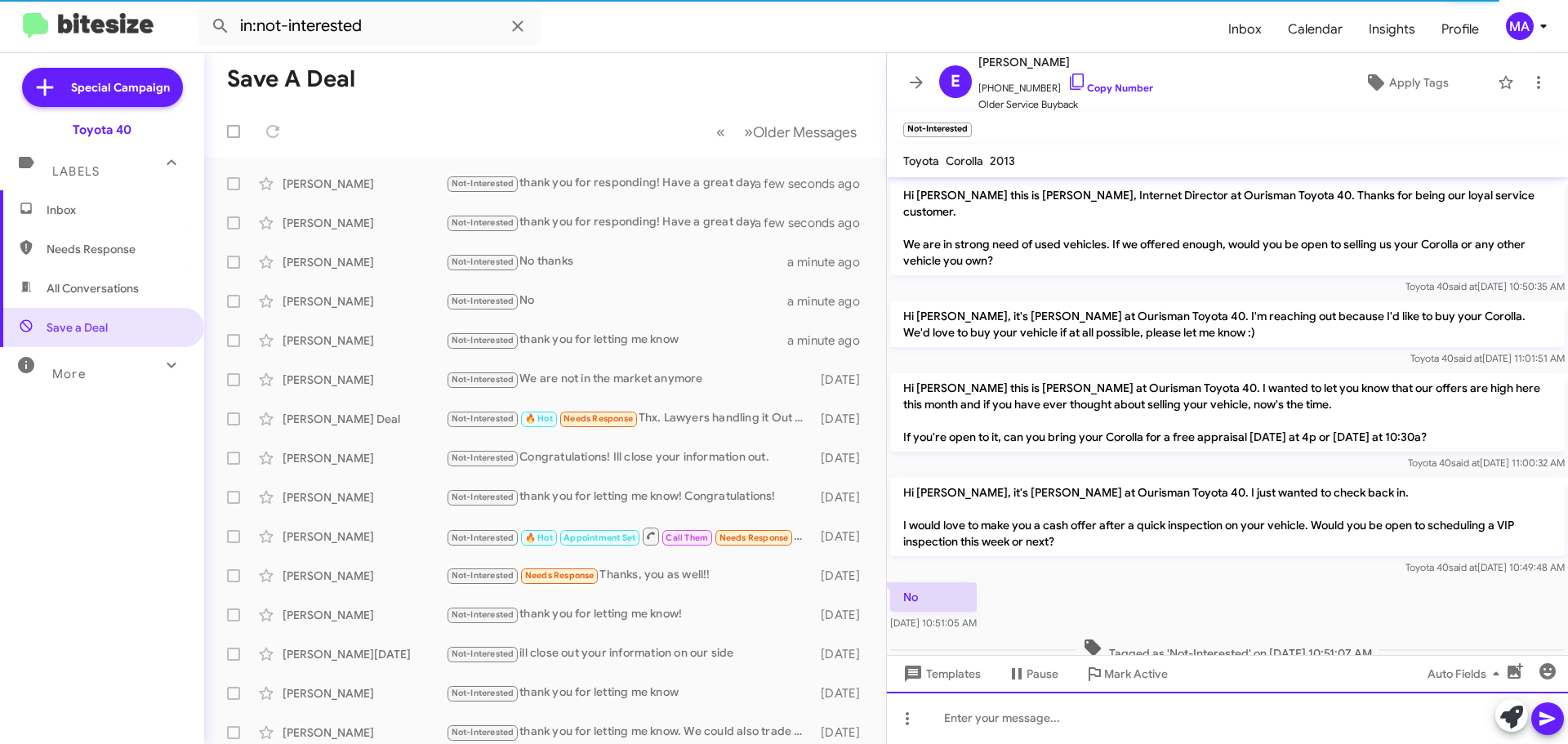
scroll to position [78, 0]
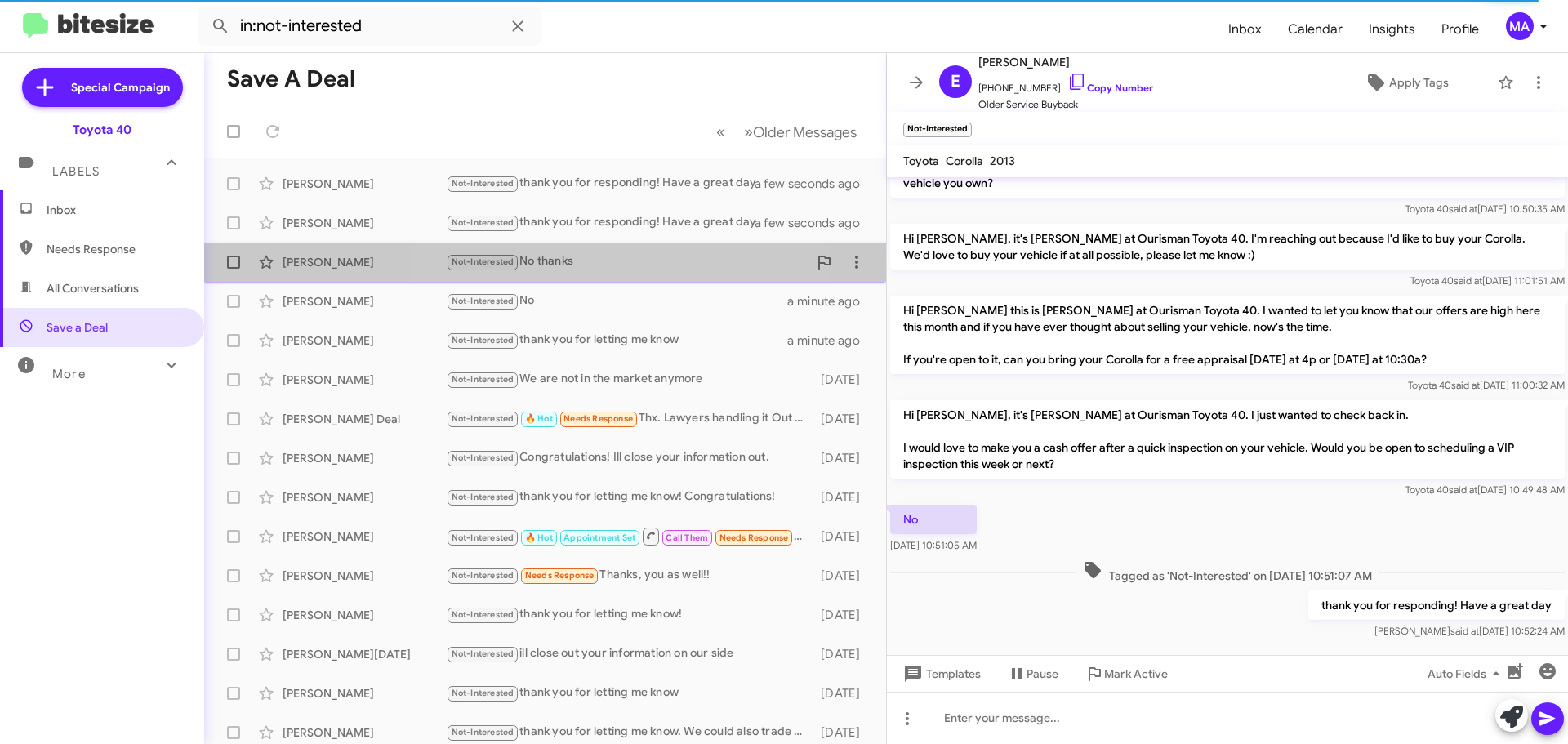
click at [617, 260] on div "Not-Interested No thanks" at bounding box center [627, 261] width 362 height 19
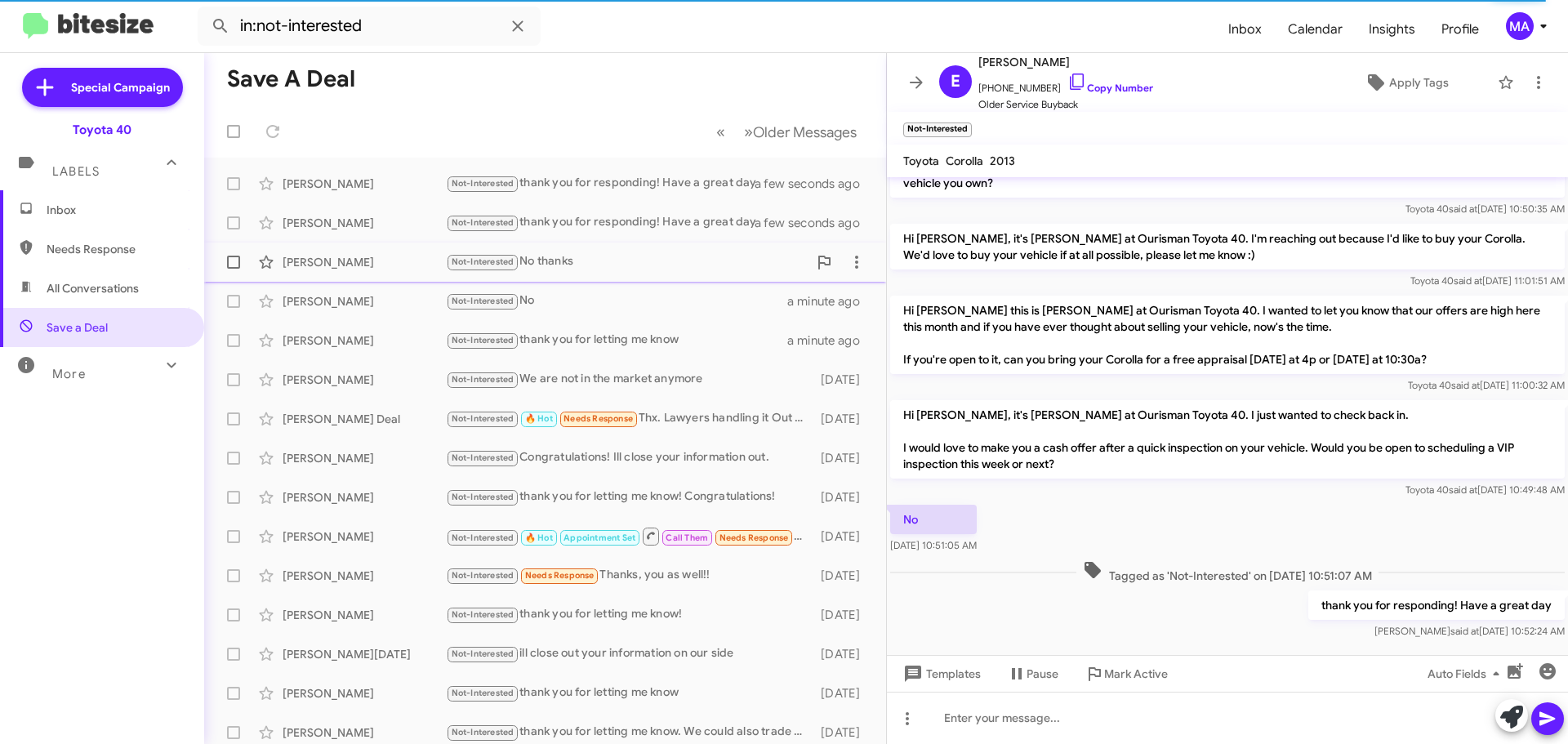
scroll to position [110, 0]
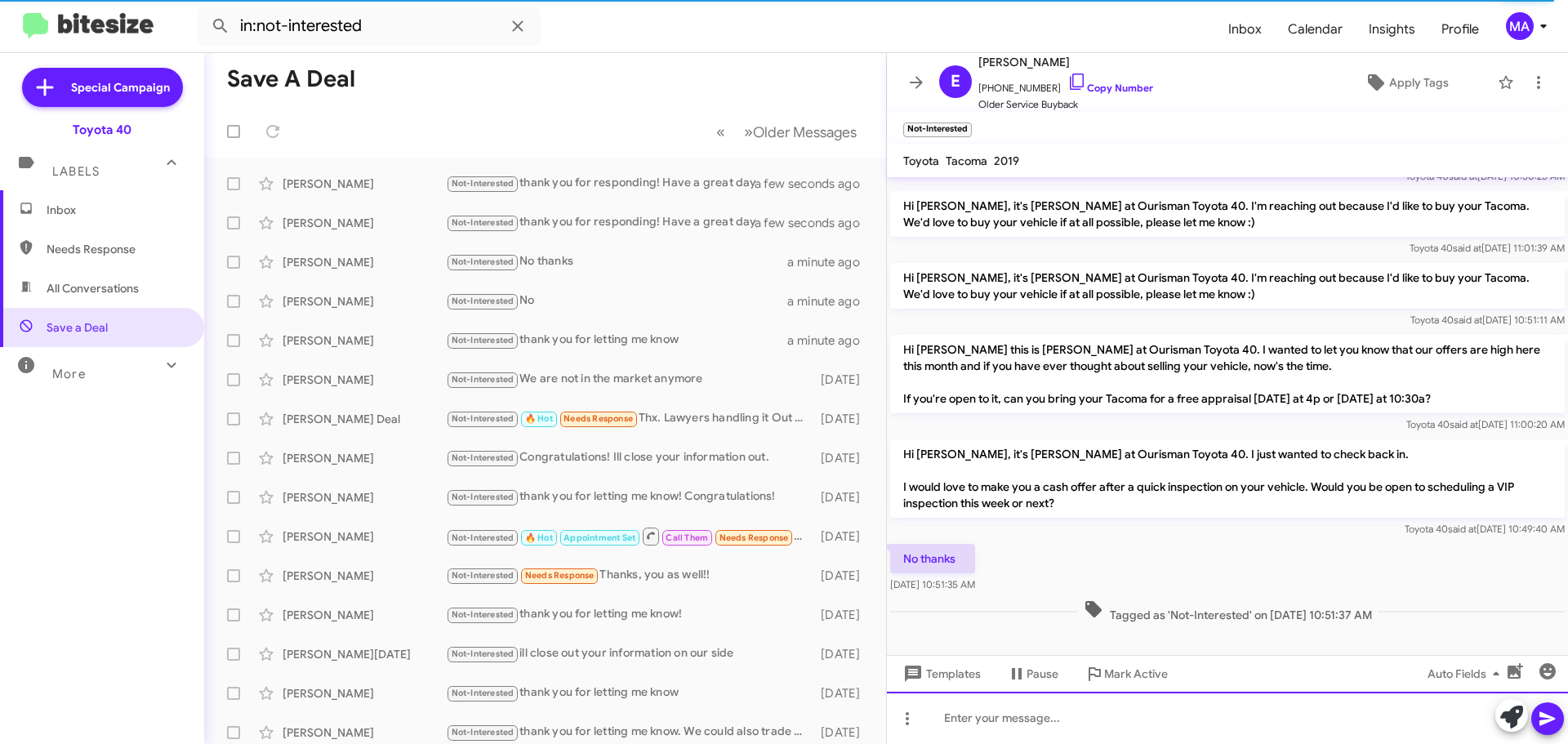
click at [999, 728] on div at bounding box center [1227, 717] width 681 height 52
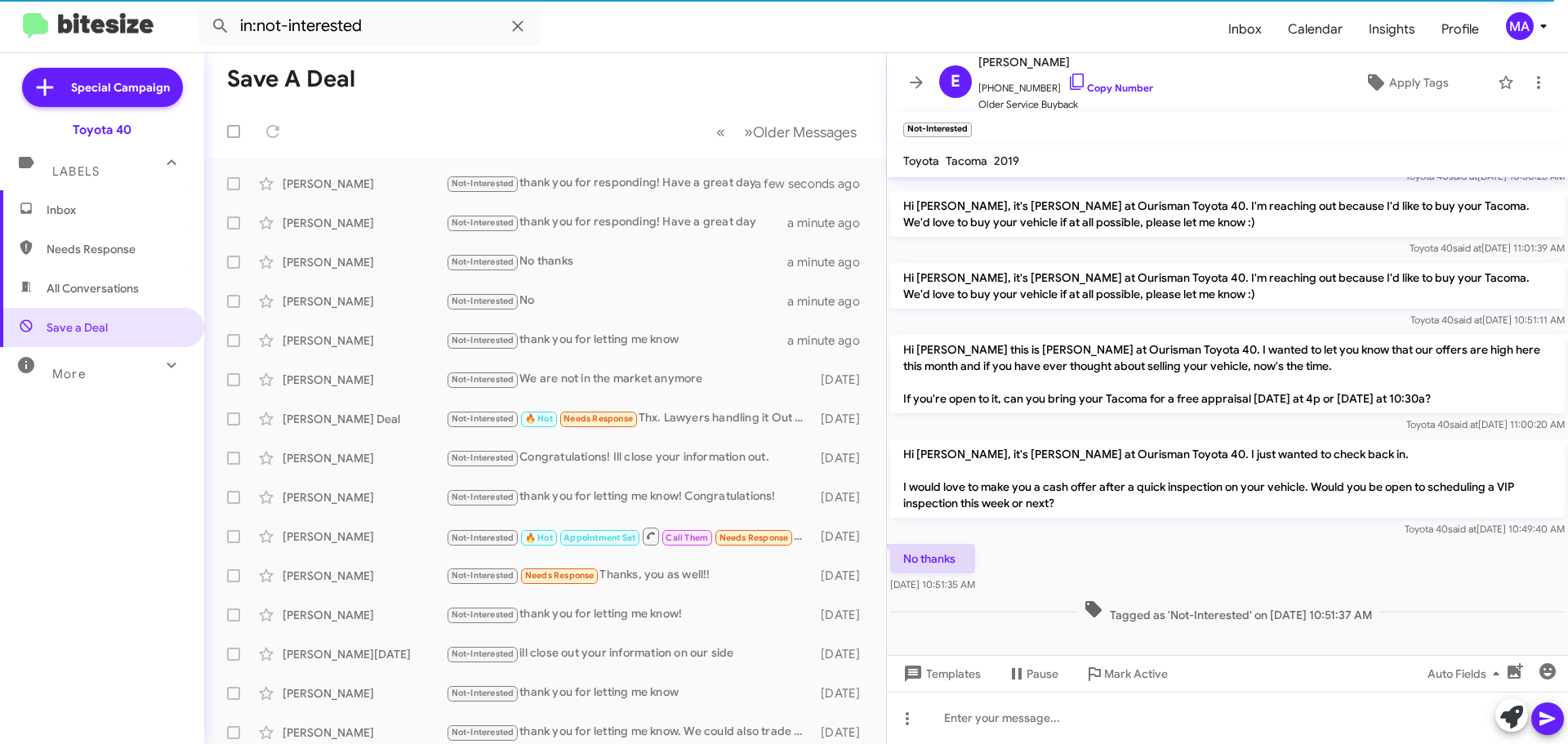
click at [121, 213] on span "Inbox" at bounding box center [115, 209] width 139 height 17
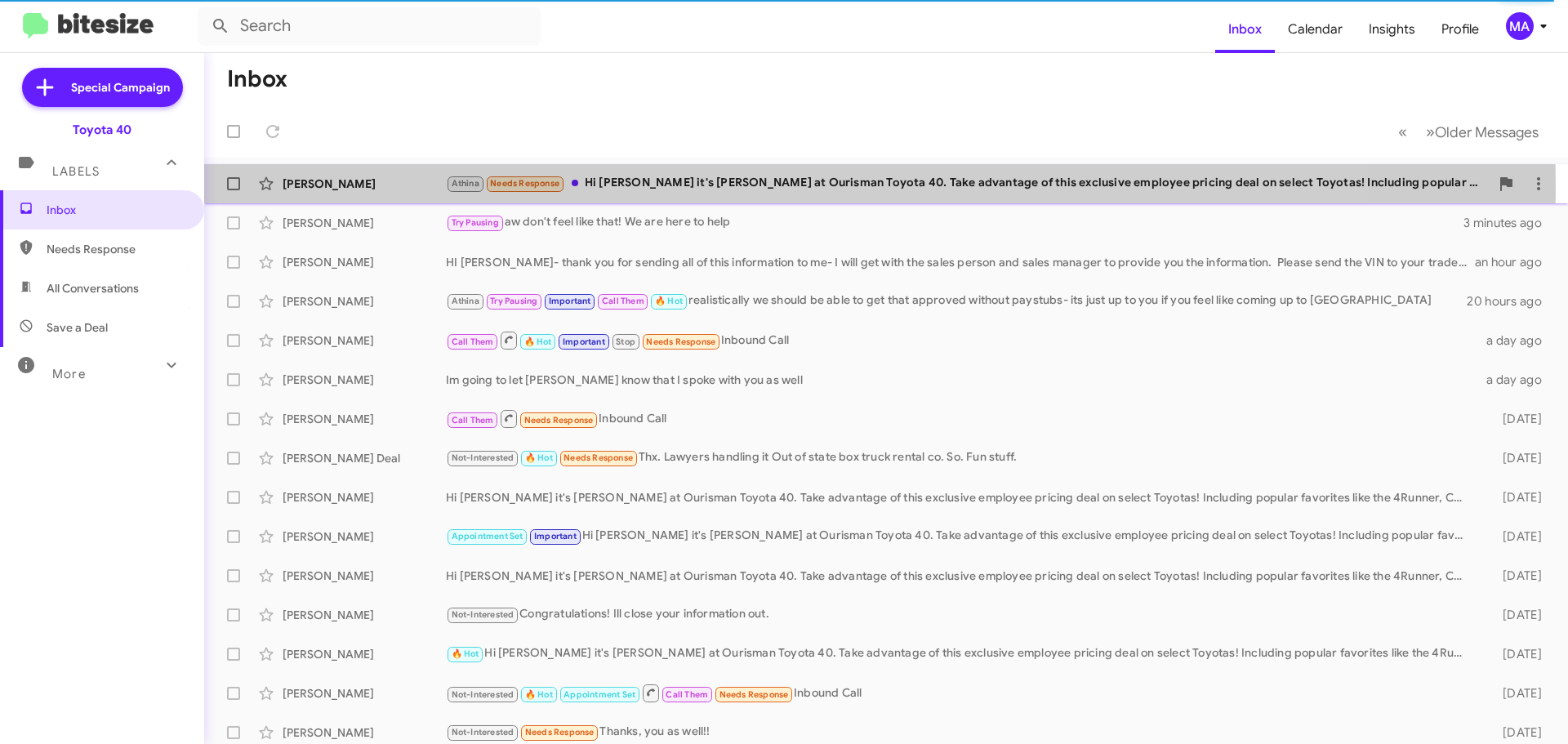
click at [736, 186] on div "Athina Needs Response Hi Scott it's Morgan Anderson at Ourisman Toyota 40. Take…" at bounding box center [968, 183] width 1043 height 19
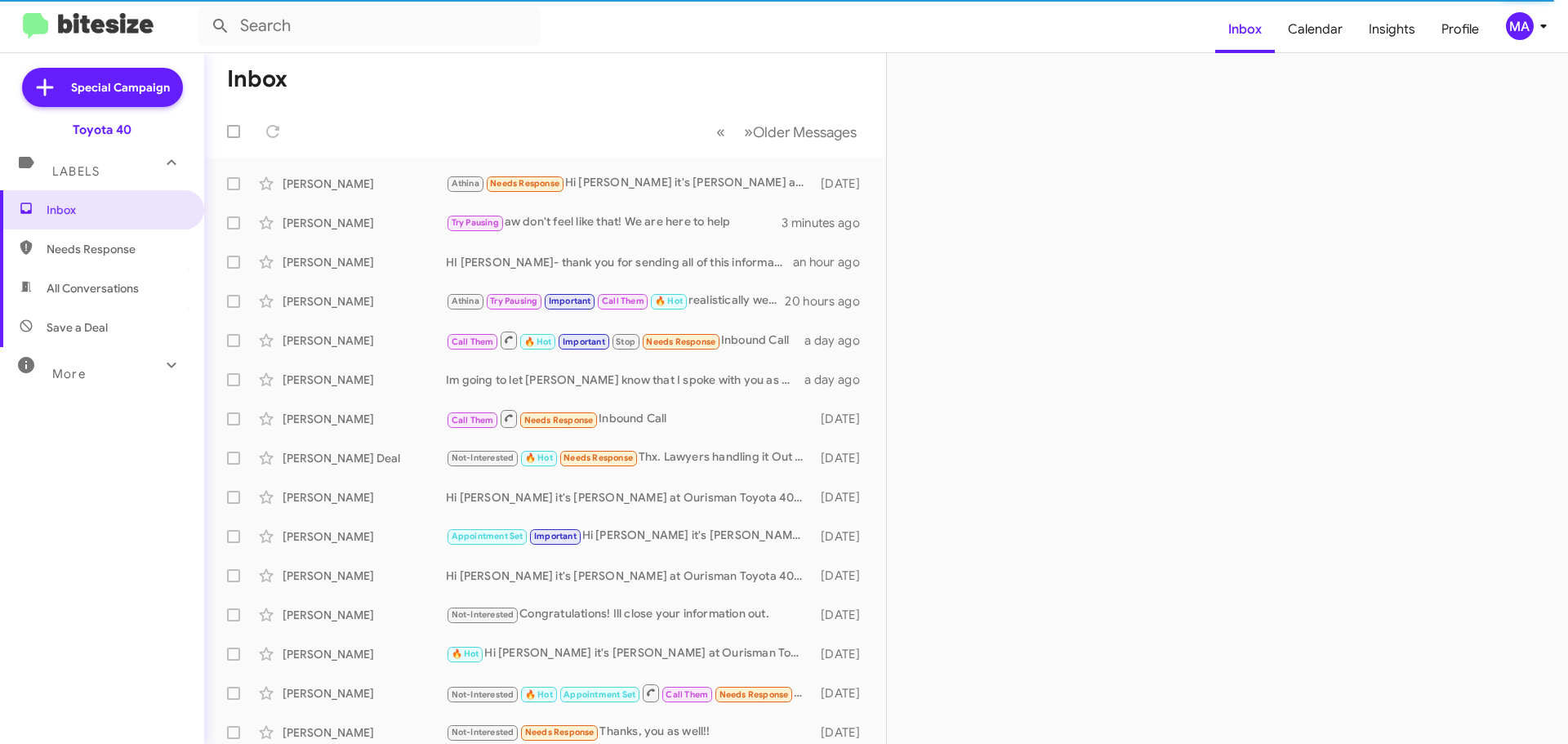
click at [140, 241] on span "Needs Response" at bounding box center [115, 249] width 139 height 17
type input "in:needs-response"
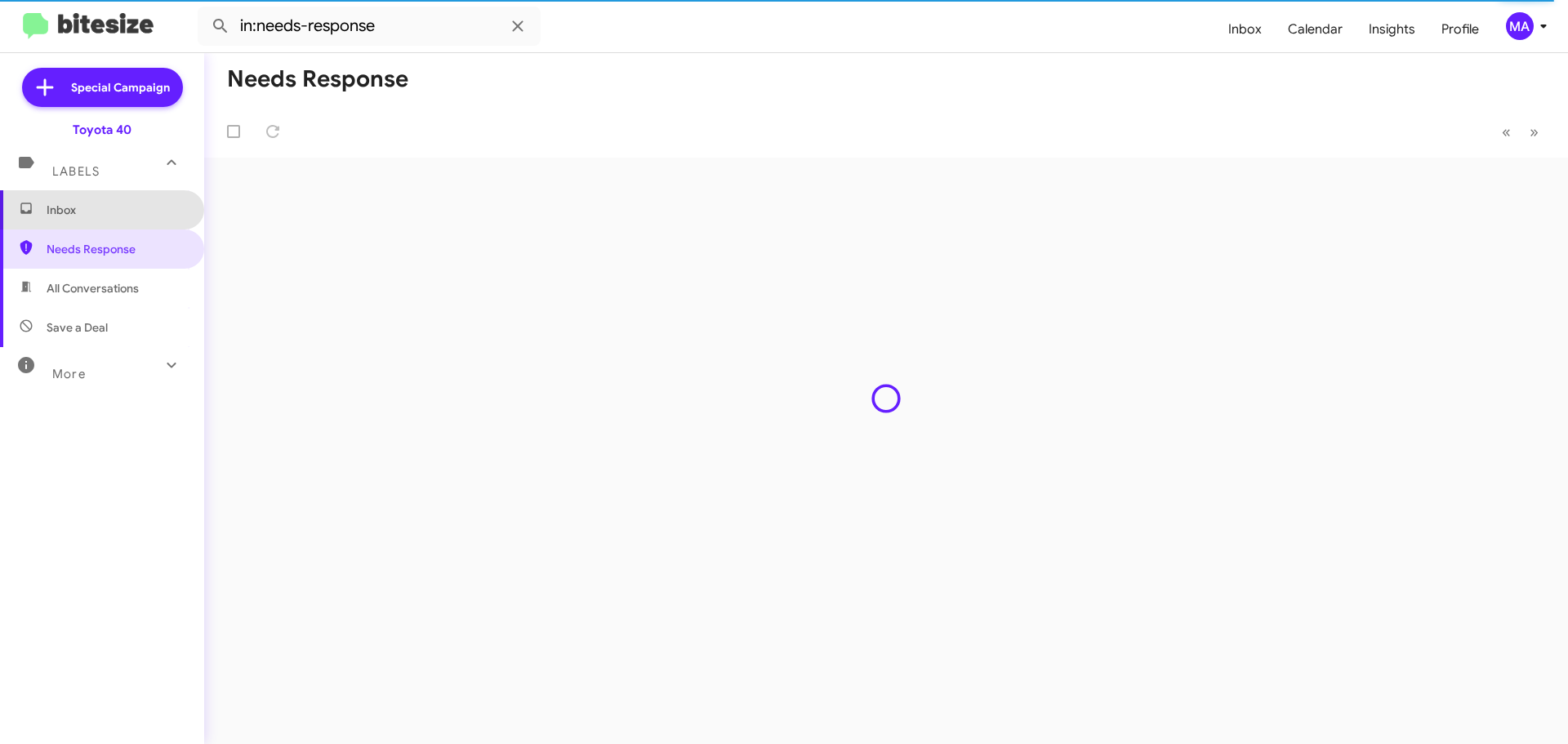
click at [122, 226] on span "Inbox" at bounding box center [102, 210] width 204 height 39
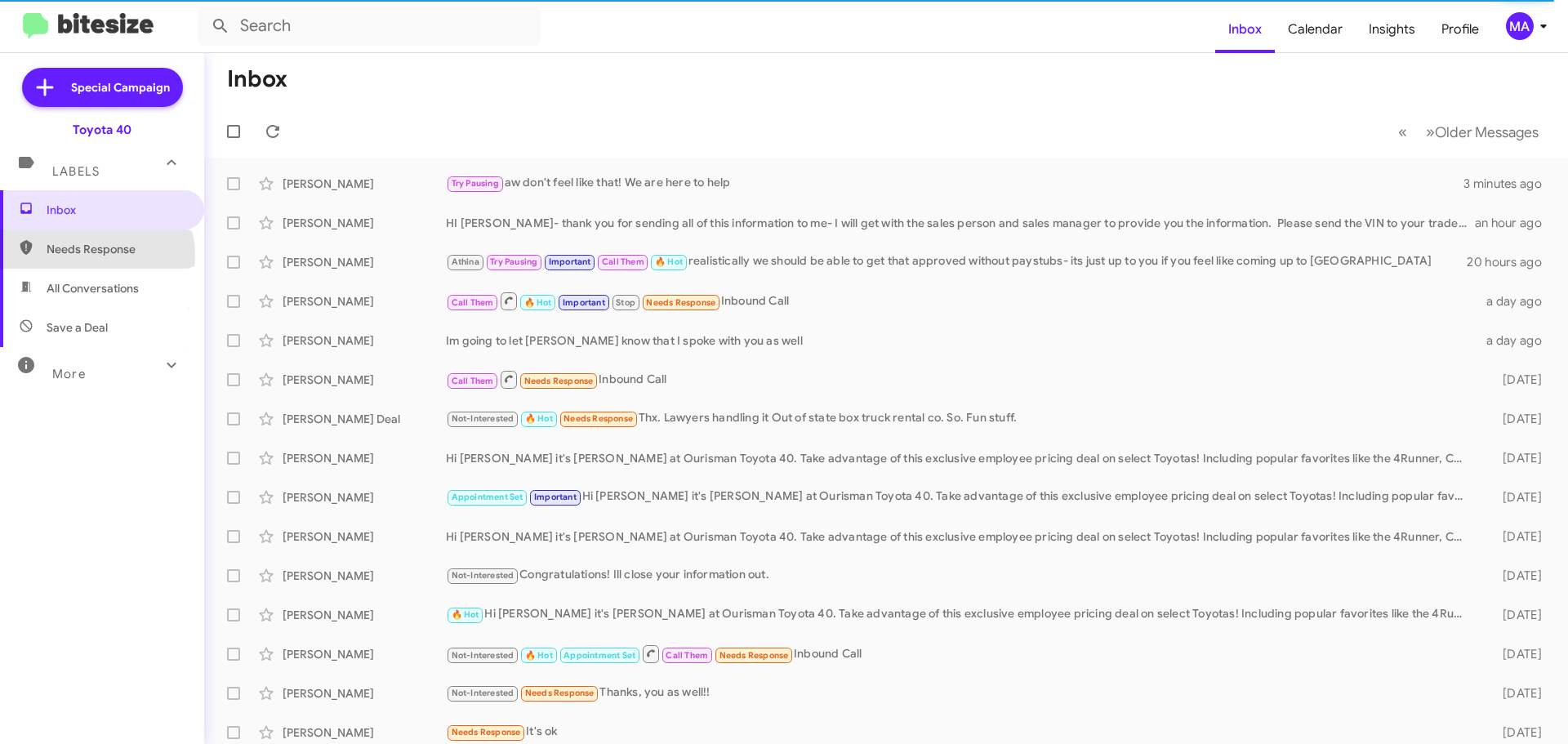
click at [90, 256] on span "Needs Response" at bounding box center [115, 249] width 139 height 17
type input "in:needs-response"
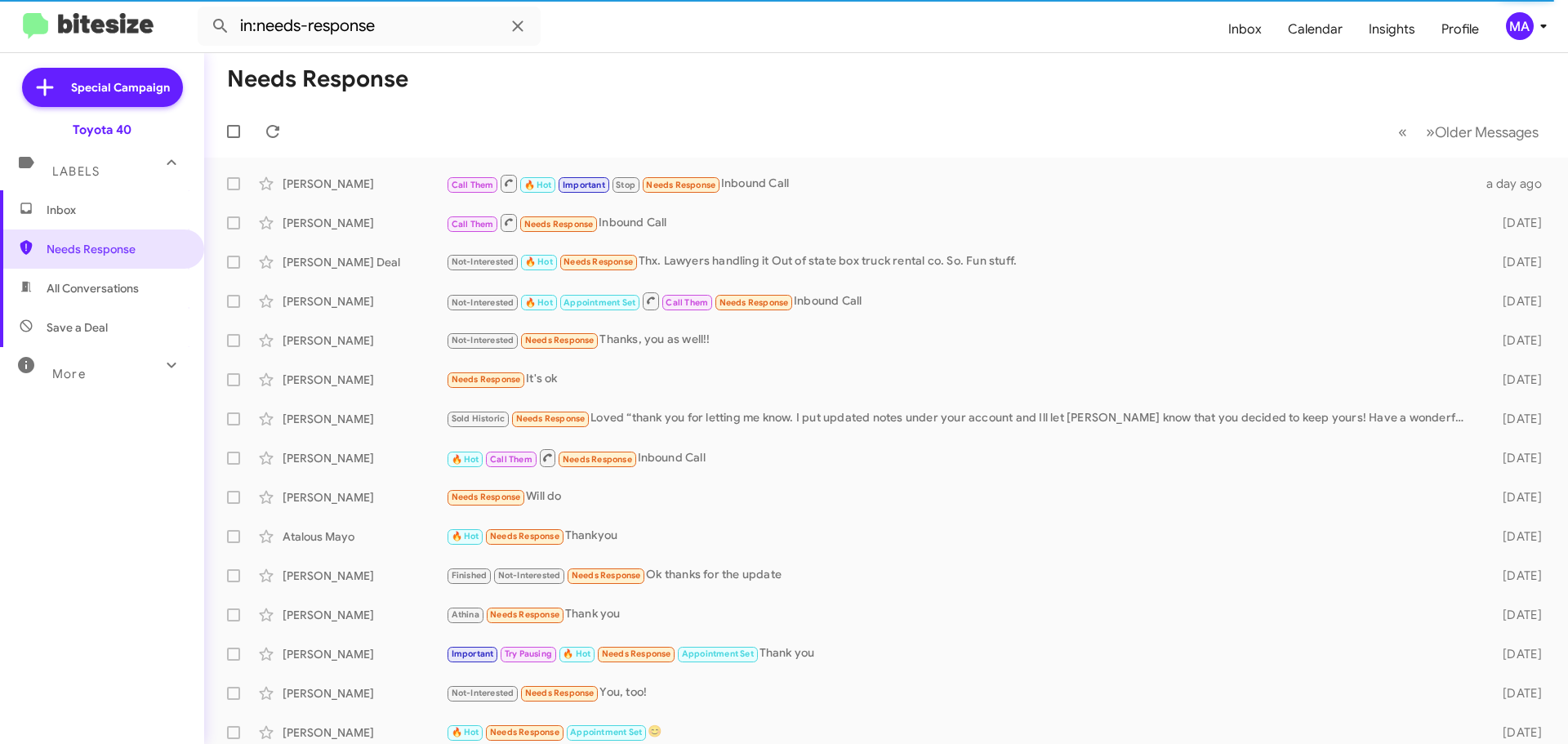
click at [68, 209] on span "Inbox" at bounding box center [115, 209] width 139 height 17
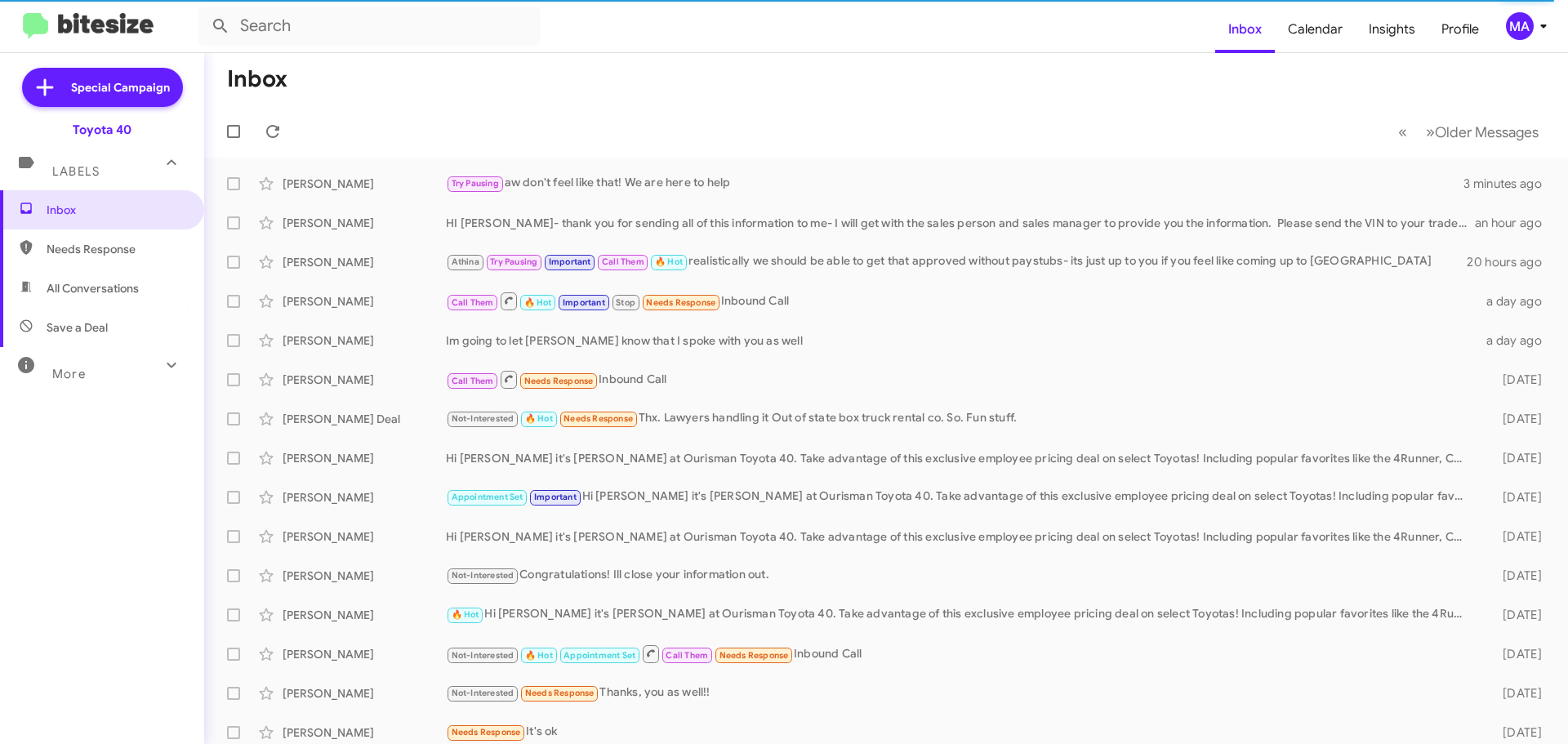
click at [105, 316] on span "Save a Deal" at bounding box center [102, 327] width 204 height 39
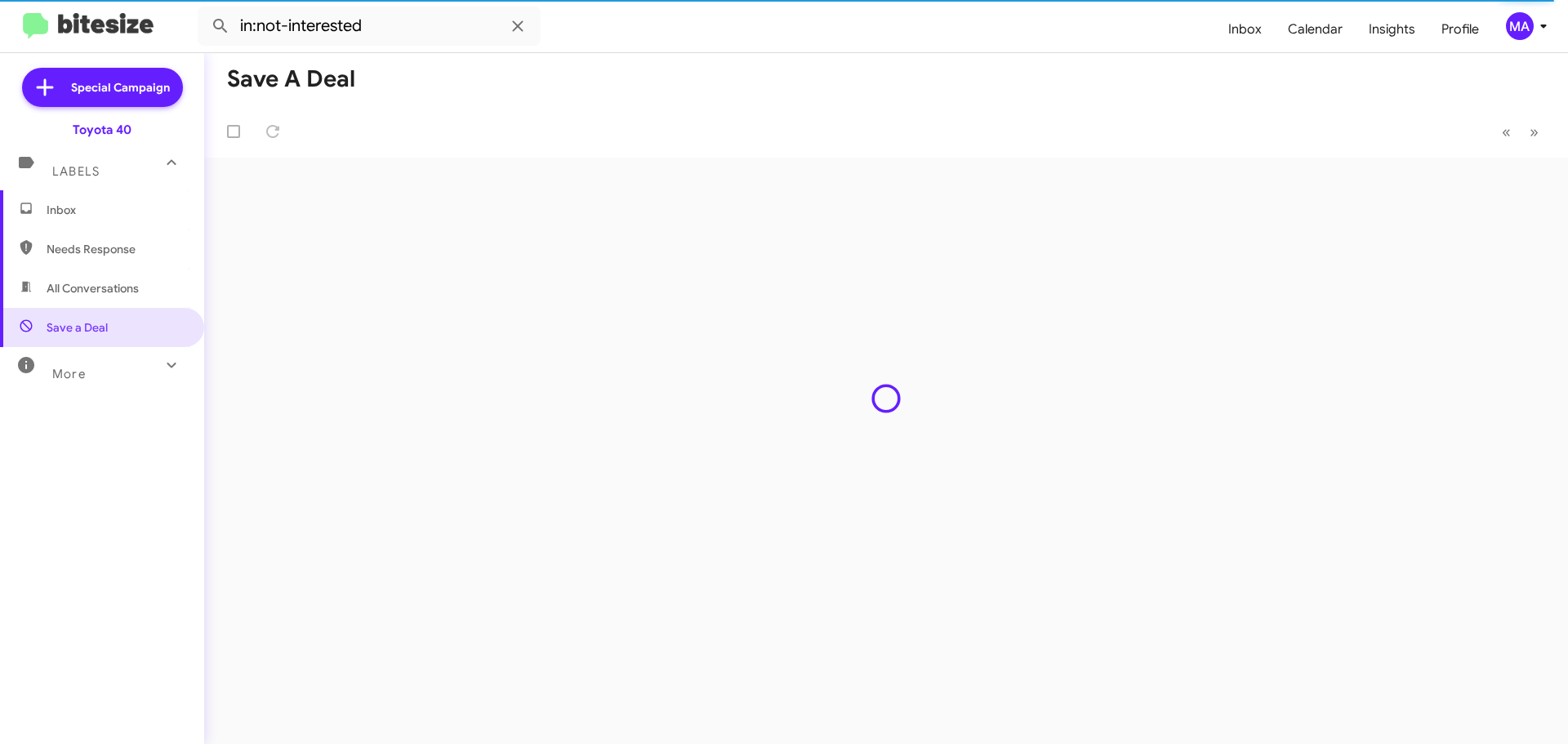
click at [103, 286] on span "All Conversations" at bounding box center [92, 288] width 92 height 17
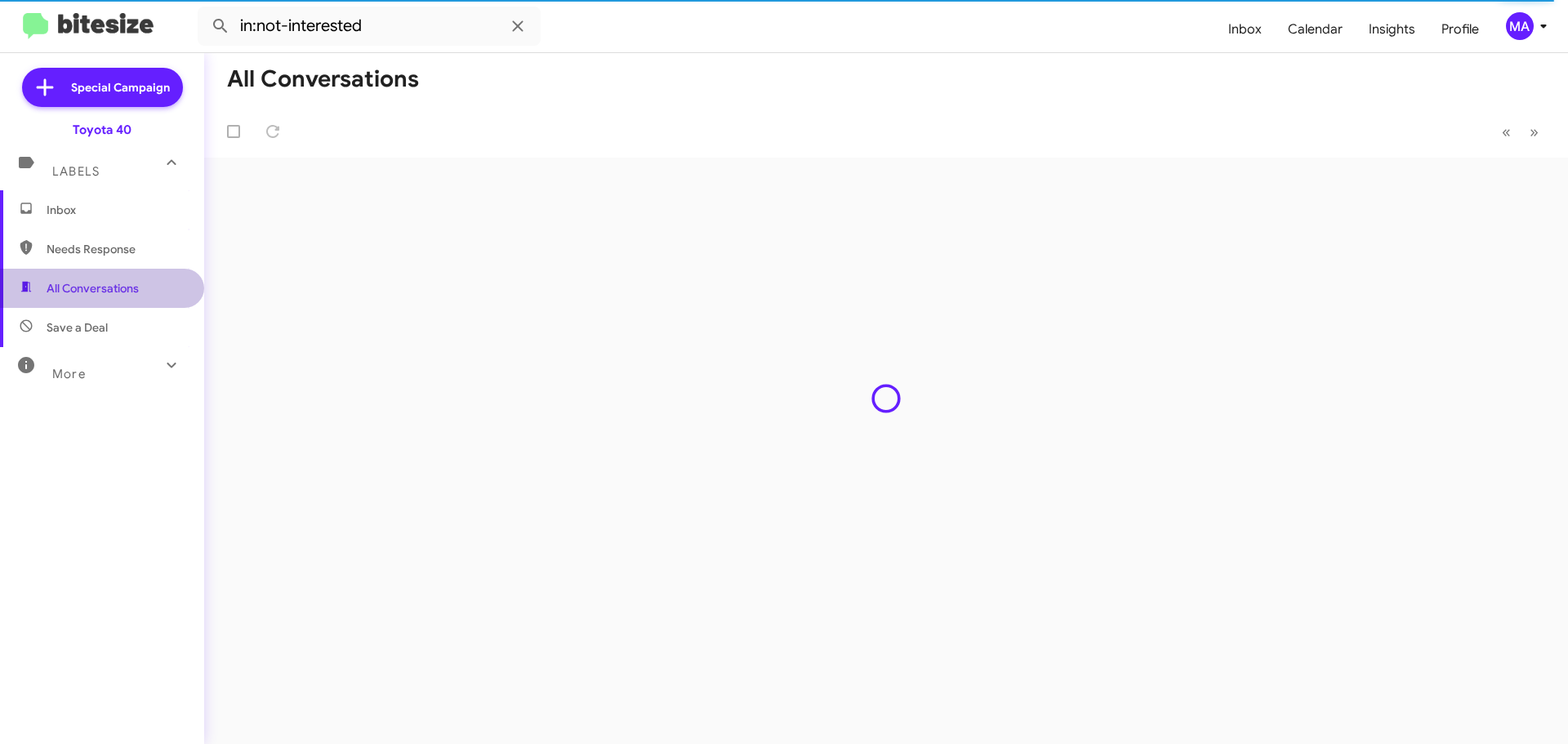
type input "in:all-conversations"
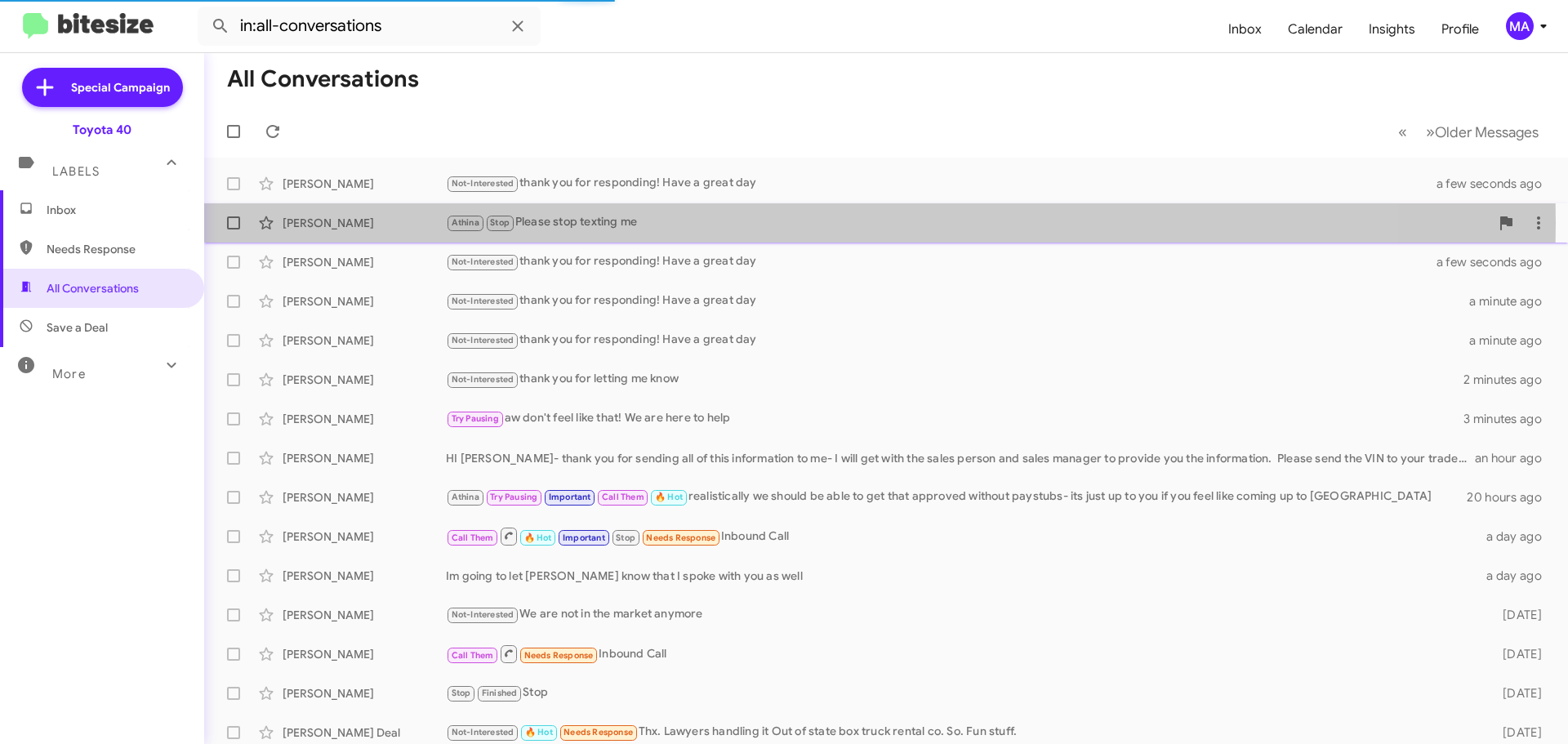
click at [646, 223] on div "Athina Stop Please stop texting me" at bounding box center [968, 222] width 1043 height 19
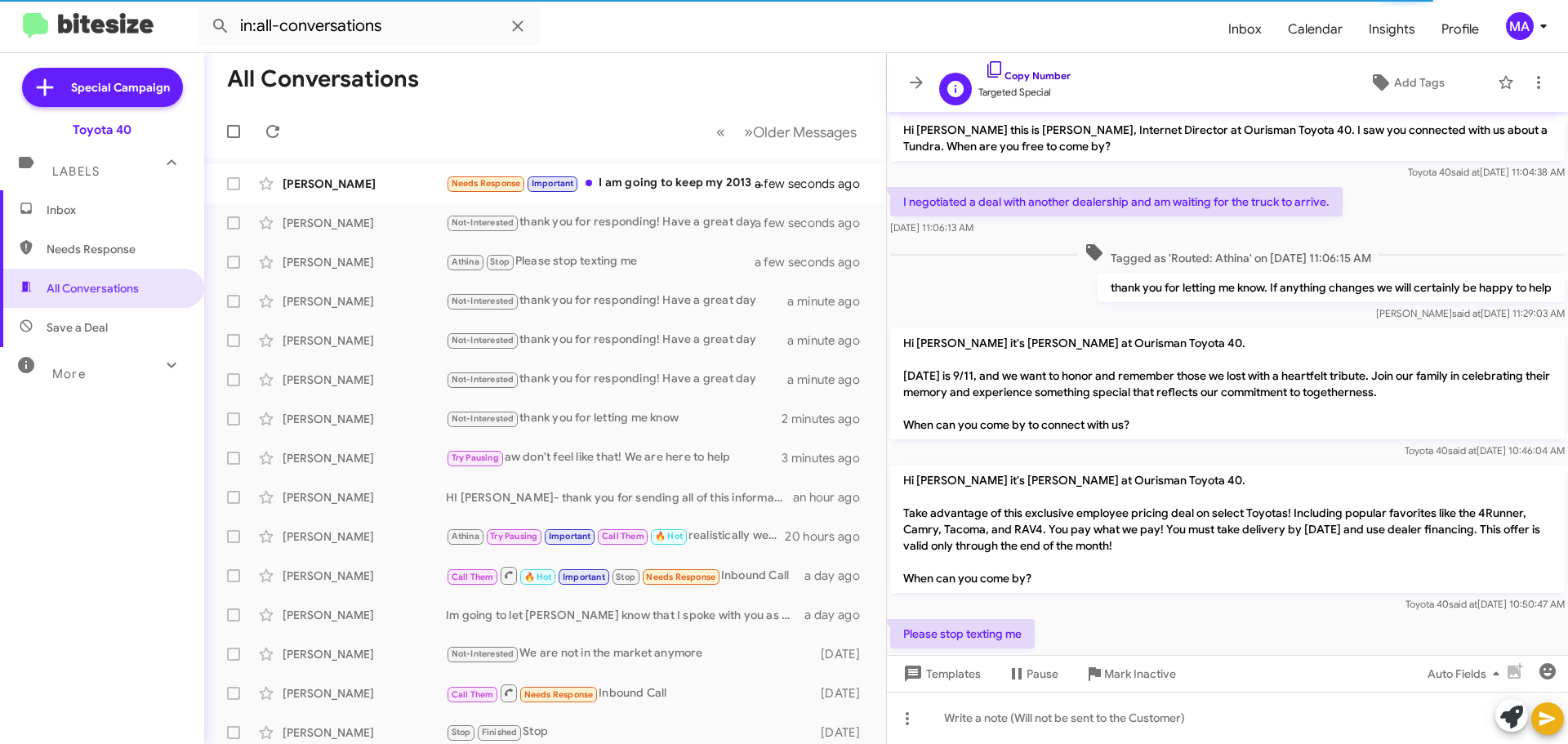
click at [992, 67] on icon at bounding box center [994, 70] width 20 height 20
click at [993, 68] on icon at bounding box center [994, 70] width 20 height 20
click at [583, 267] on div "Athina Stop Please stop texting me" at bounding box center [627, 261] width 362 height 19
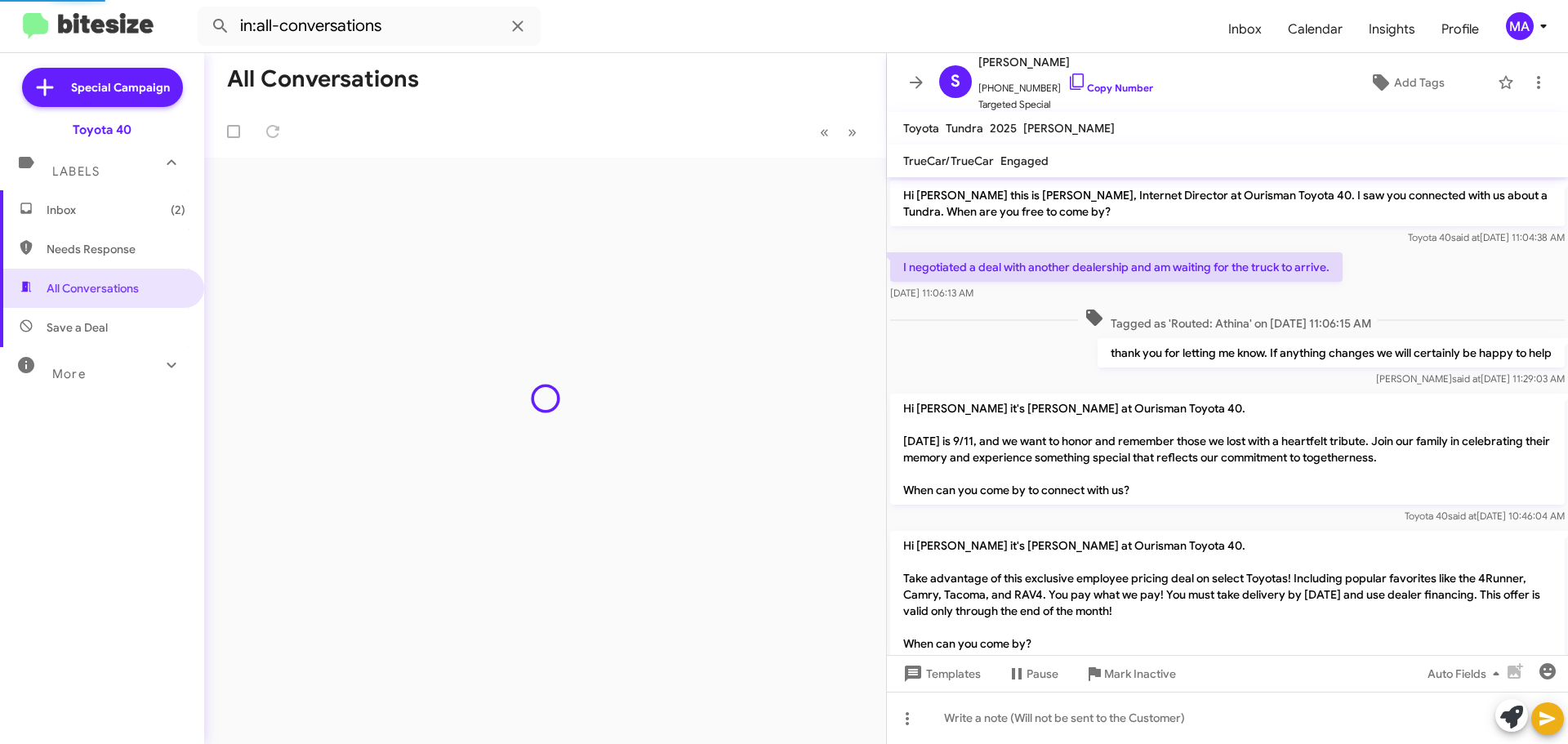
scroll to position [110, 0]
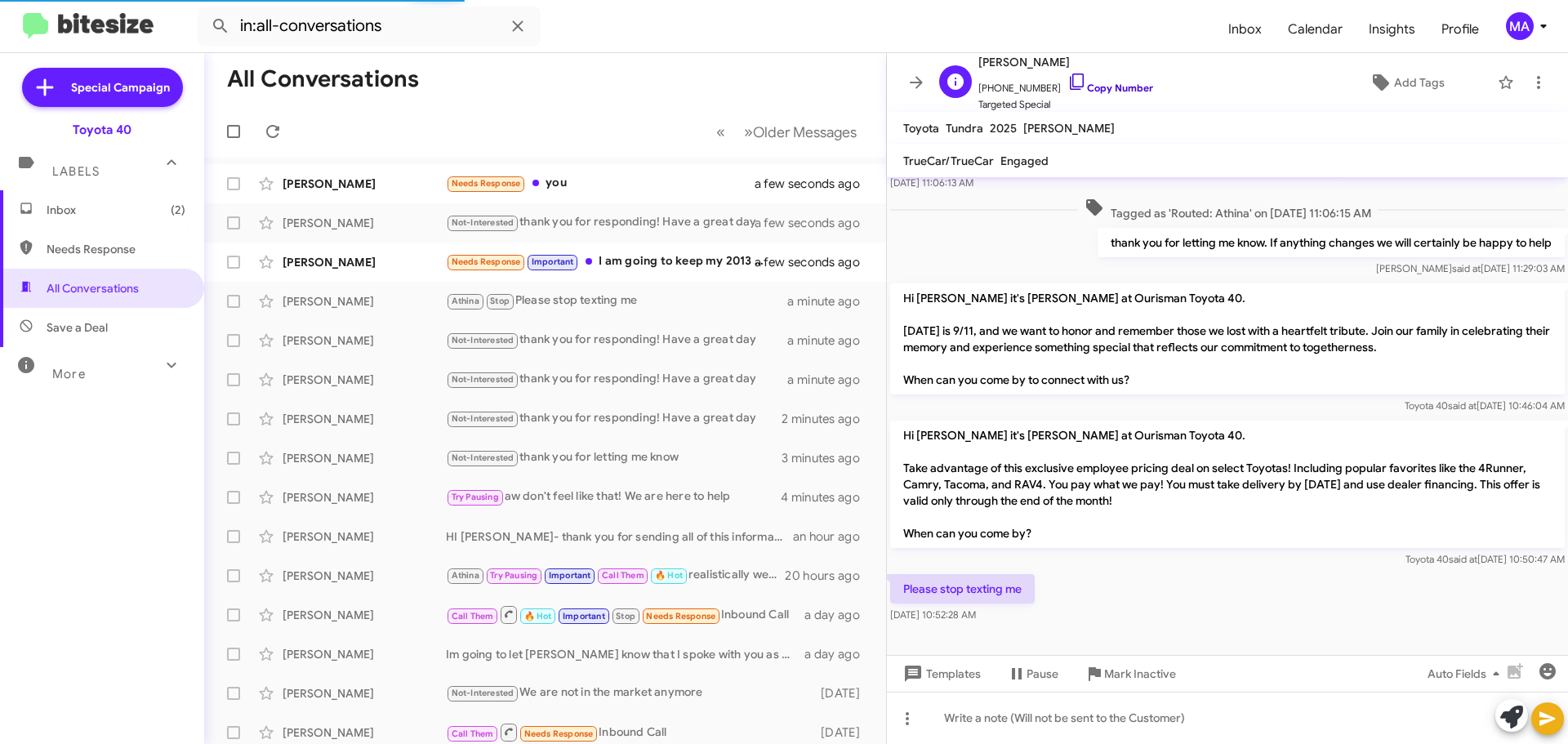
click at [1067, 81] on icon at bounding box center [1077, 82] width 20 height 20
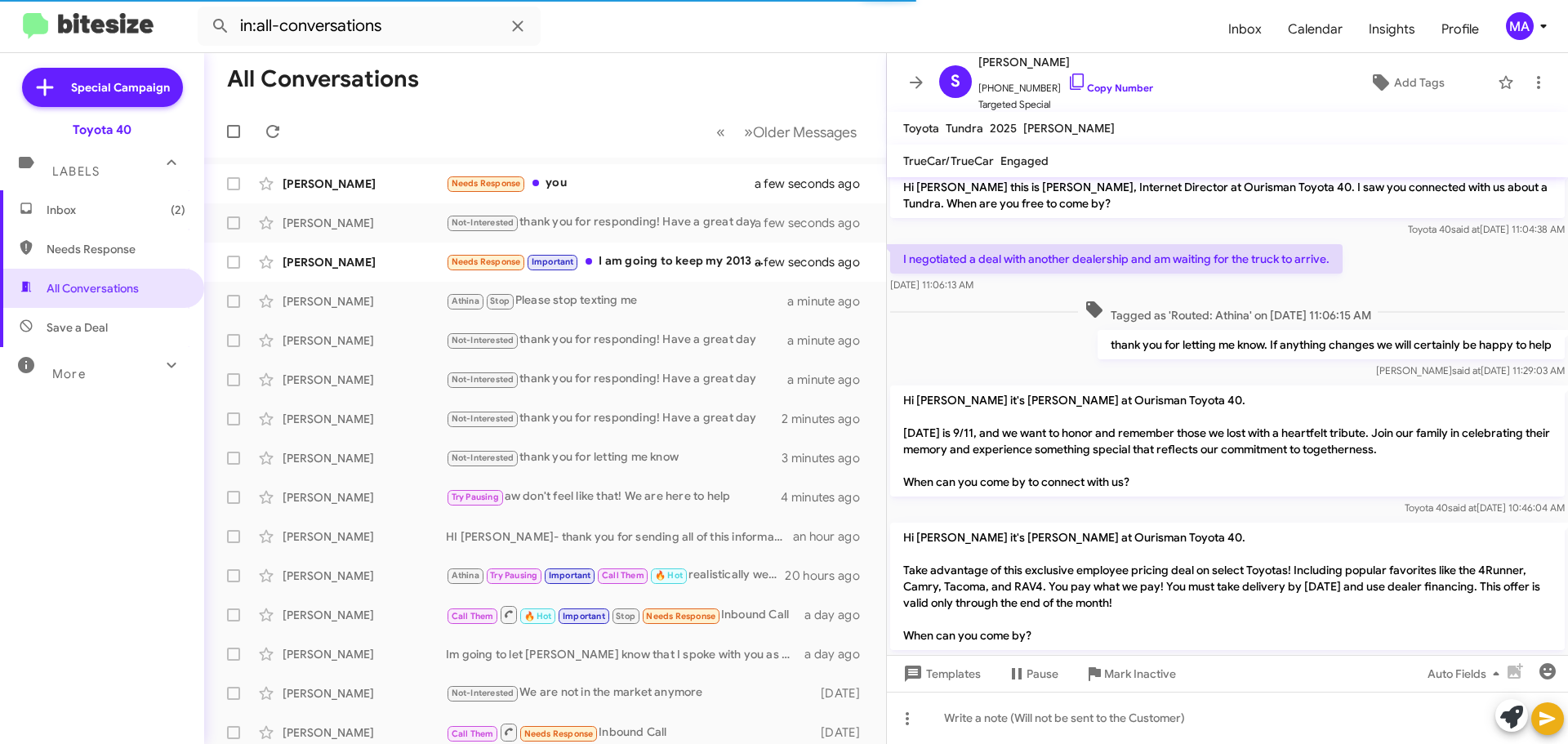
scroll to position [0, 0]
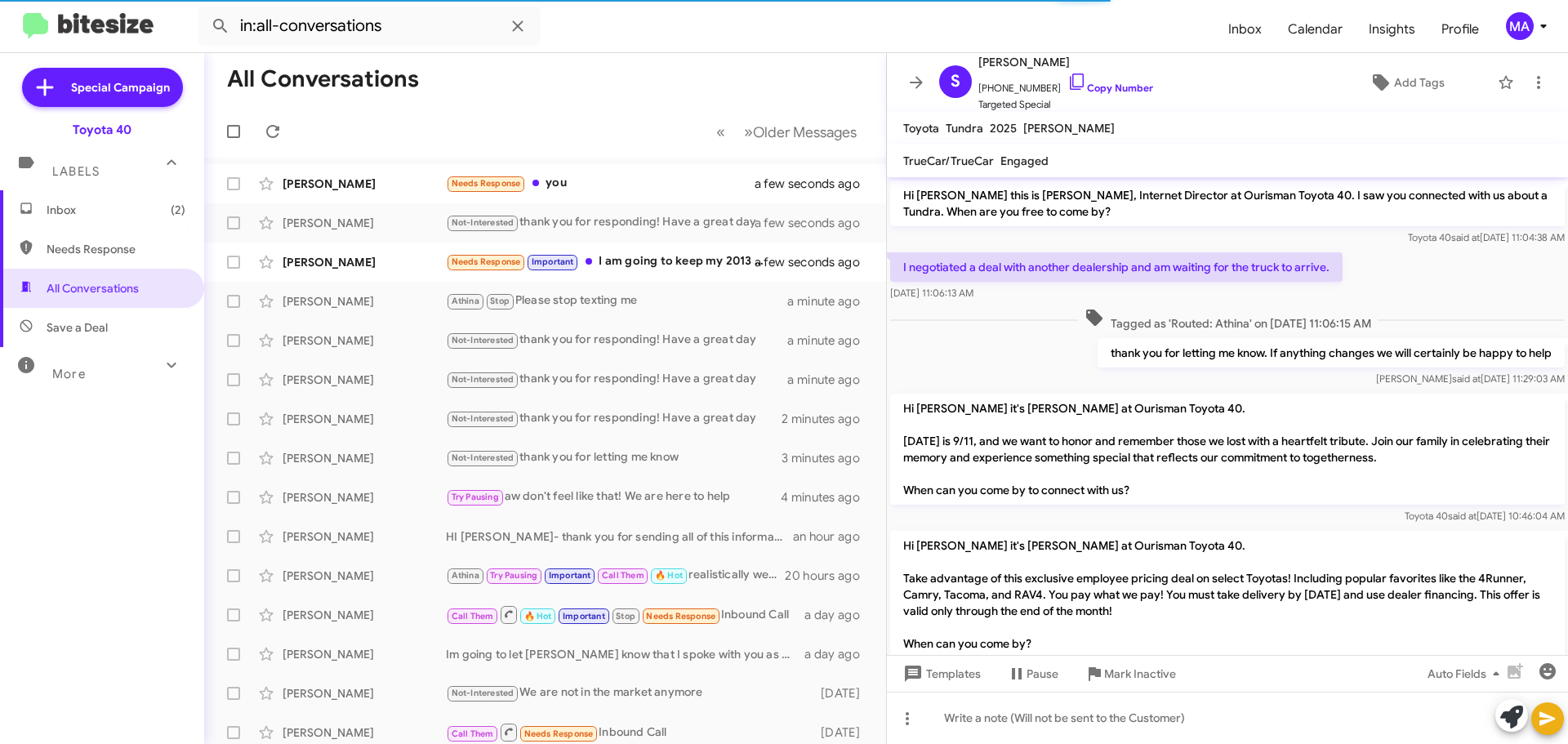
drag, startPoint x: 1011, startPoint y: 283, endPoint x: 900, endPoint y: 260, distance: 113.4
click at [900, 260] on div "I negotiated a deal with another dealership and am waiting for the truck to arr…" at bounding box center [1116, 277] width 453 height 49
copy div "I negotiated a deal with another dealership and am waiting for the truck to arr…"
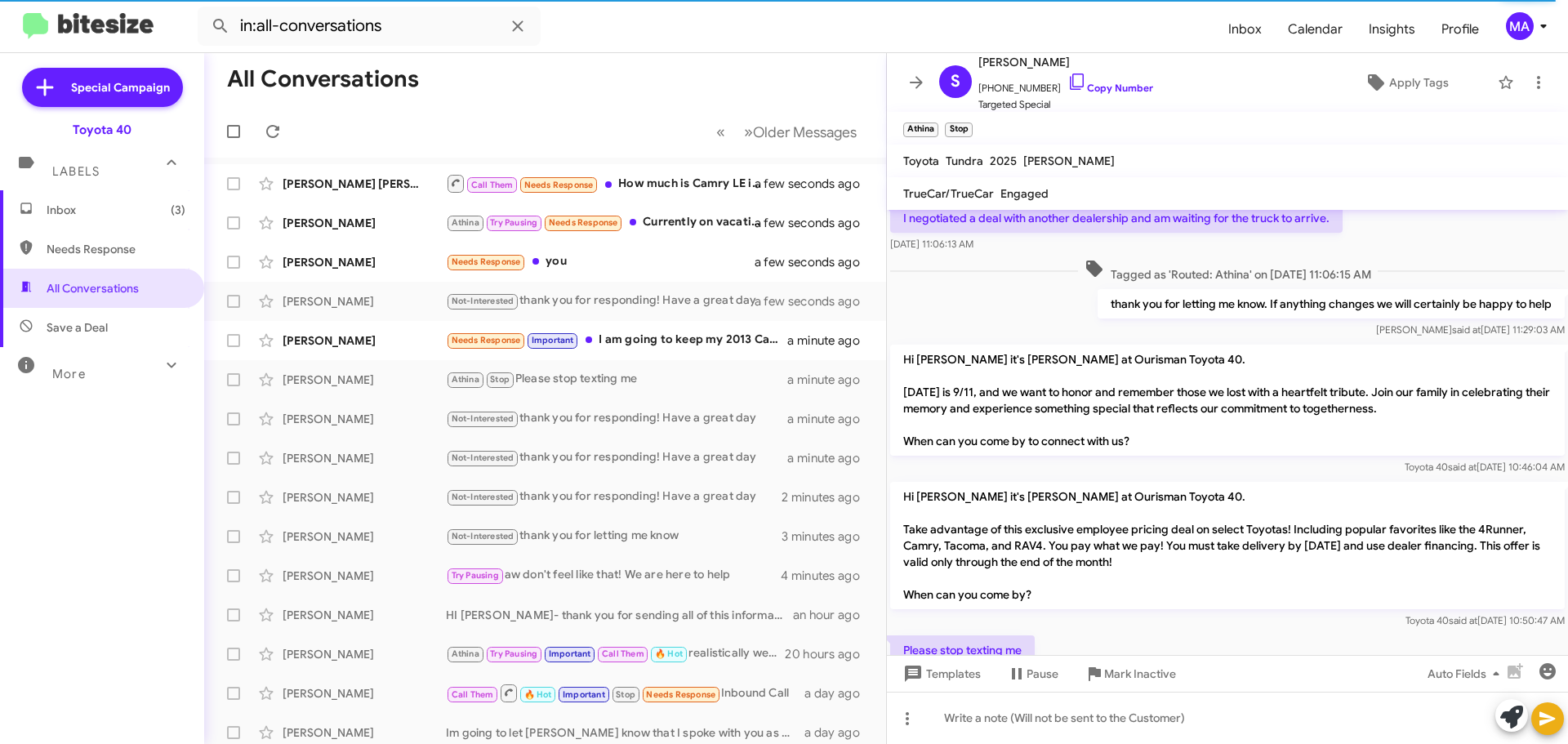
scroll to position [143, 0]
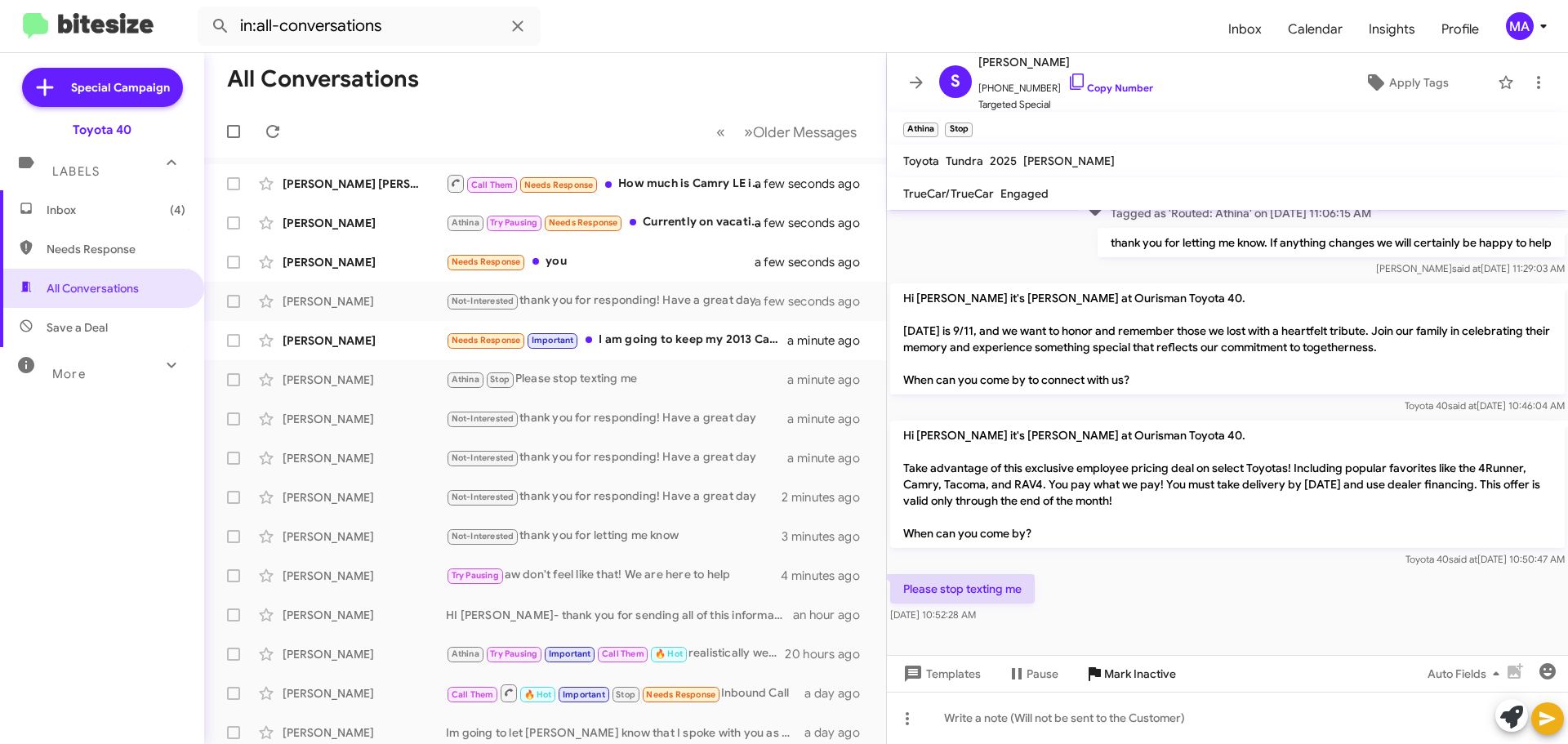
click at [1141, 680] on span "Mark Inactive" at bounding box center [1140, 674] width 72 height 29
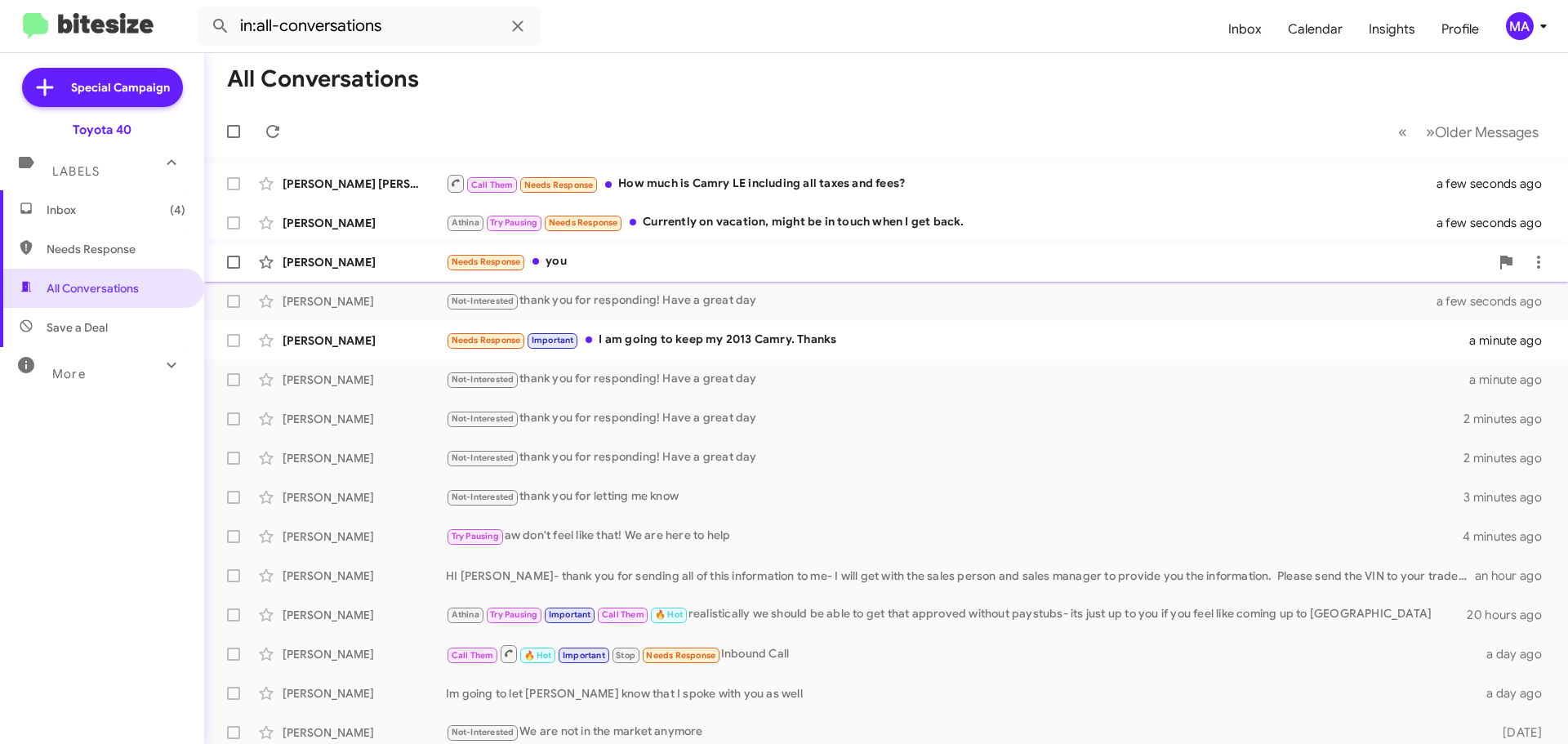
click at [602, 263] on div "Needs Response you" at bounding box center [968, 261] width 1043 height 19
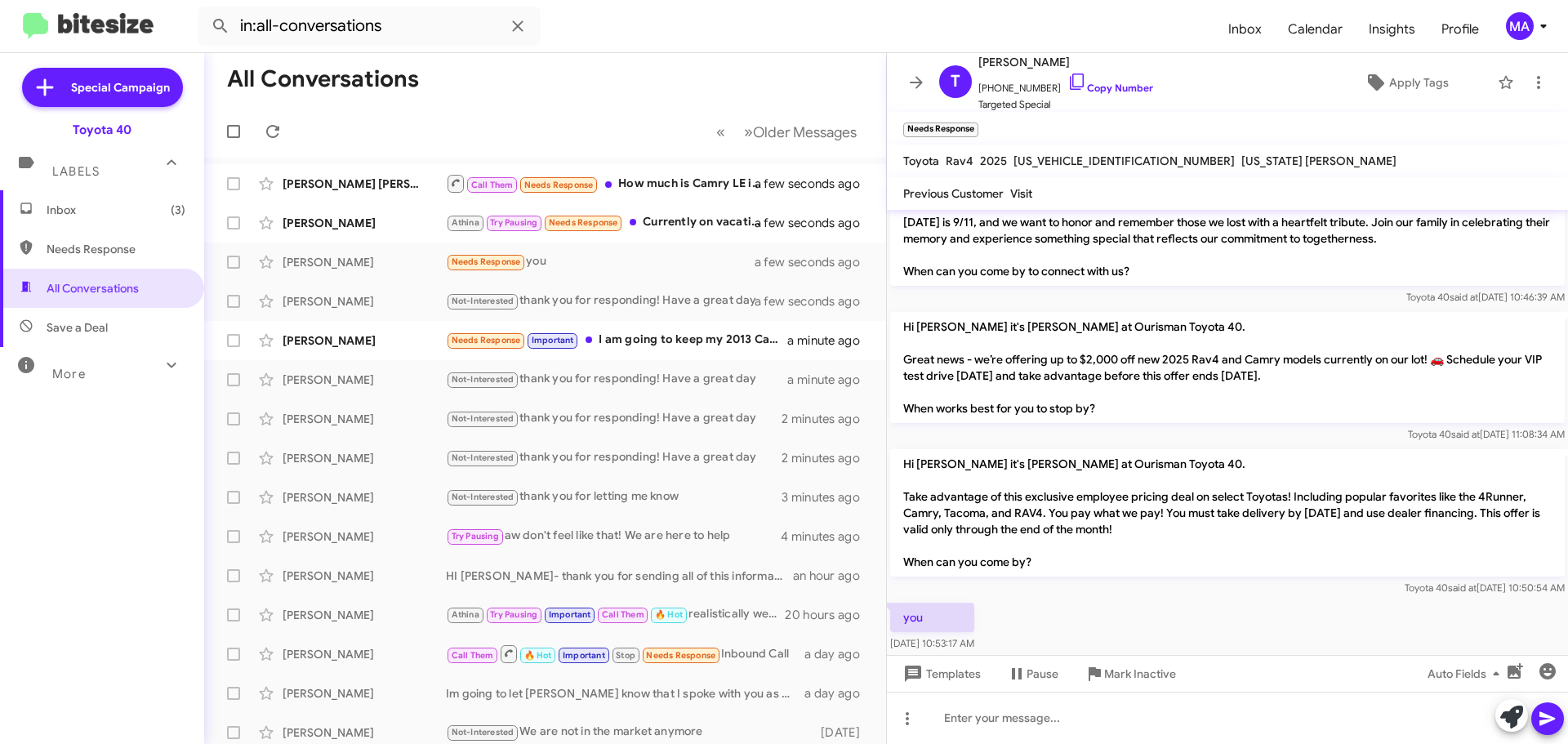
scroll to position [375, 0]
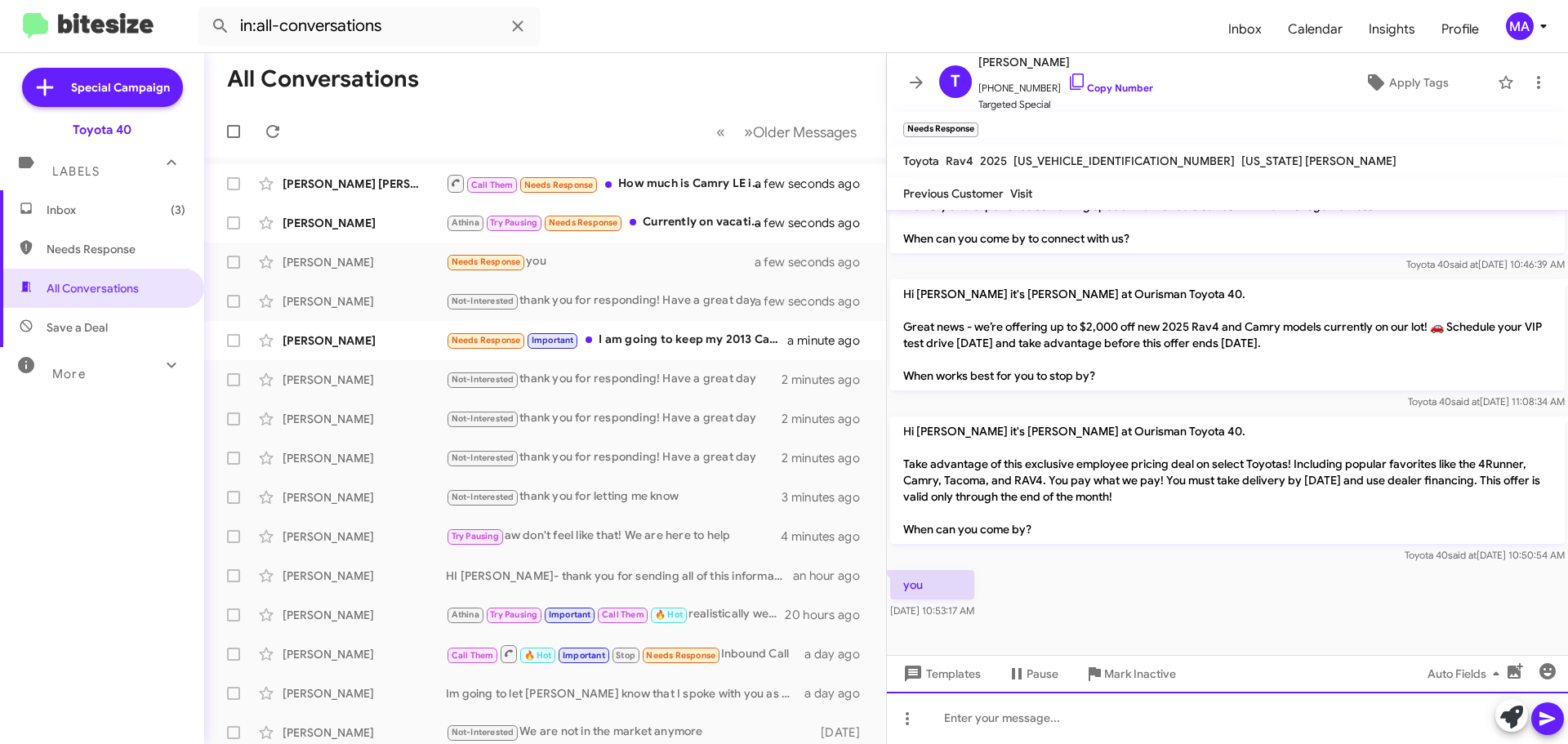
click at [1038, 715] on div at bounding box center [1227, 717] width 681 height 52
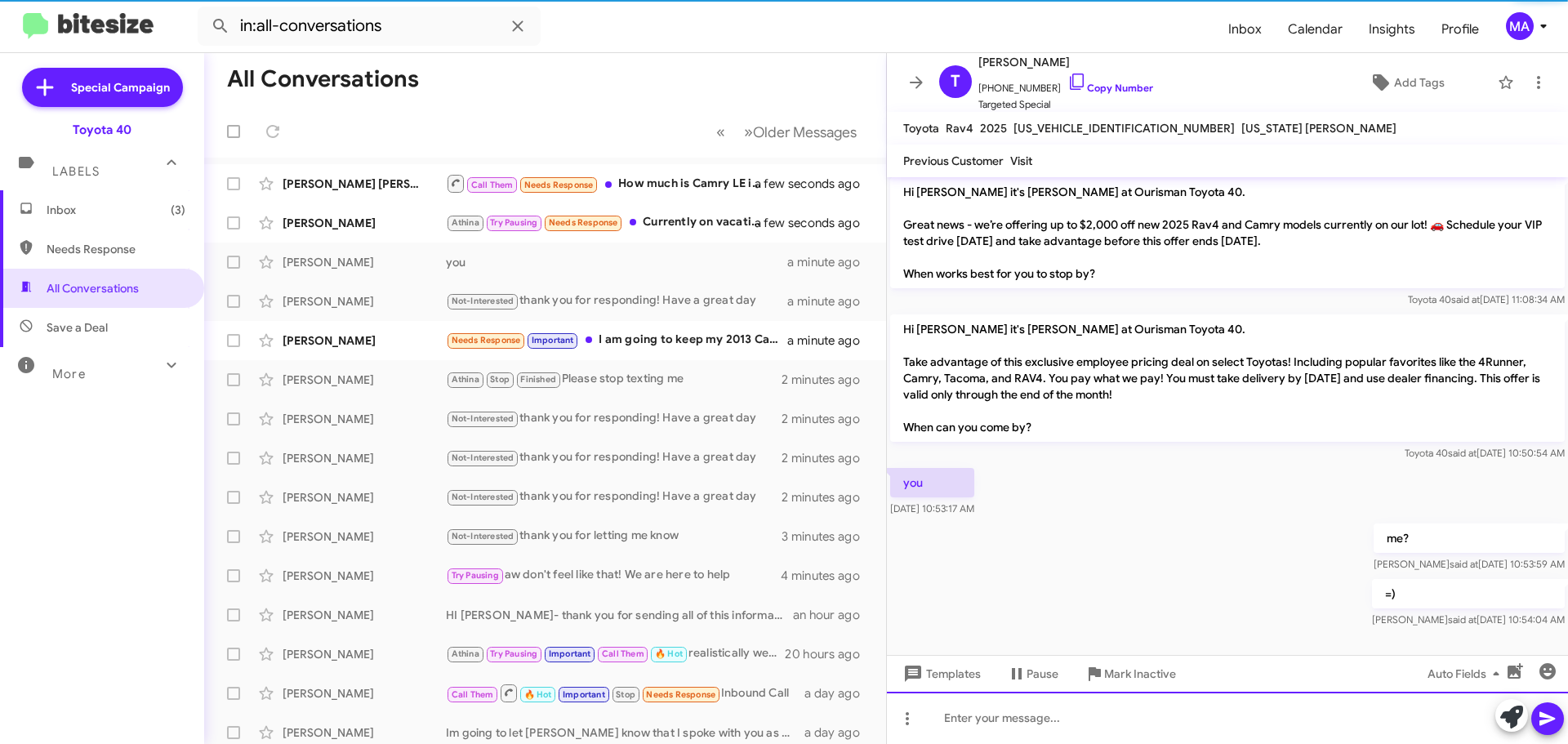
scroll to position [462, 0]
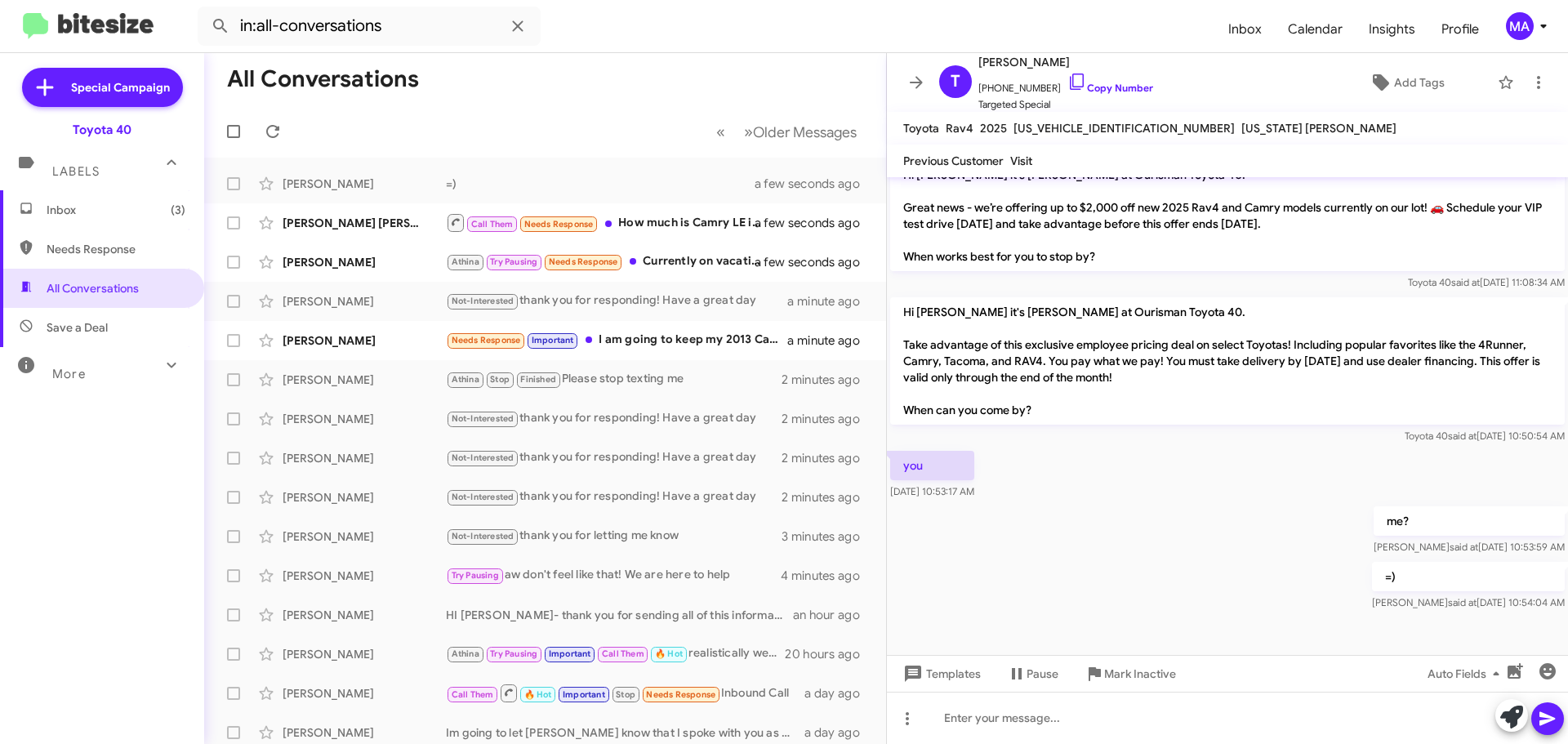
click at [104, 220] on span "Inbox (3)" at bounding box center [102, 210] width 204 height 39
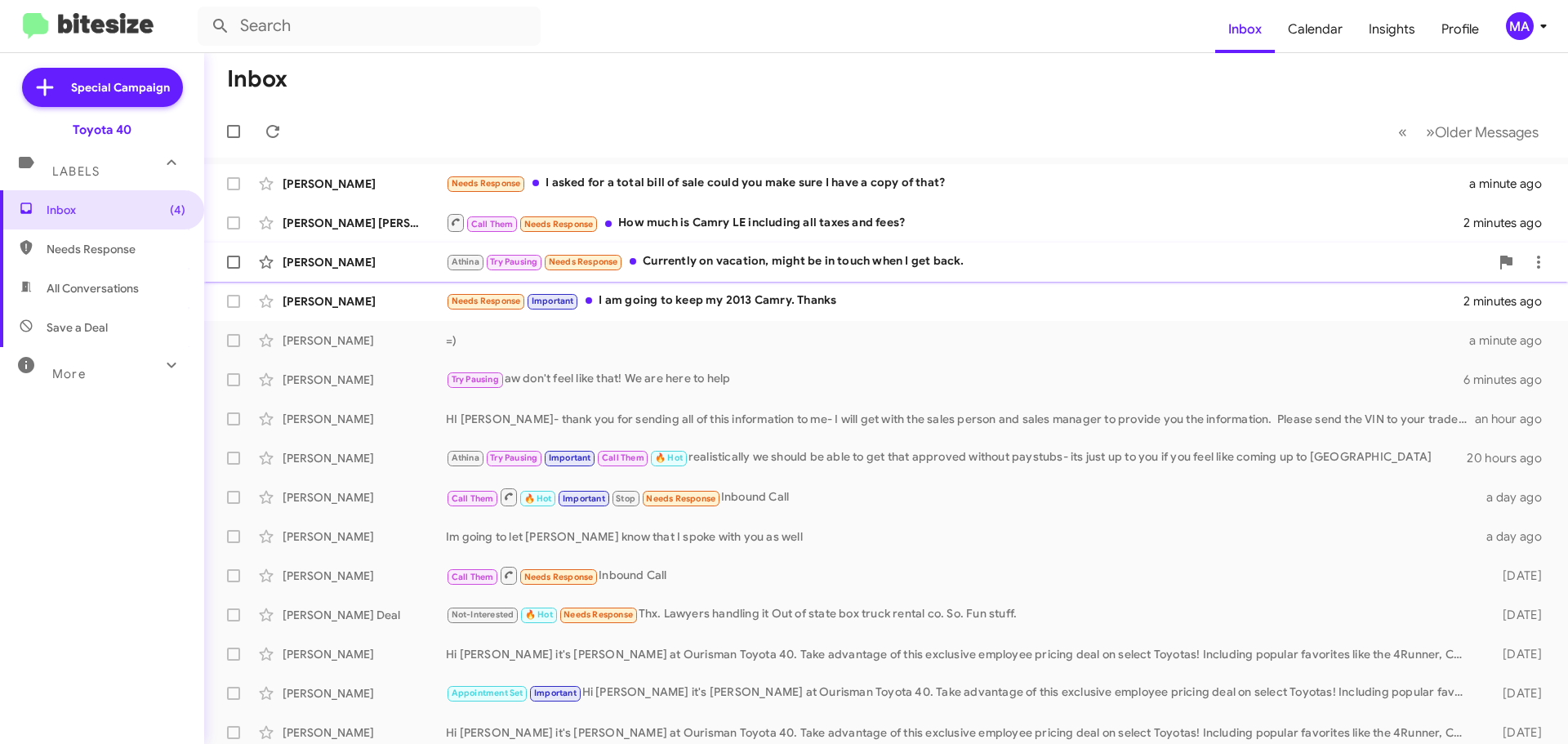
click at [796, 264] on div "Athina Try Pausing Needs Response Currently on vacation, might be in touch when…" at bounding box center [968, 261] width 1043 height 19
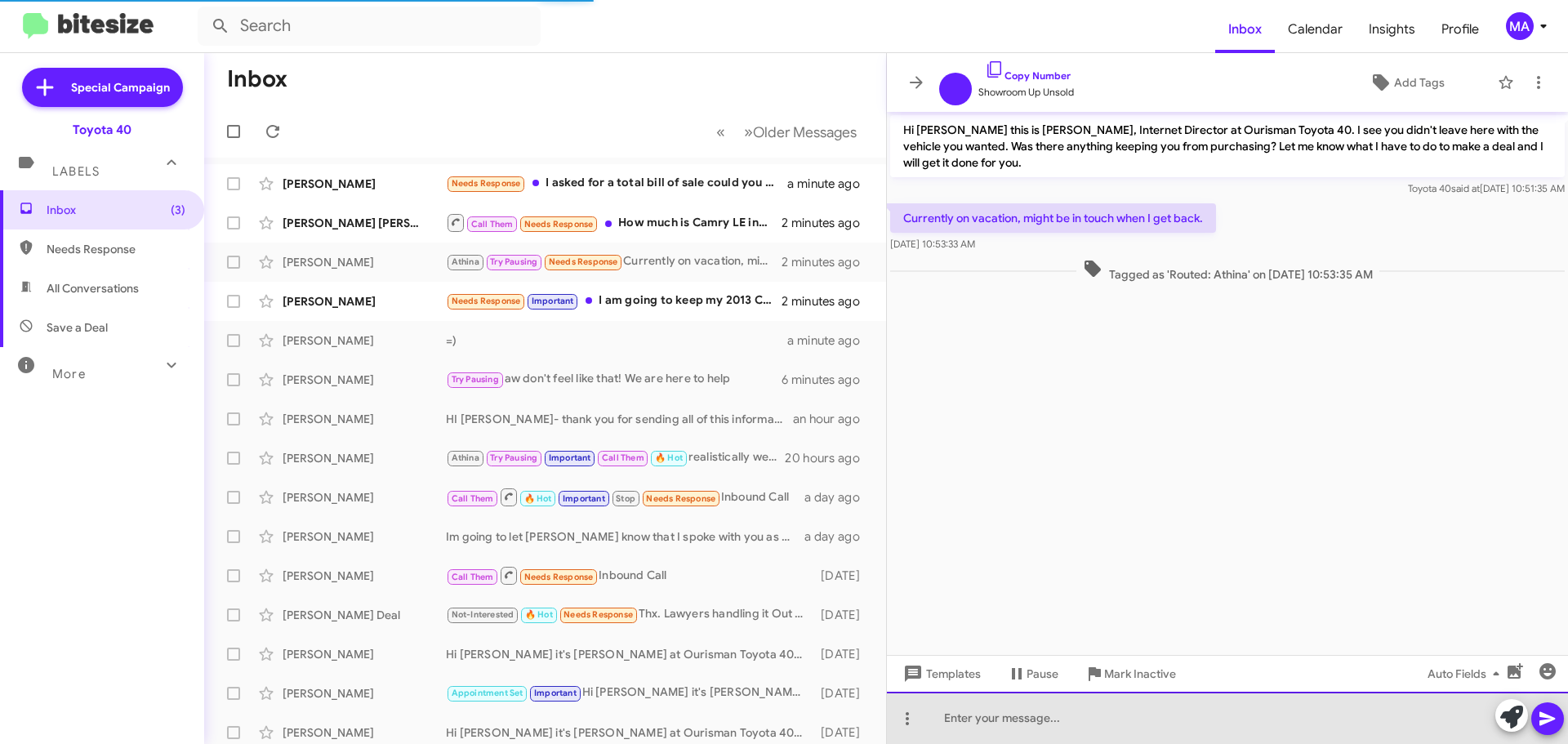
click at [987, 718] on div at bounding box center [1227, 717] width 681 height 52
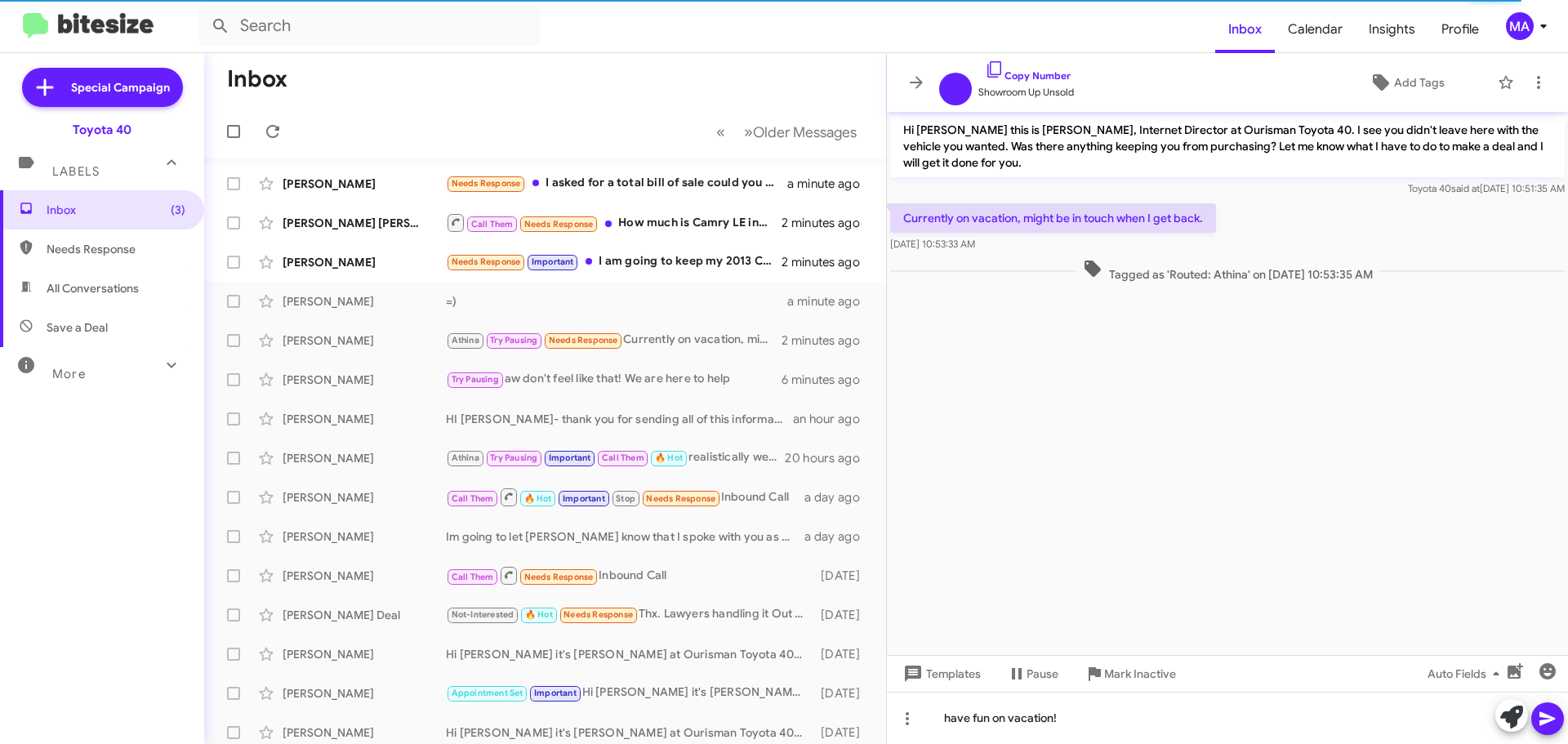
click at [1149, 381] on cdk-virtual-scroll-viewport "Hi [PERSON_NAME] this is [PERSON_NAME], Internet Director at Ourisman Toyota 40…" at bounding box center [1227, 383] width 681 height 544
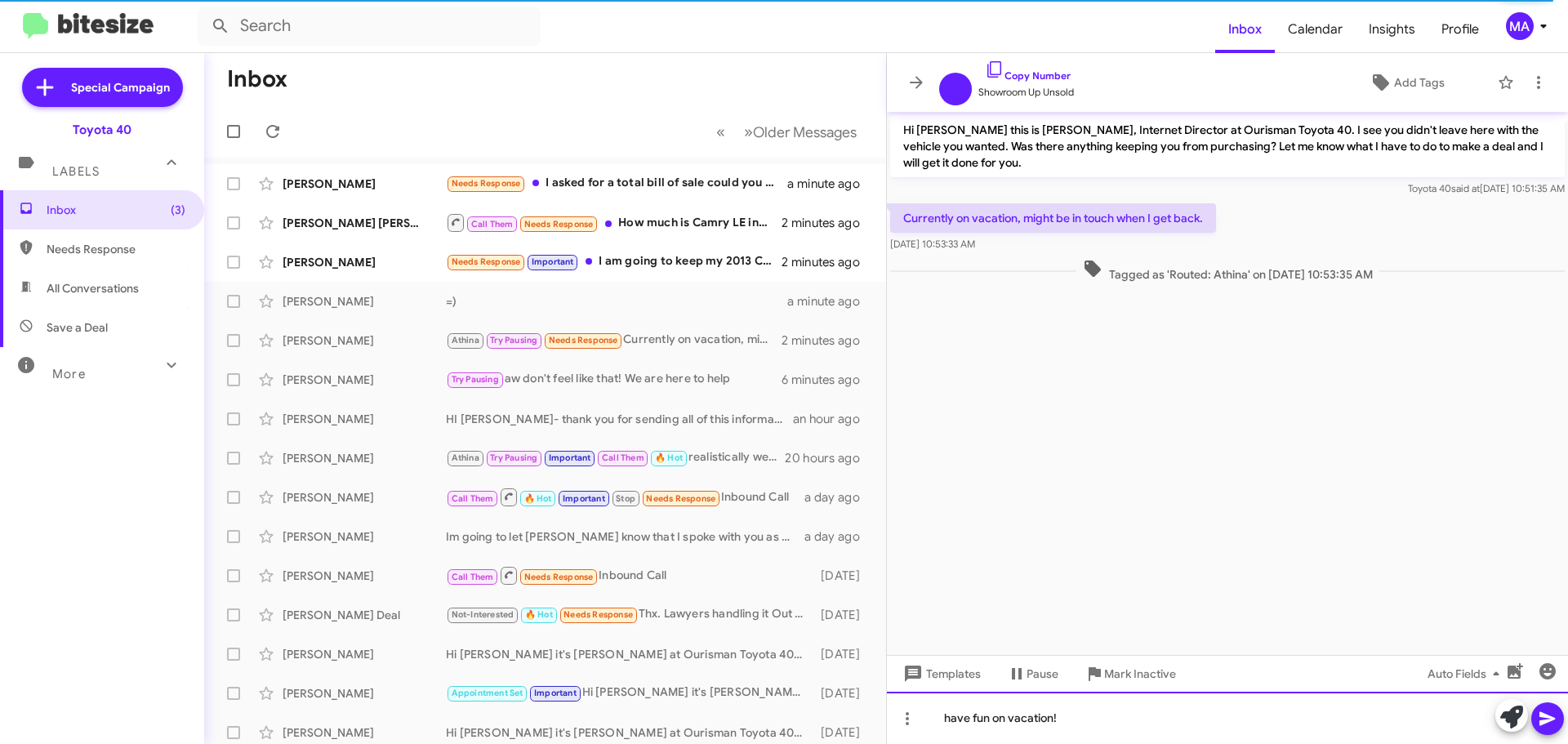
click at [1073, 724] on div "have fun on vacation!" at bounding box center [1227, 717] width 681 height 52
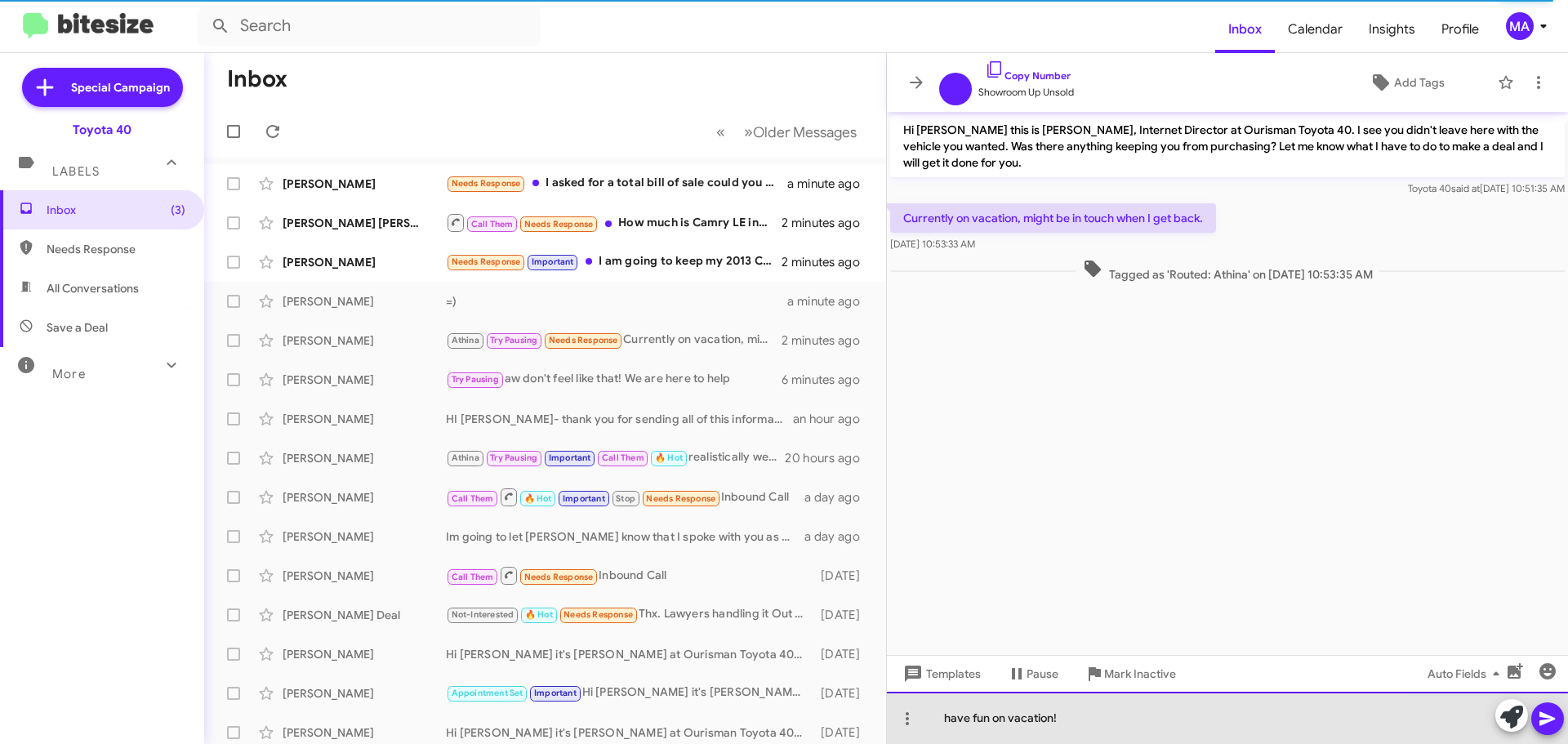
click at [1073, 724] on div "have fun on vacation!" at bounding box center [1227, 717] width 681 height 52
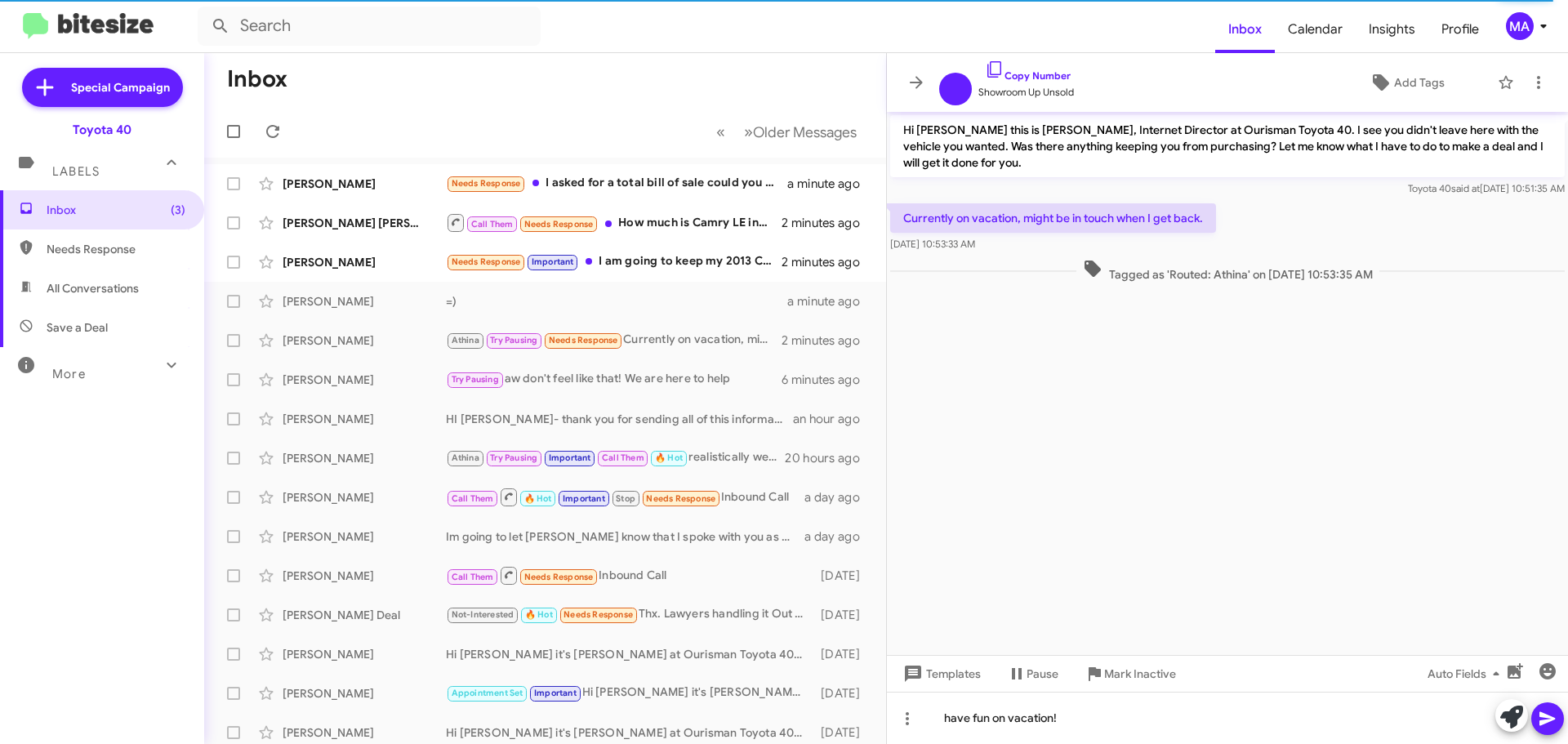
click at [1099, 476] on cdk-virtual-scroll-viewport "Hi [PERSON_NAME] this is [PERSON_NAME], Internet Director at Ourisman Toyota 40…" at bounding box center [1227, 383] width 681 height 544
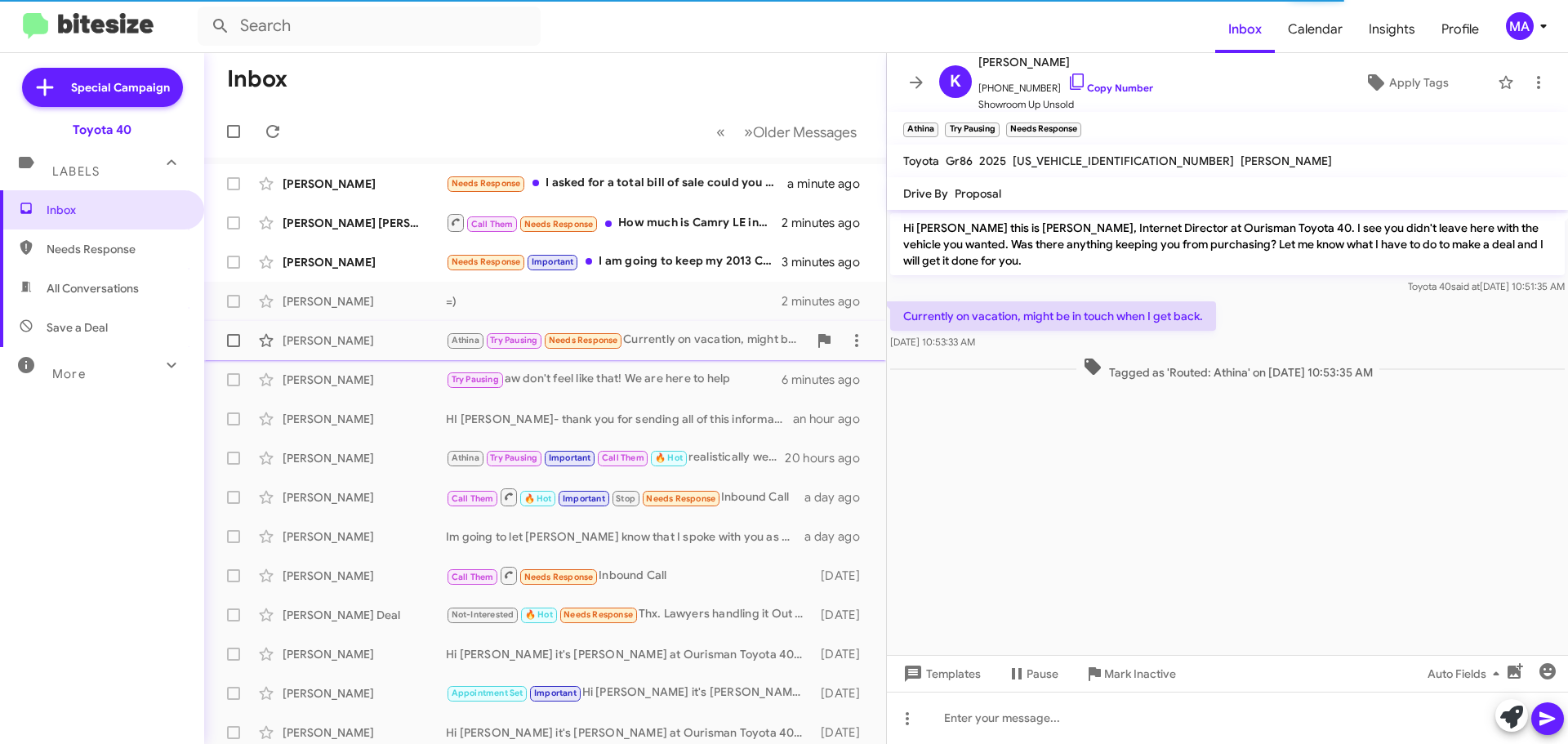
click at [713, 342] on div "Athina Try Pausing Needs Response Currently on vacation, might be in touch when…" at bounding box center [627, 340] width 362 height 19
click at [1015, 471] on cdk-virtual-scroll-viewport "Hi [PERSON_NAME] this is [PERSON_NAME], Internet Director at Ourisman Toyota 40…" at bounding box center [1227, 432] width 681 height 445
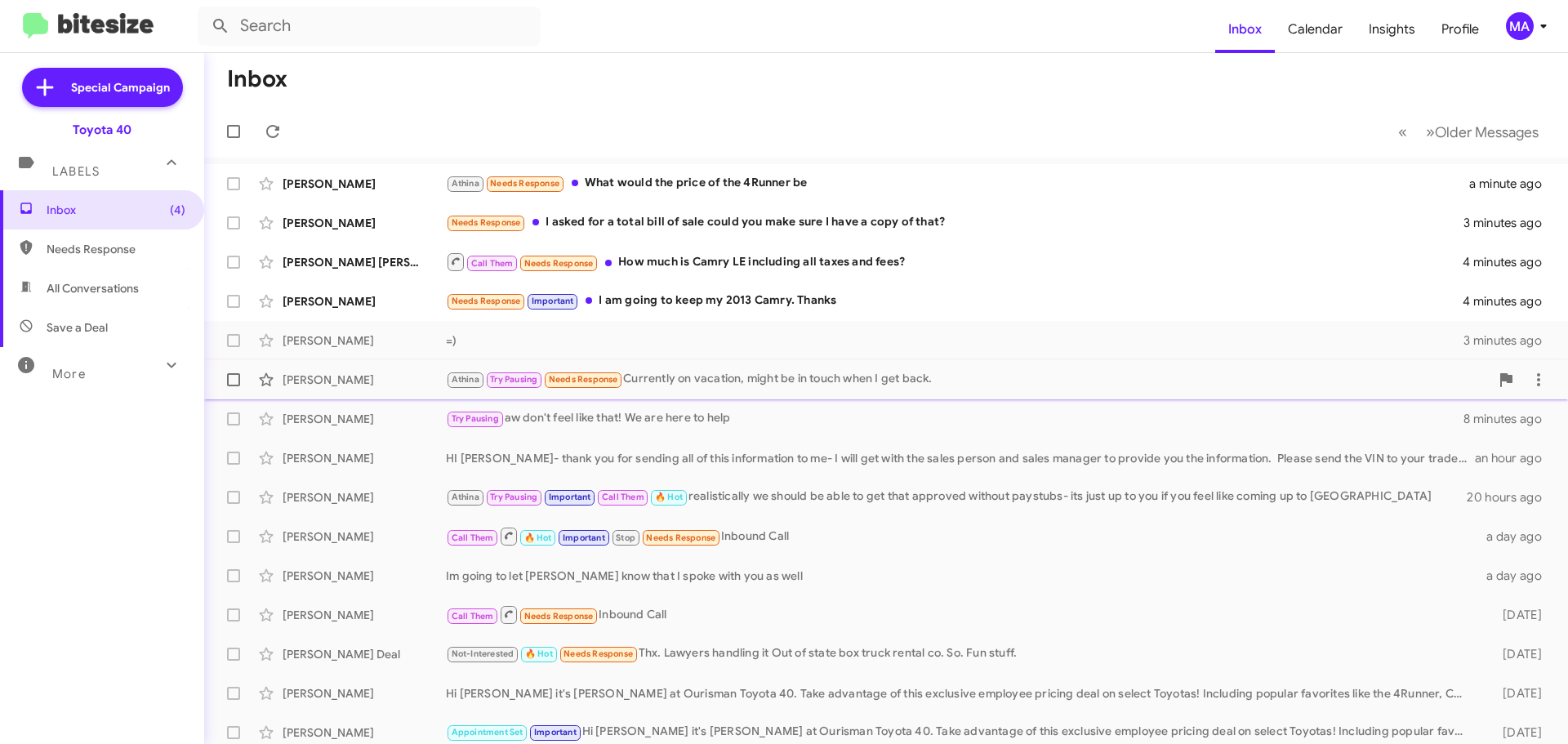
click at [709, 380] on div "Athina Try Pausing Needs Response Currently on vacation, might be in touch when…" at bounding box center [968, 379] width 1043 height 19
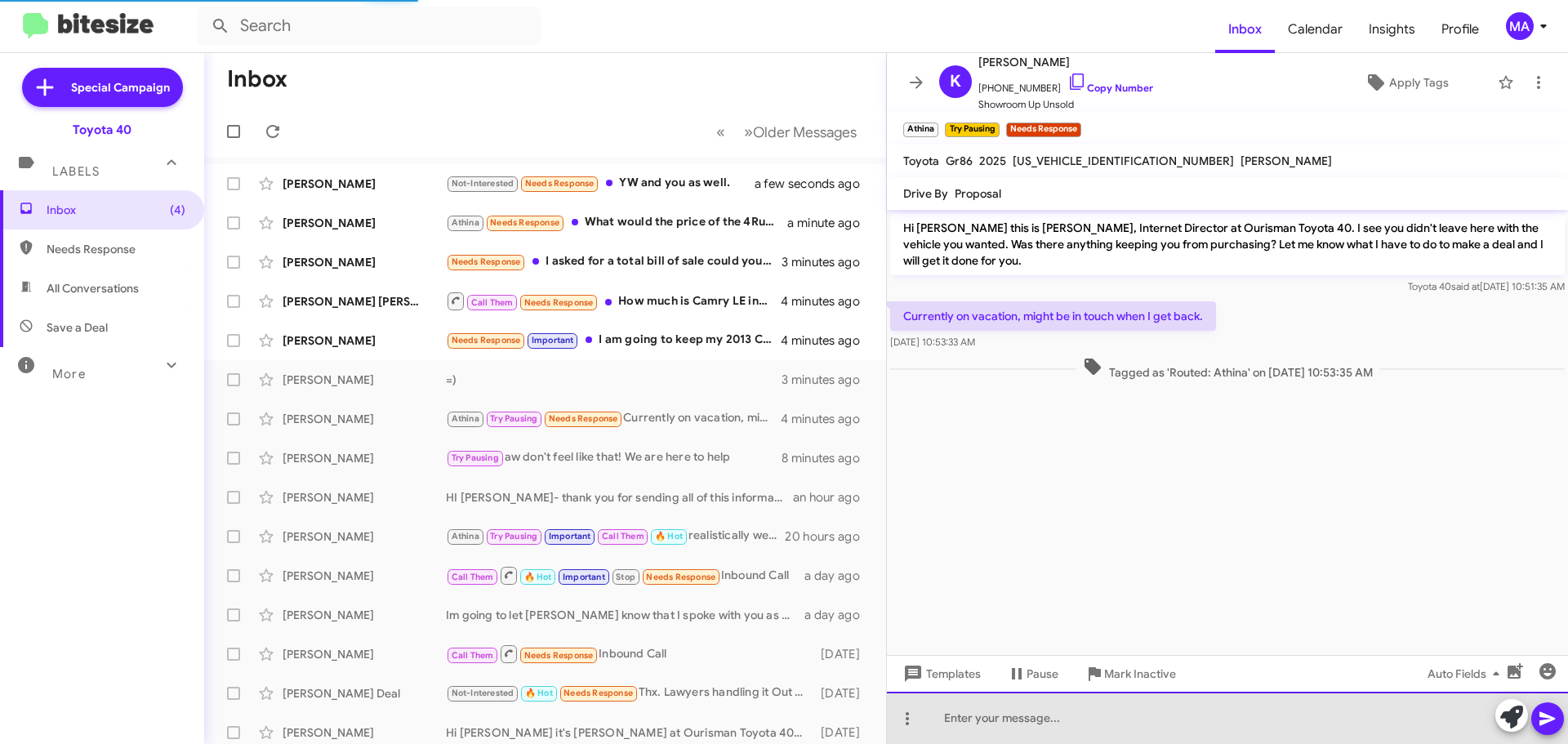
click at [1033, 728] on div at bounding box center [1227, 717] width 681 height 52
